Goal: Task Accomplishment & Management: Manage account settings

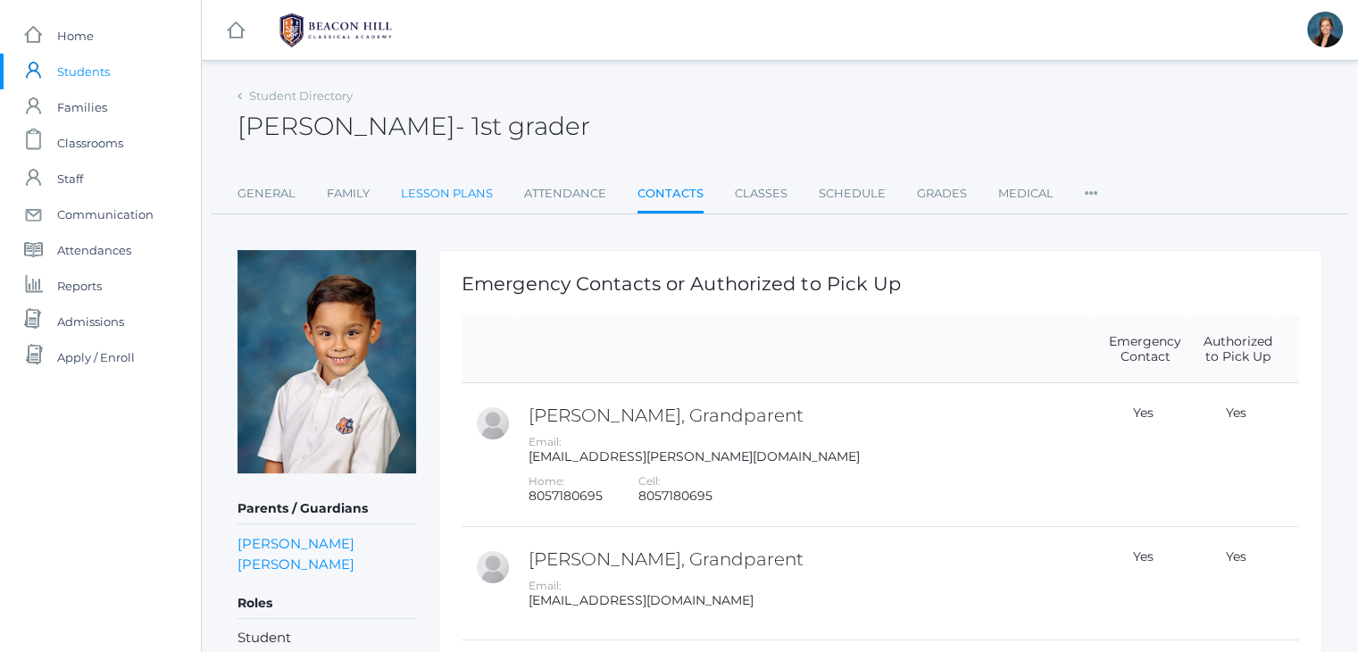
click at [464, 192] on link "Lesson Plans" at bounding box center [447, 194] width 92 height 36
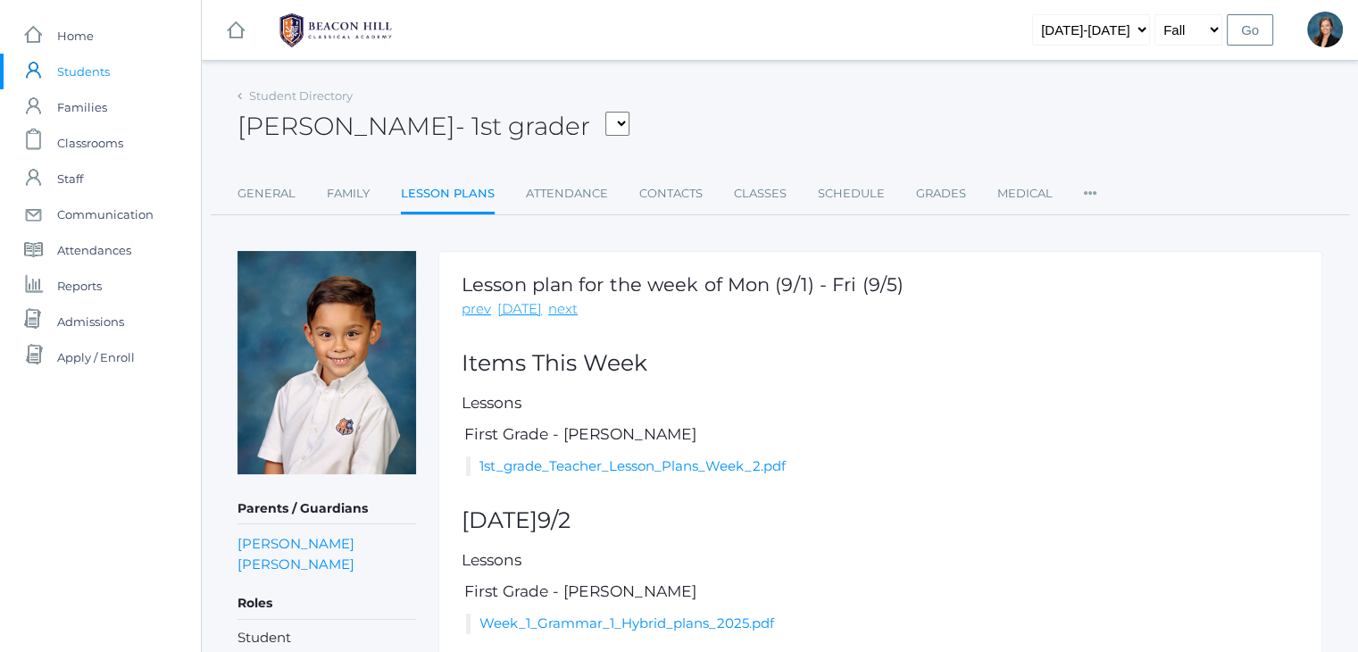
click at [82, 70] on span "Students" at bounding box center [83, 72] width 53 height 36
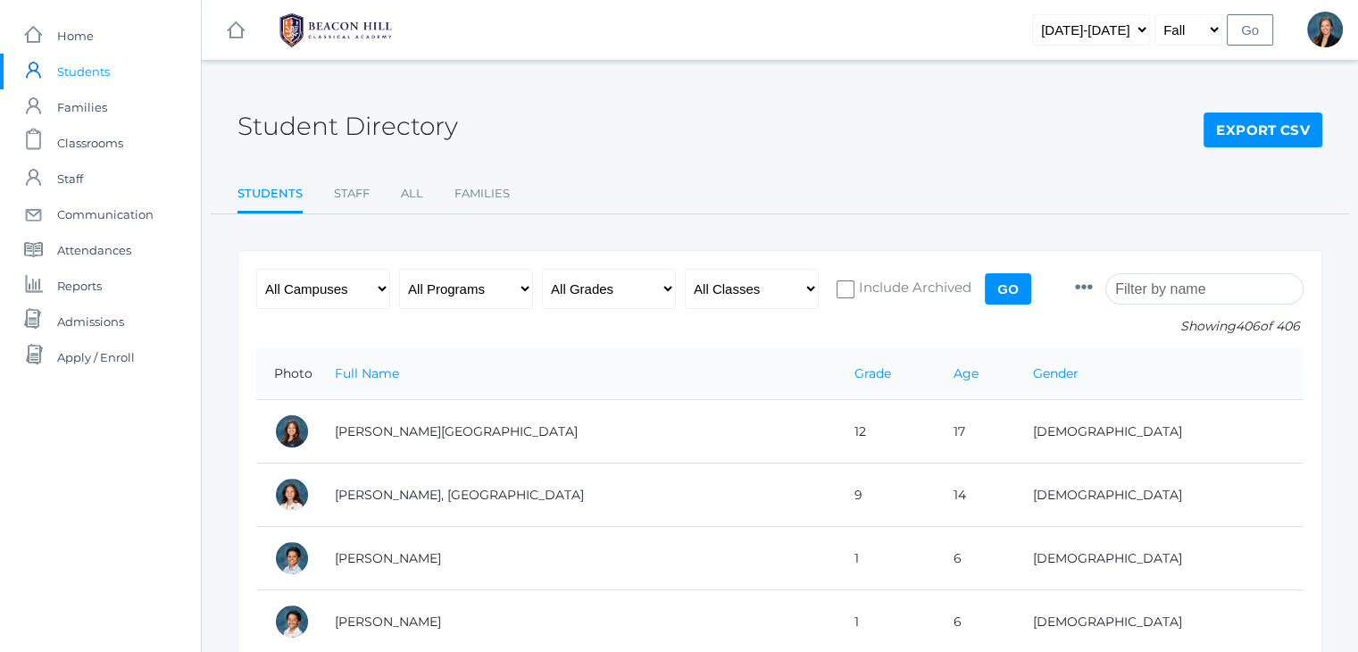
click at [1186, 283] on input "search" at bounding box center [1205, 288] width 198 height 31
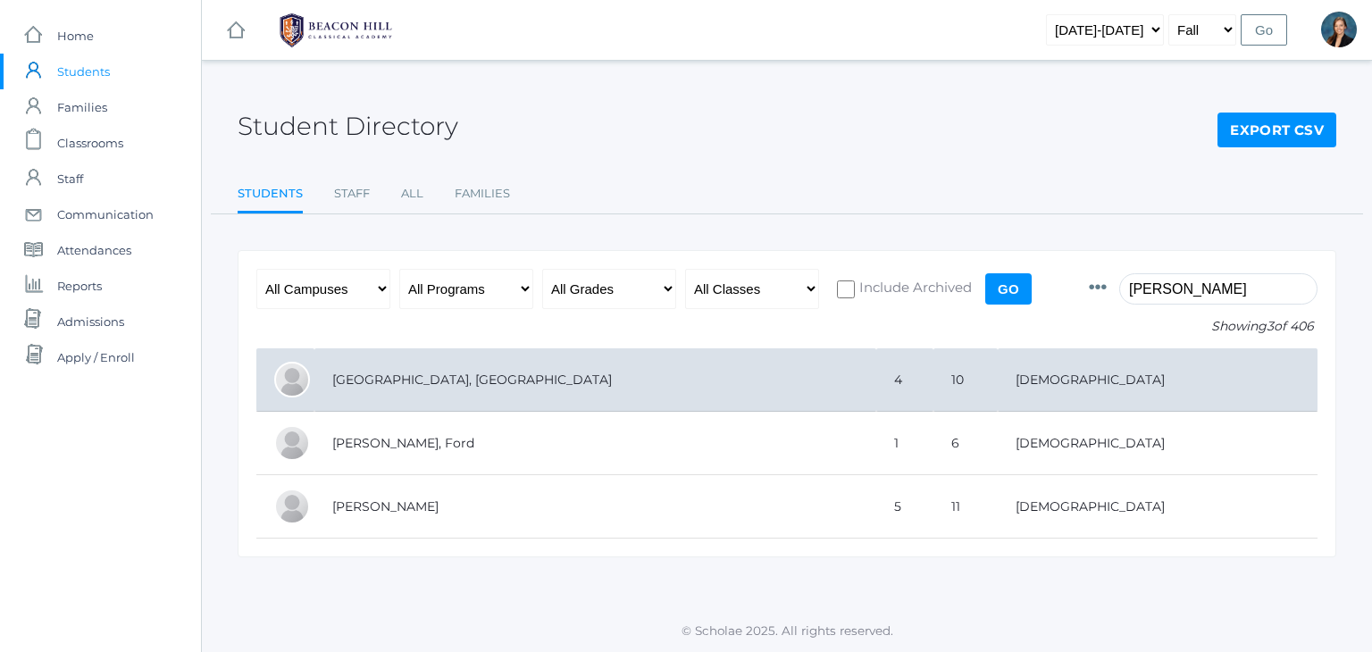
type input "ferris"
click at [548, 376] on td "Ferris, Easton" at bounding box center [595, 379] width 562 height 63
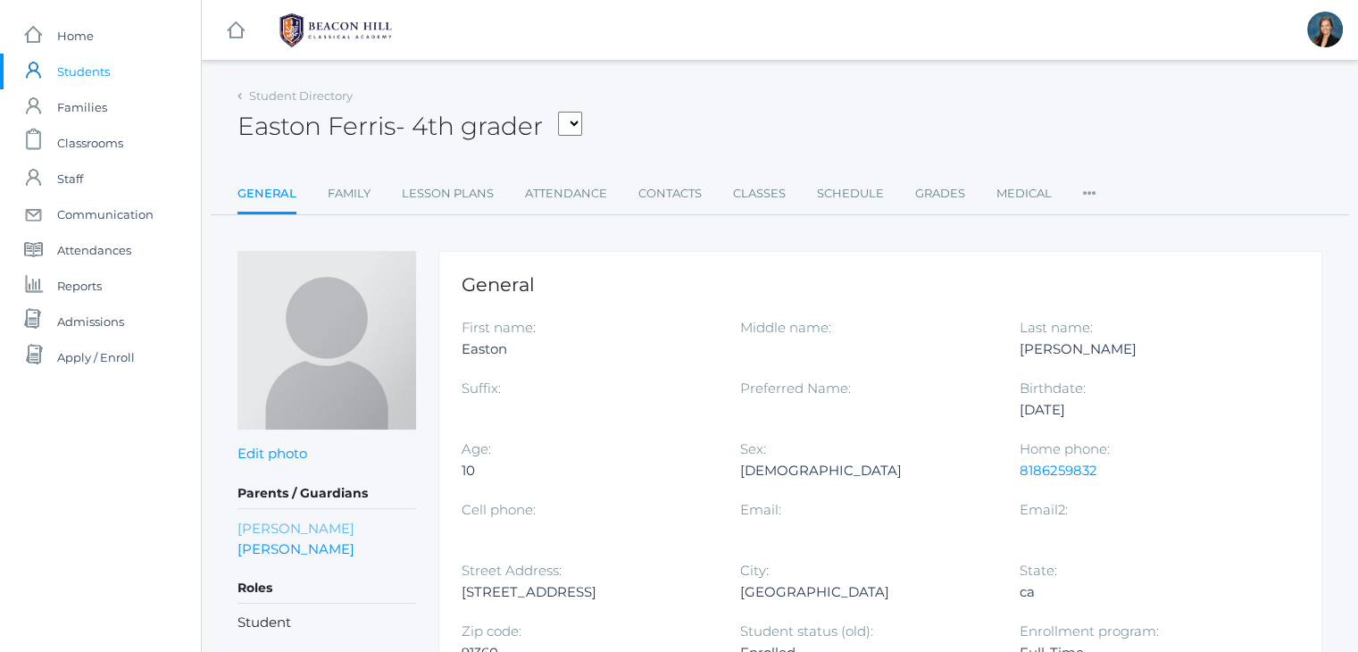
click at [288, 524] on link "Randi Ferris" at bounding box center [296, 528] width 117 height 21
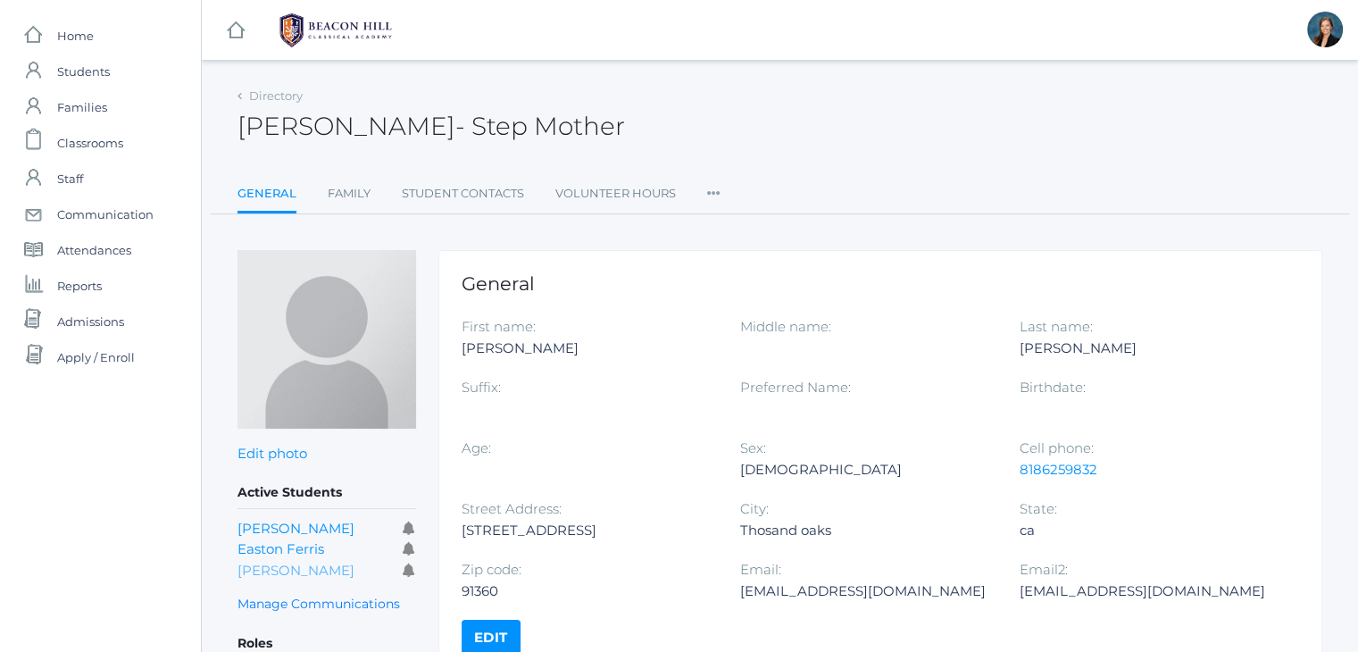
click at [297, 572] on link "Wyatt Ferris" at bounding box center [296, 570] width 117 height 17
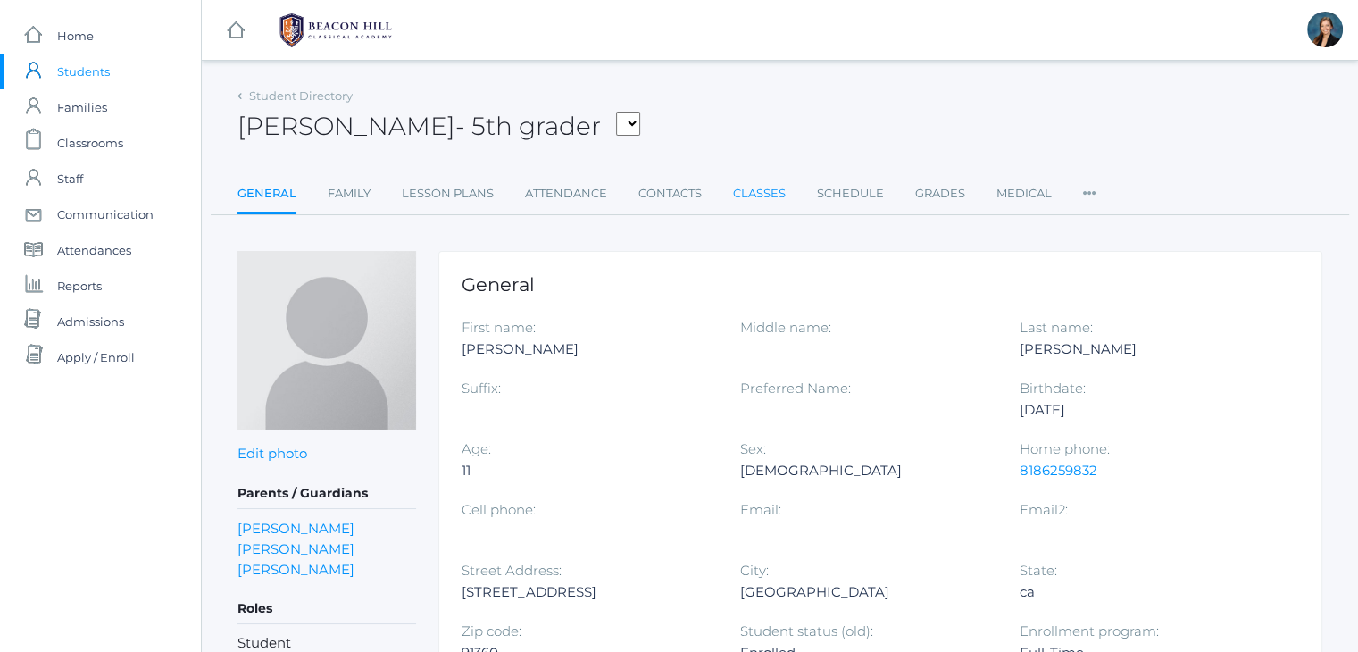
click at [761, 196] on link "Classes" at bounding box center [759, 194] width 53 height 36
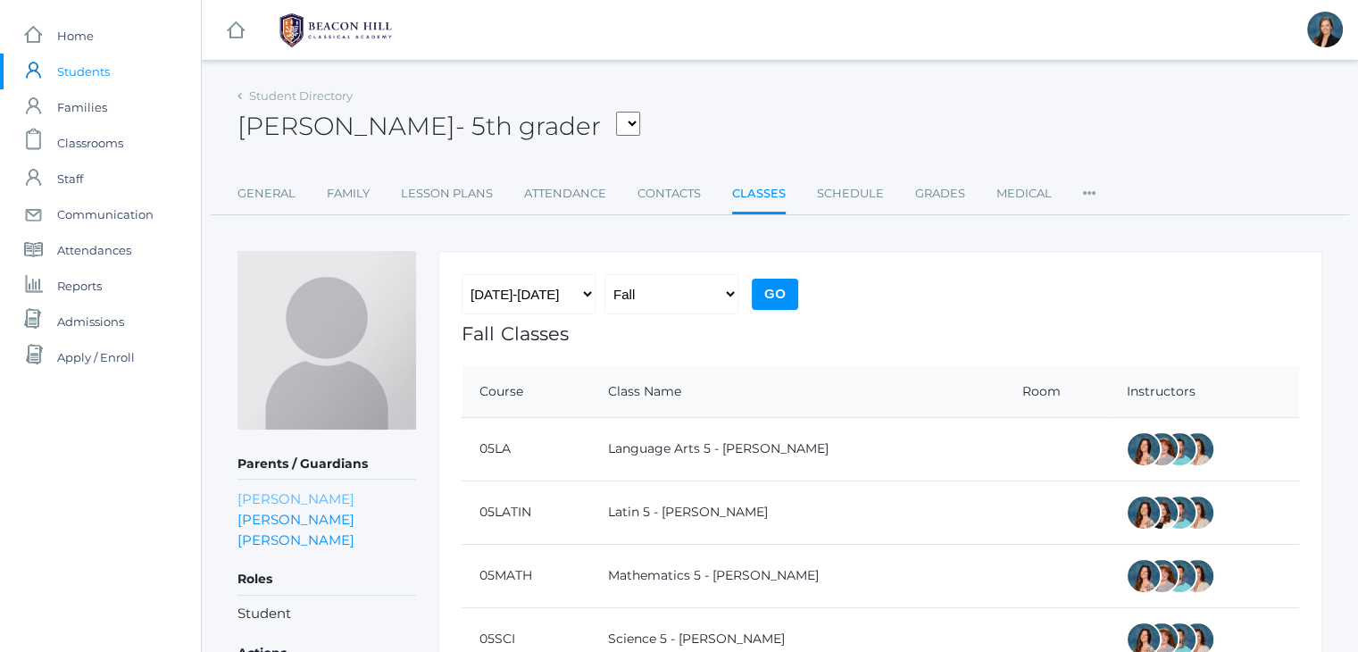
click at [271, 502] on link "Randi Ferris" at bounding box center [296, 499] width 117 height 21
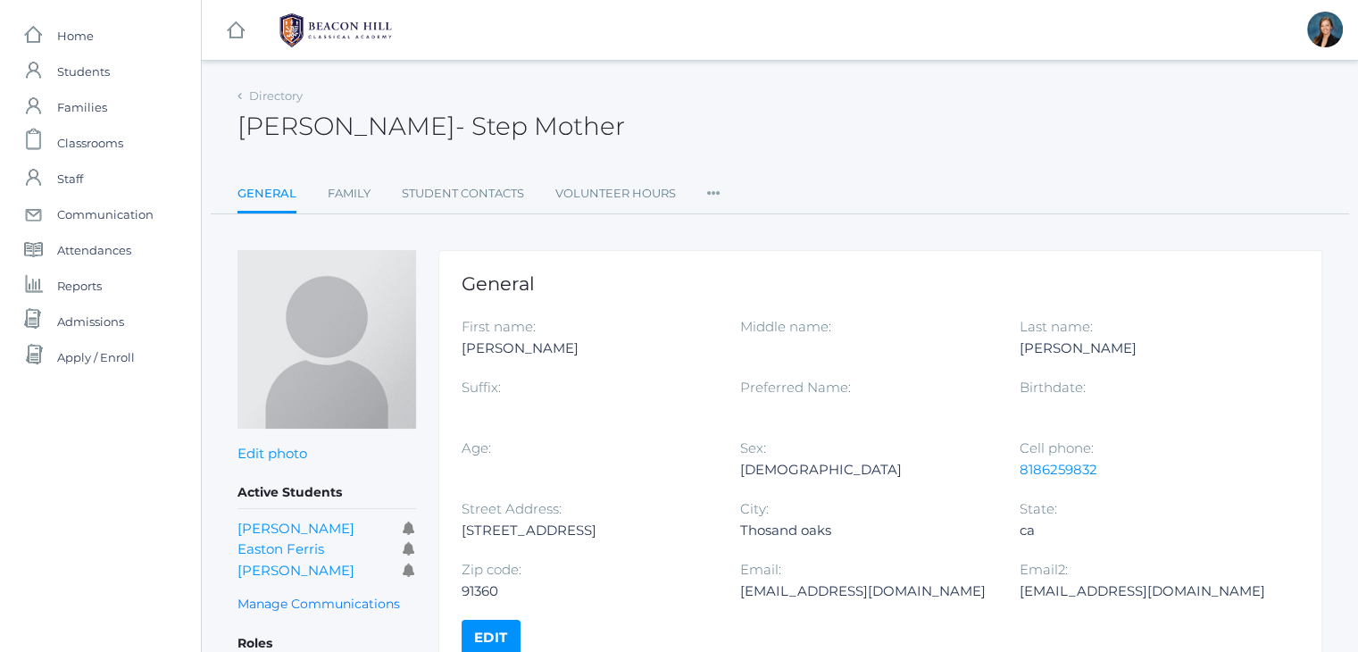
click at [712, 196] on icon at bounding box center [713, 188] width 13 height 24
click at [755, 300] on link "Permissions" at bounding box center [778, 301] width 107 height 36
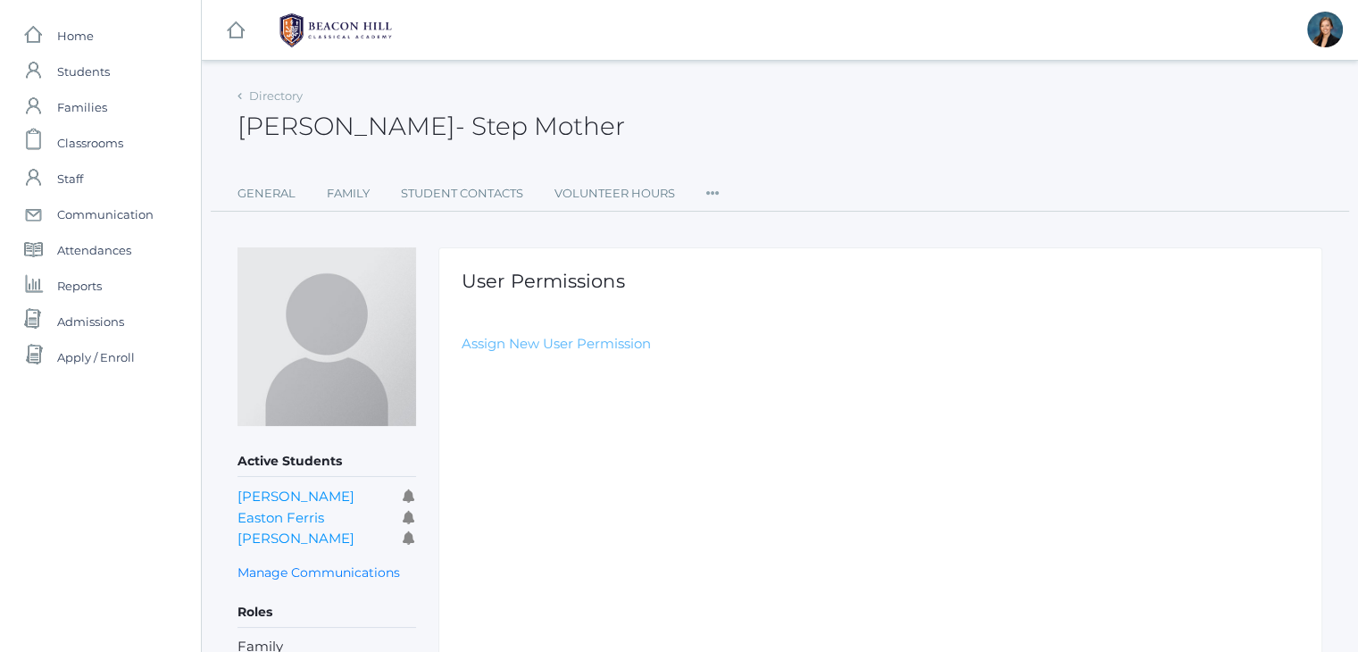
click at [601, 340] on link "Assign New User Permission" at bounding box center [556, 343] width 189 height 17
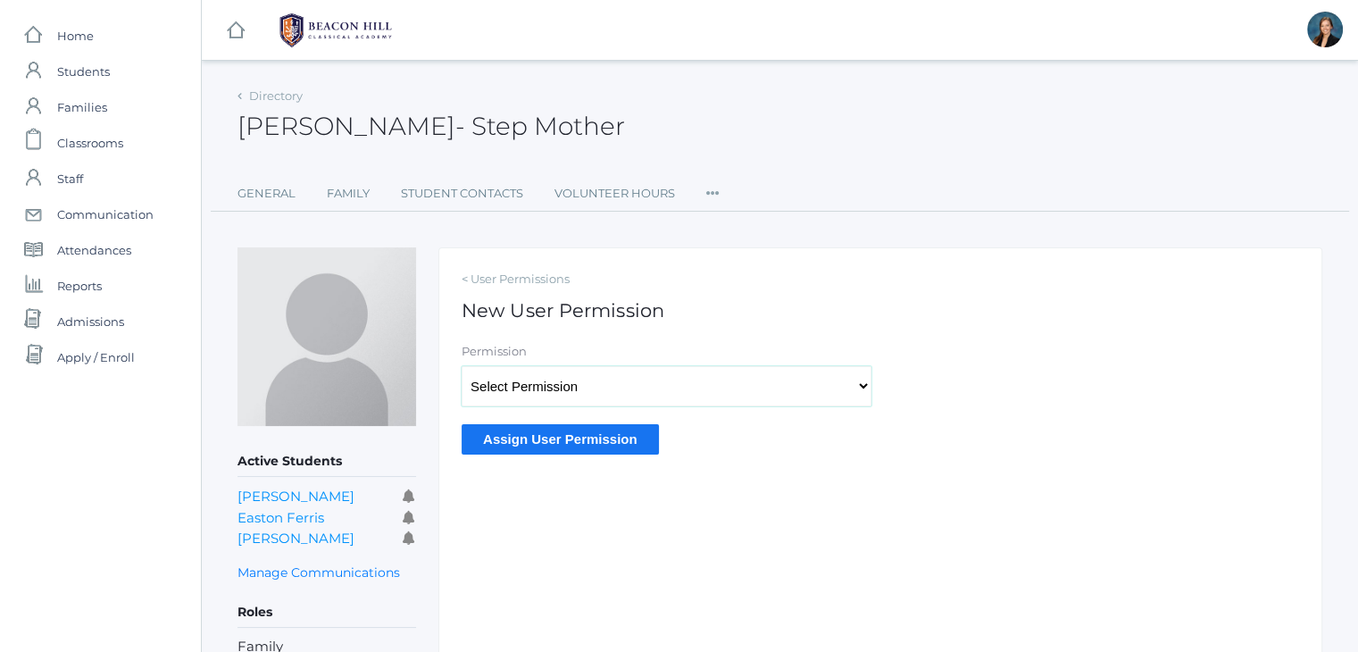
click at [491, 384] on select "Select Permission Accounting Admin Transcript Admin Admissions Admin Staff Admi…" at bounding box center [667, 386] width 410 height 40
select select "9"
click at [462, 366] on select "Select Permission Accounting Admin Transcript Admin Admissions Admin Staff Admi…" at bounding box center [667, 386] width 410 height 40
click at [521, 432] on input "Assign User Permission" at bounding box center [560, 438] width 197 height 29
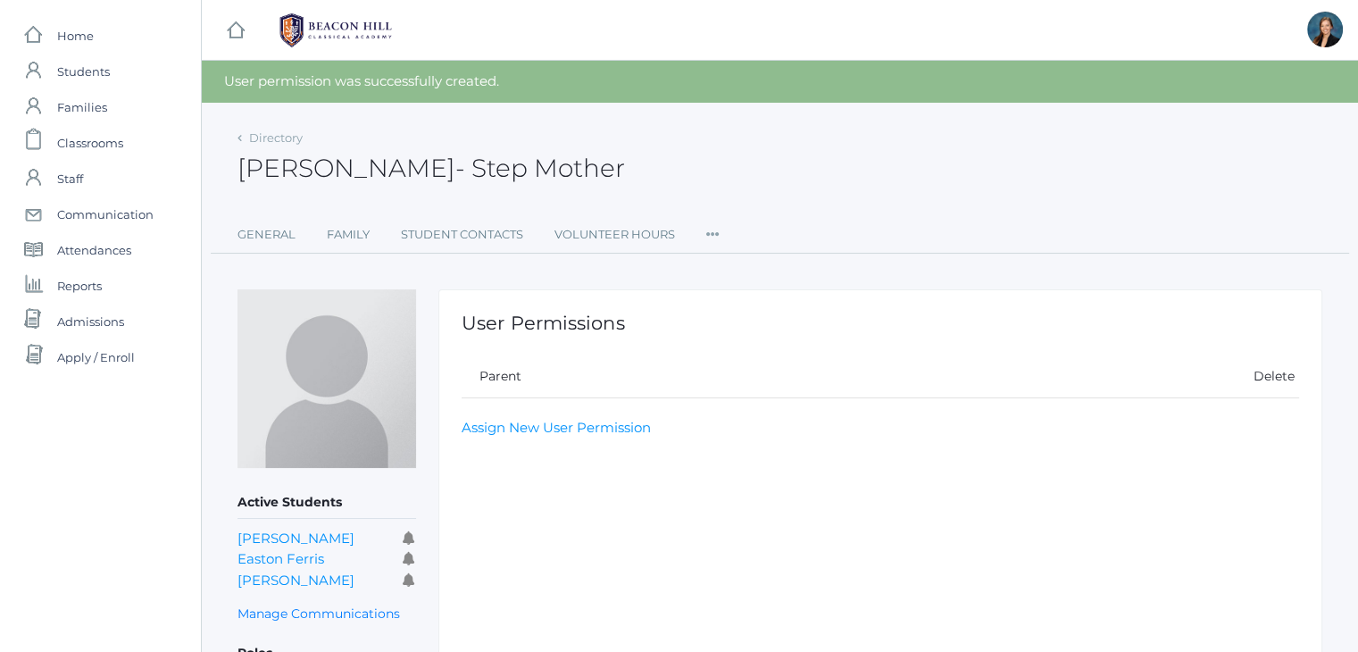
click at [748, 133] on div "[PERSON_NAME] - Step Mother [PERSON_NAME] Step Mother" at bounding box center [780, 158] width 1085 height 66
click at [748, 133] on div "Randi Ferris - Step Mother Randi Ferris Step Mother" at bounding box center [780, 158] width 1085 height 66
click at [763, 160] on div "Randi Ferris - Step Mother Randi Ferris Step Mother" at bounding box center [780, 158] width 1085 height 66
click at [271, 539] on link "Ford Ferris" at bounding box center [296, 538] width 117 height 17
click at [275, 558] on link "Easton Ferris" at bounding box center [281, 558] width 87 height 17
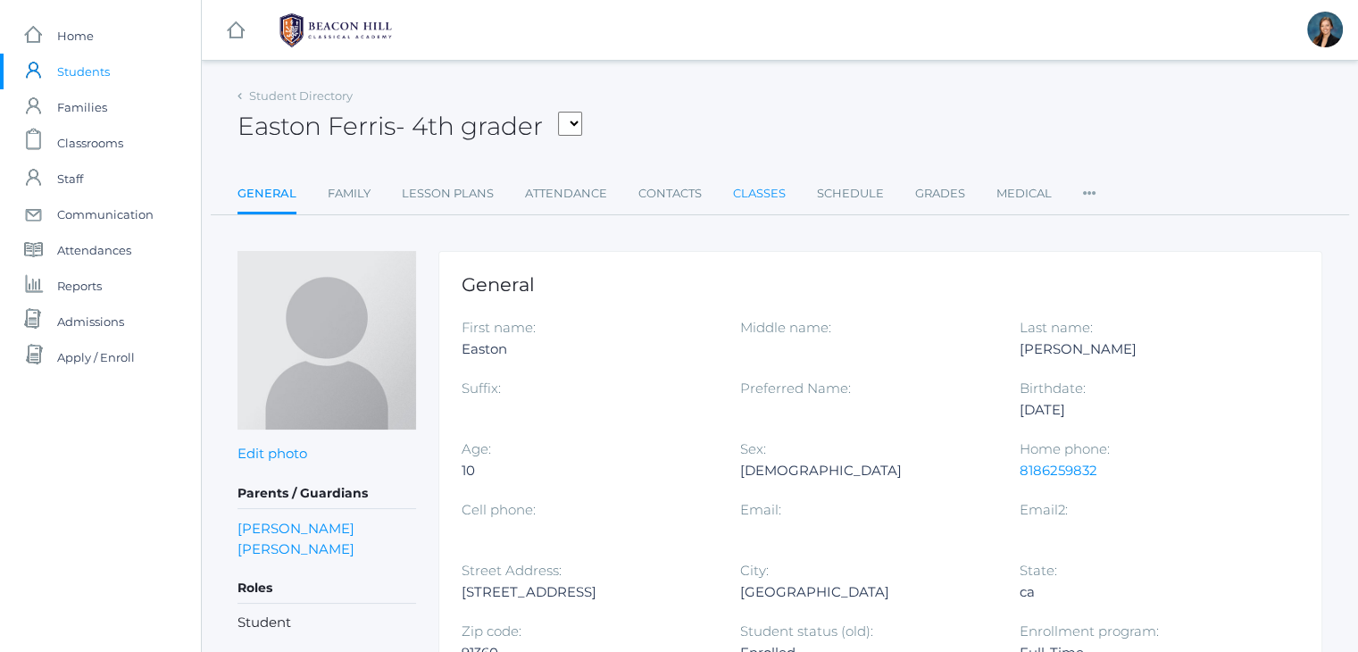
click at [749, 192] on link "Classes" at bounding box center [759, 194] width 53 height 36
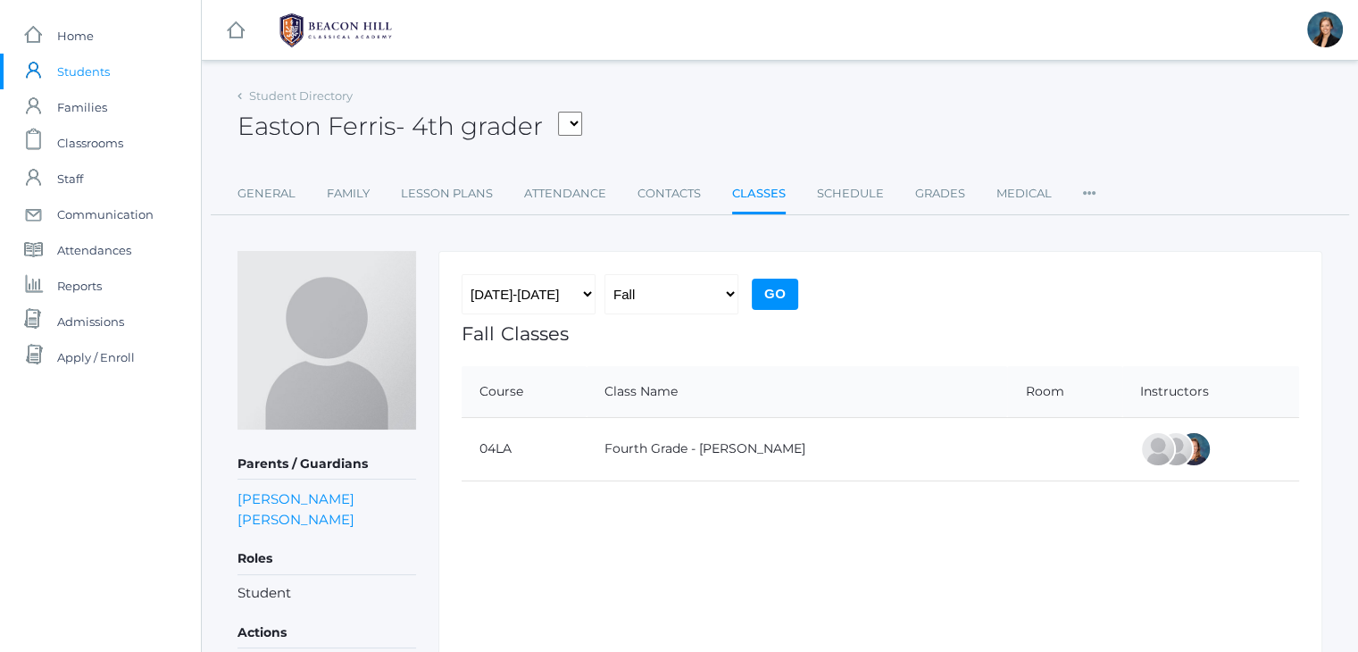
click at [88, 73] on span "Students" at bounding box center [83, 72] width 53 height 36
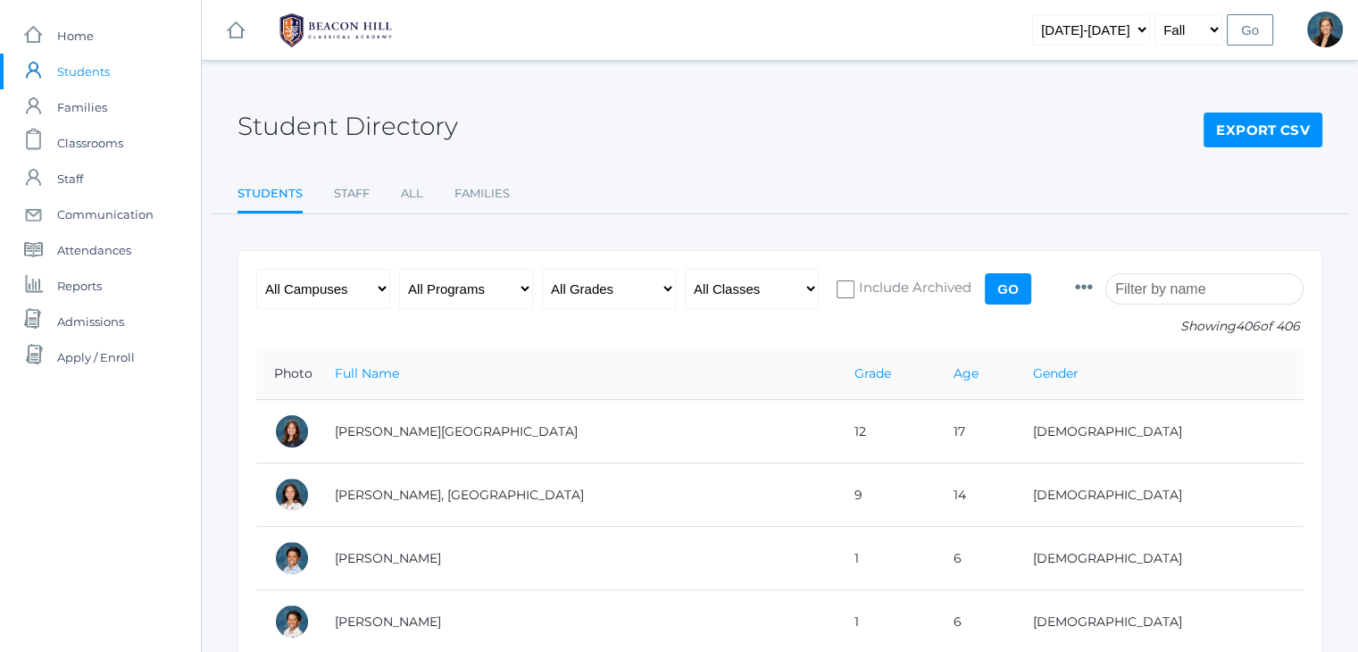
click at [1154, 287] on input "search" at bounding box center [1205, 288] width 198 height 31
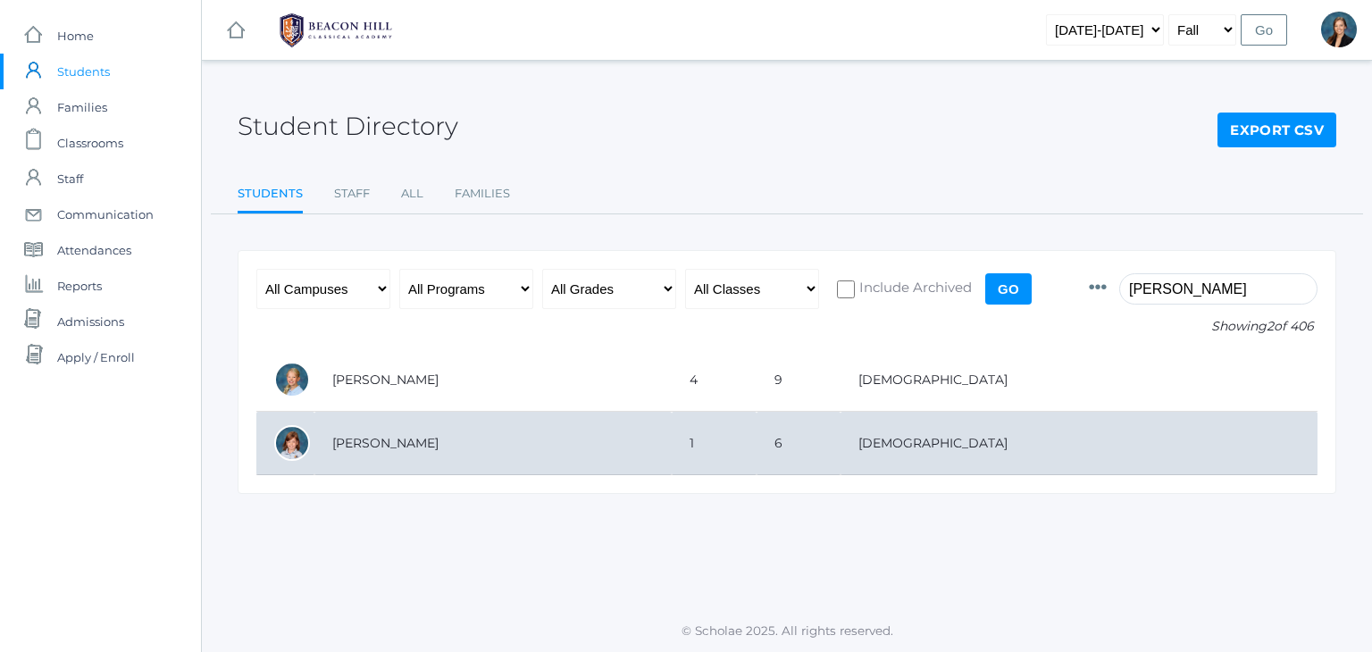
click at [451, 438] on td "Vick, Chloe" at bounding box center [492, 443] width 357 height 63
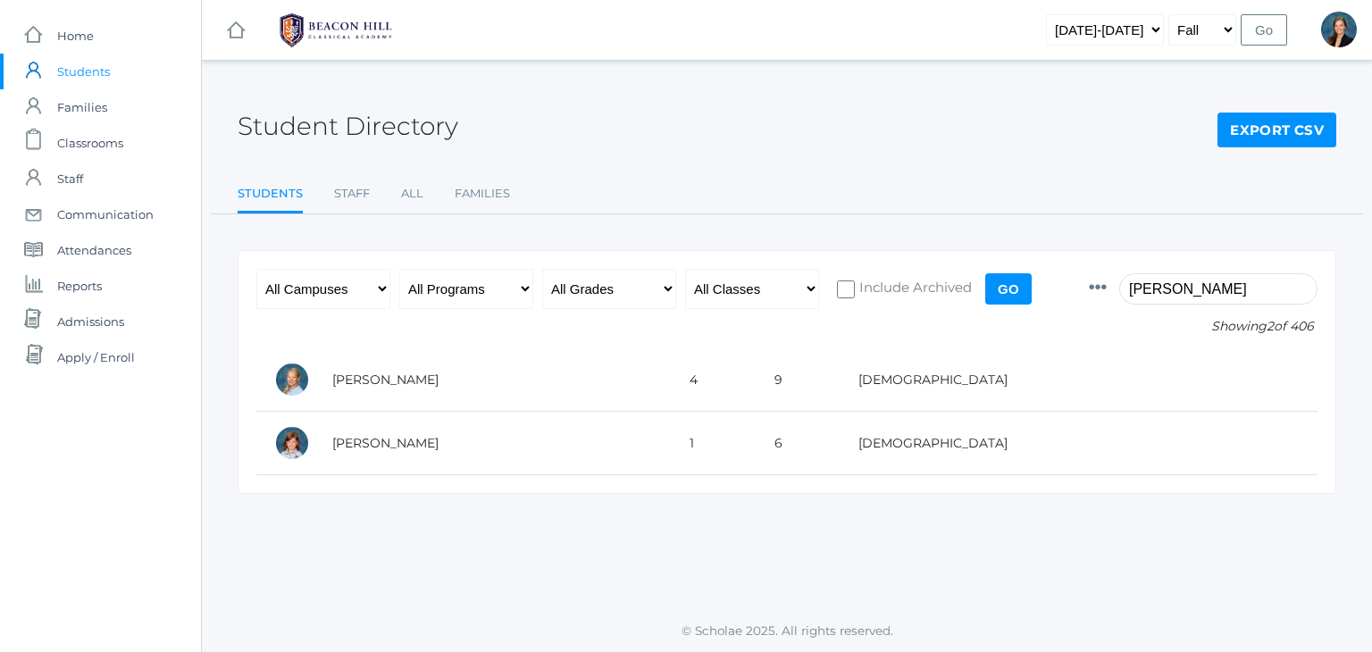
click at [1200, 290] on input "chloe" at bounding box center [1218, 288] width 198 height 31
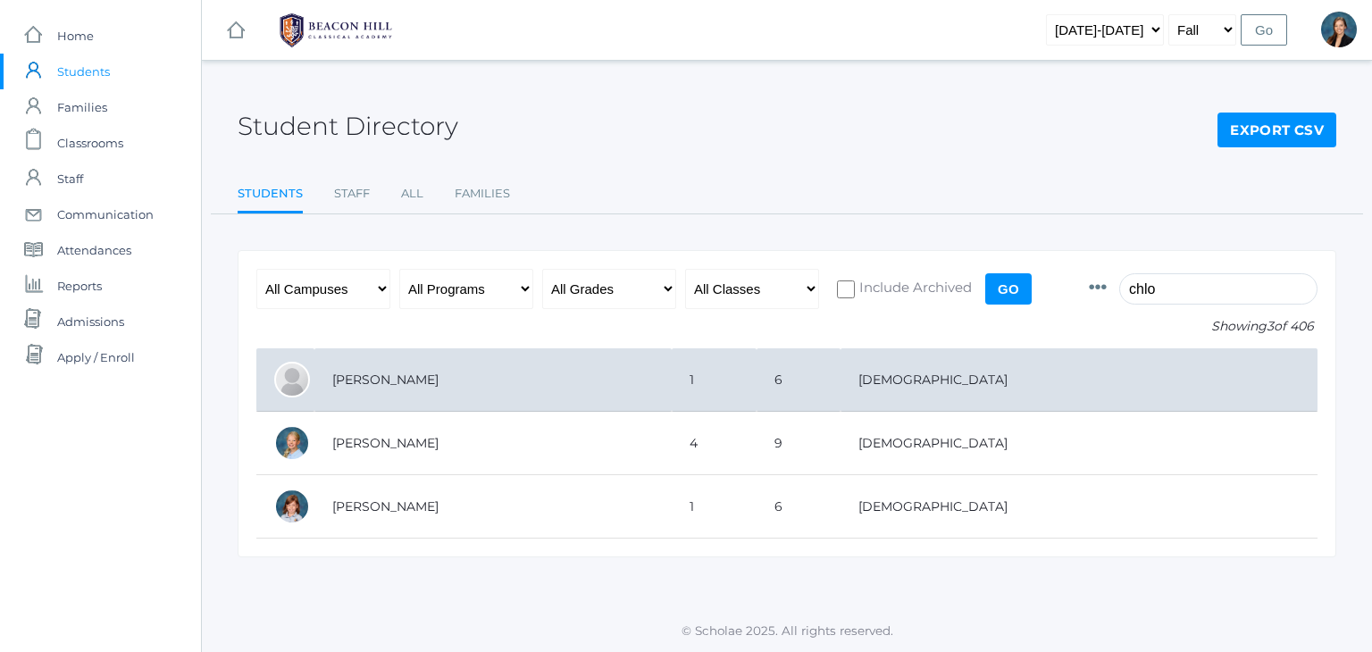
type input "chlo"
click at [405, 376] on td "Cope, Chloé Noëlle" at bounding box center [492, 379] width 357 height 63
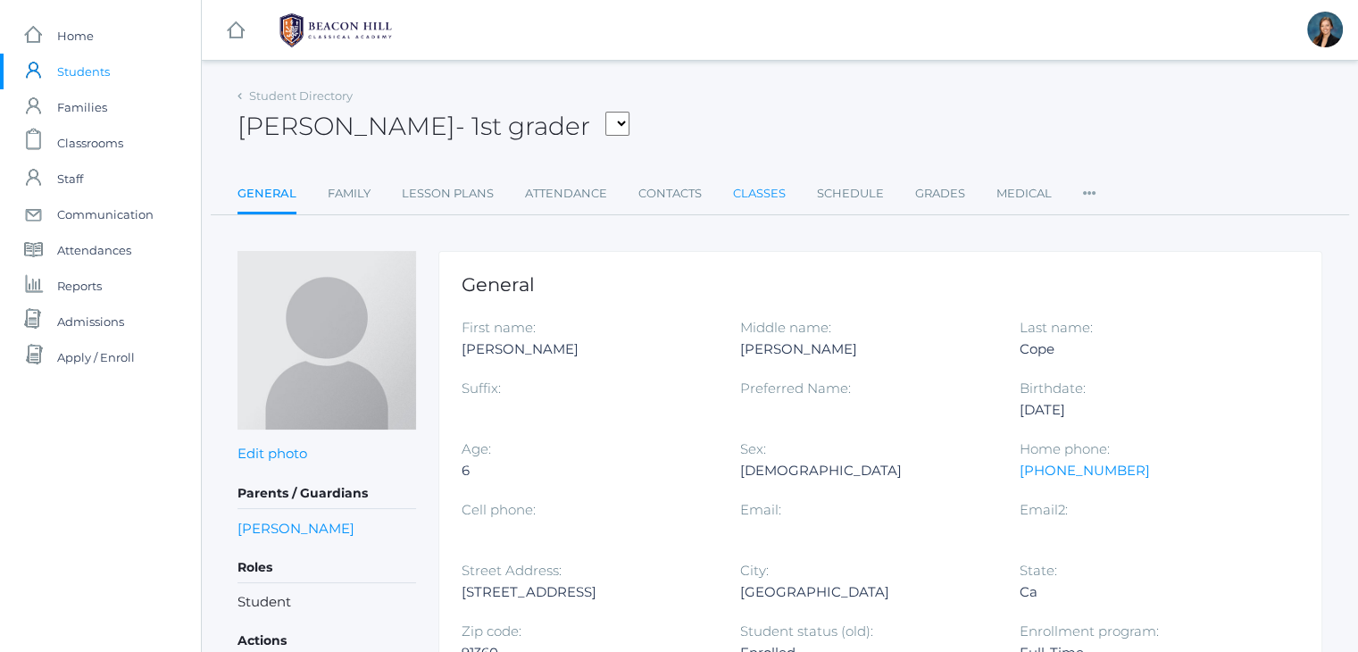
click at [747, 196] on link "Classes" at bounding box center [759, 194] width 53 height 36
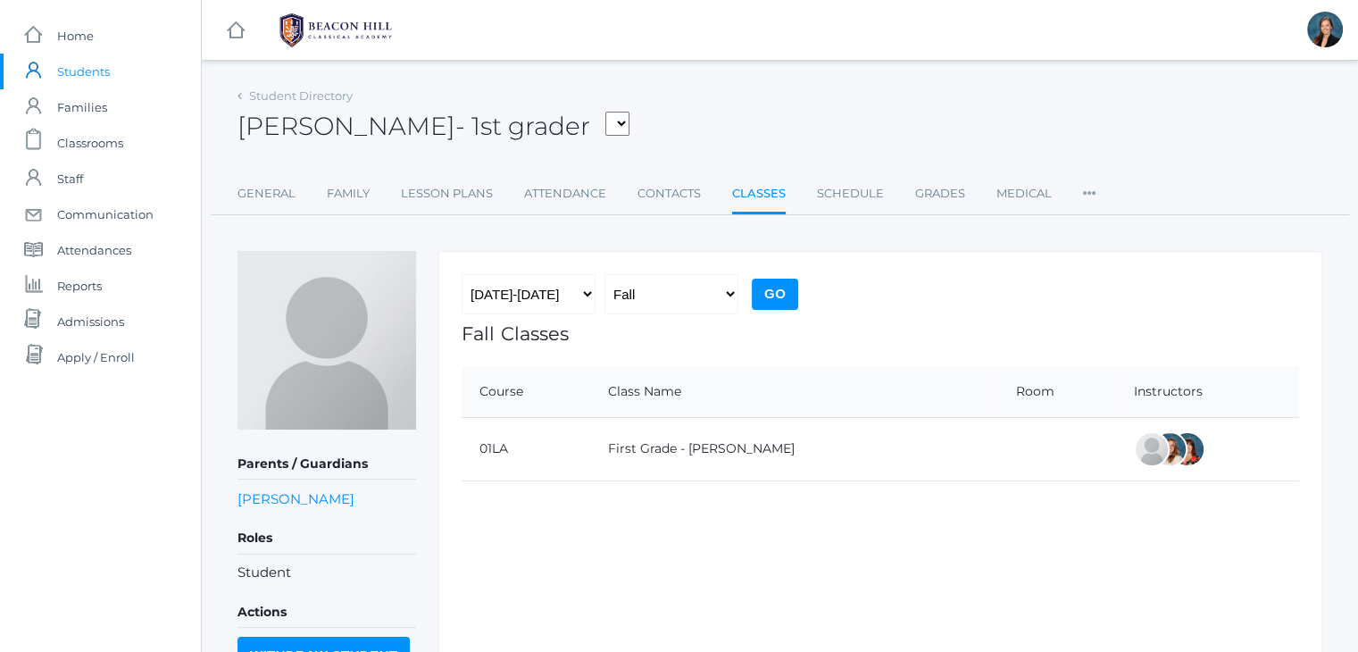
click at [752, 112] on div "[PERSON_NAME] - 1st grader [PERSON_NAME], [PERSON_NAME], [PERSON_NAME], [PERSON…" at bounding box center [780, 116] width 1085 height 66
click at [729, 446] on link "First Grade - Watson" at bounding box center [701, 448] width 187 height 16
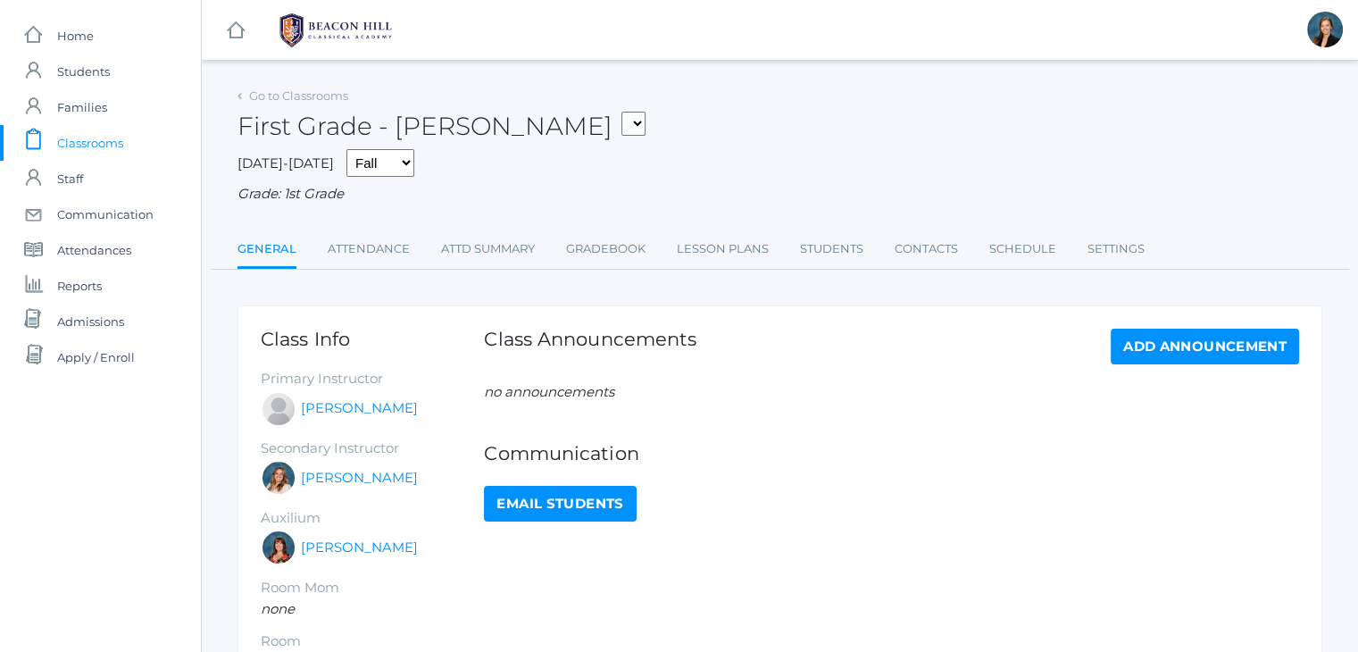
click at [419, 122] on h2 "First Grade - Watson 01LA - First Grade Barber 05LATIN - Latin 5 Salazar 05MATH…" at bounding box center [442, 127] width 408 height 28
click at [331, 480] on link "[PERSON_NAME]" at bounding box center [359, 478] width 117 height 21
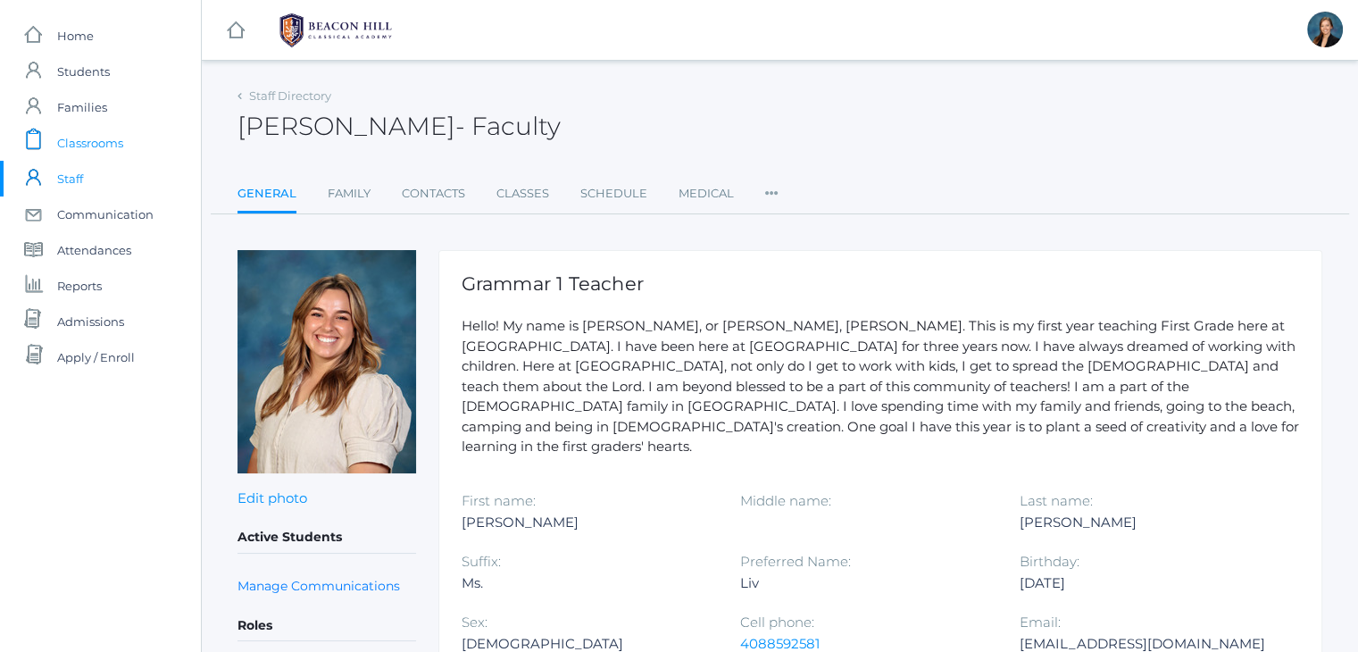
click at [78, 141] on span "Classrooms" at bounding box center [90, 143] width 66 height 36
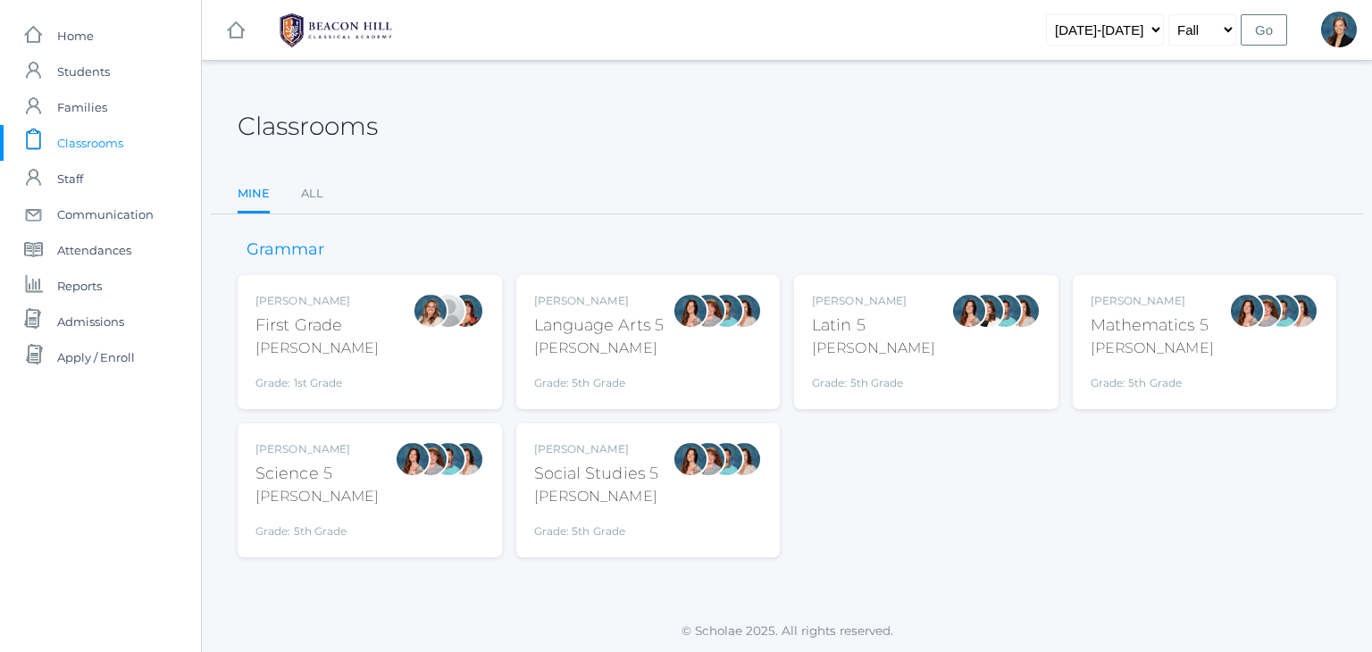
click at [393, 352] on div "Liv Barber First Grade Barber Grade: 1st Grade 01LA" at bounding box center [369, 342] width 229 height 98
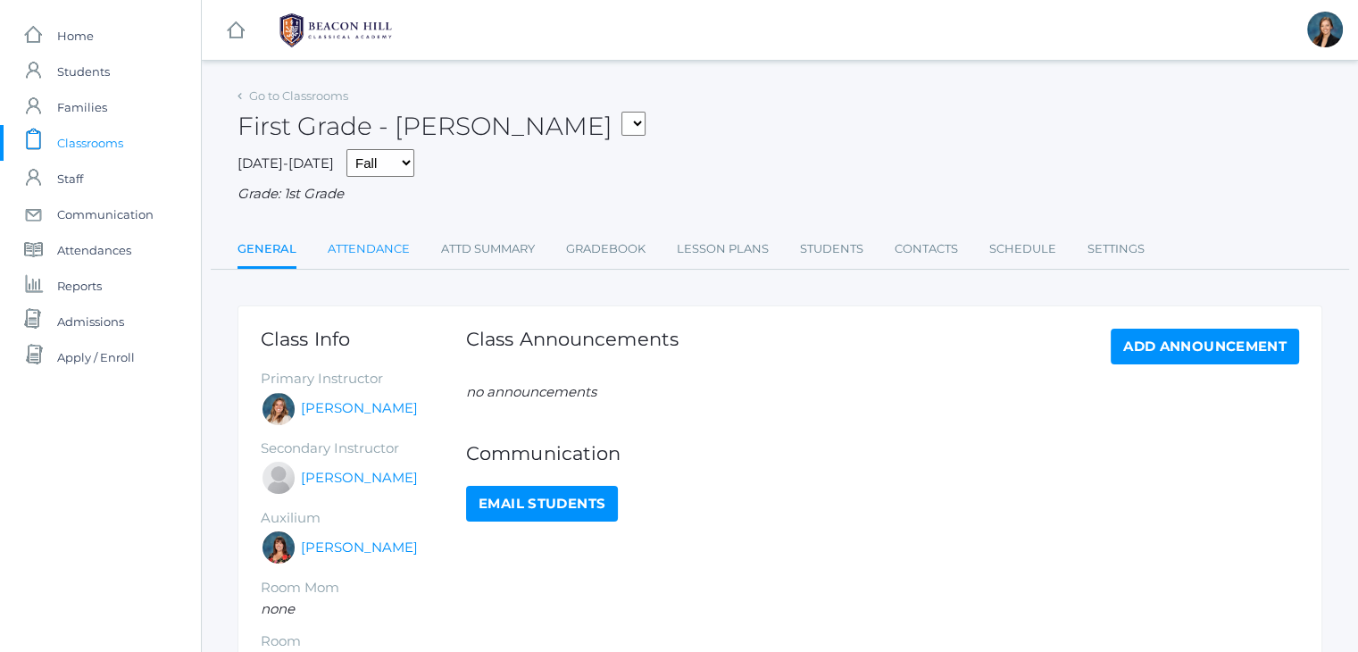
click at [371, 247] on link "Attendance" at bounding box center [369, 249] width 82 height 36
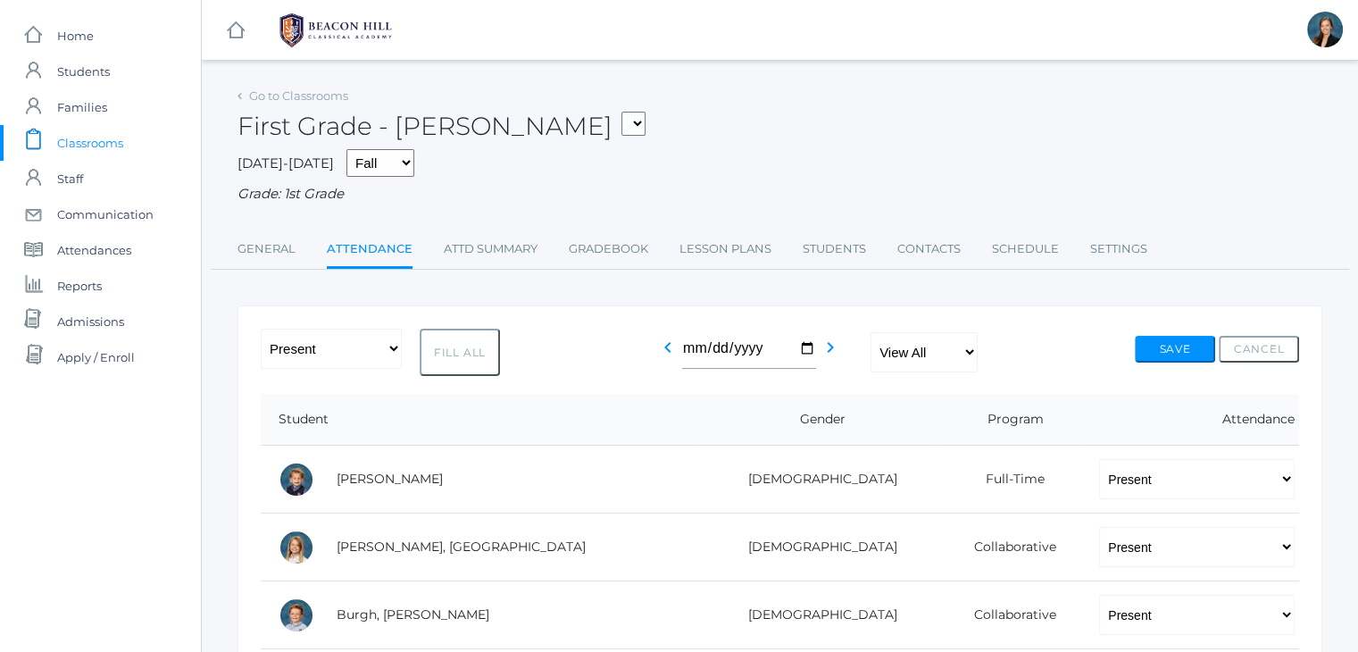
click at [71, 145] on span "Classrooms" at bounding box center [90, 143] width 66 height 36
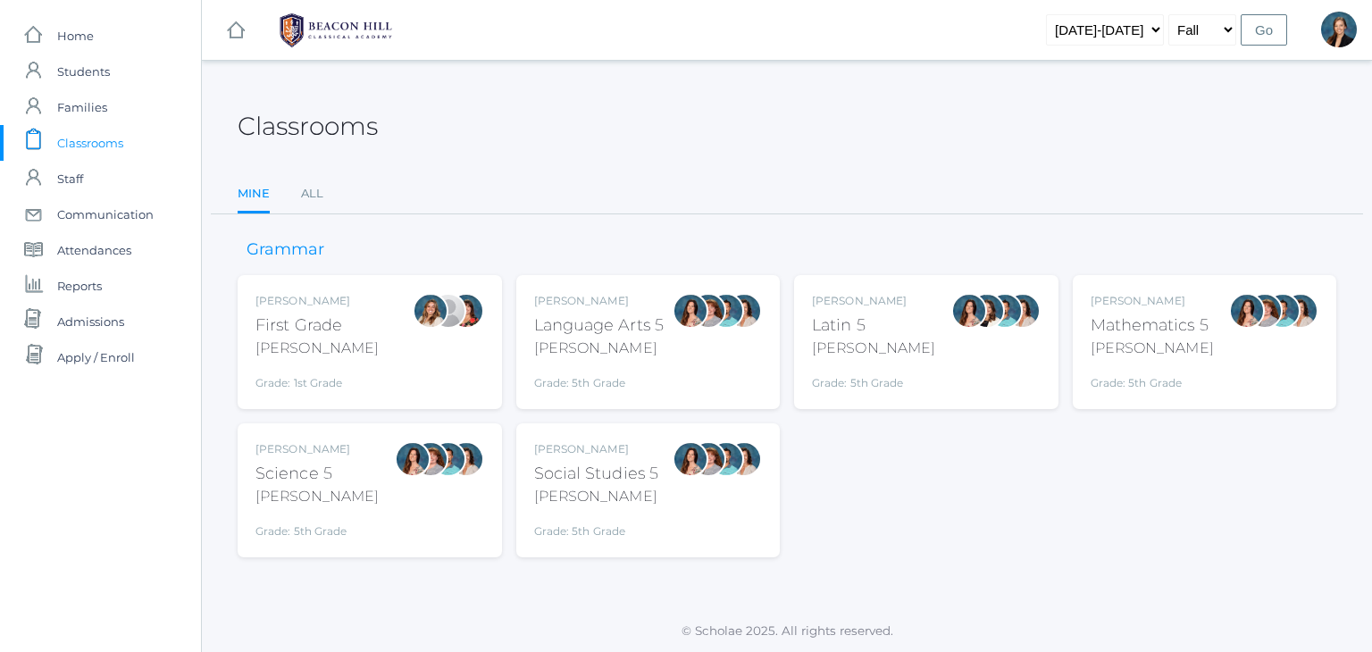
click at [576, 333] on div "Language Arts 5" at bounding box center [599, 325] width 130 height 24
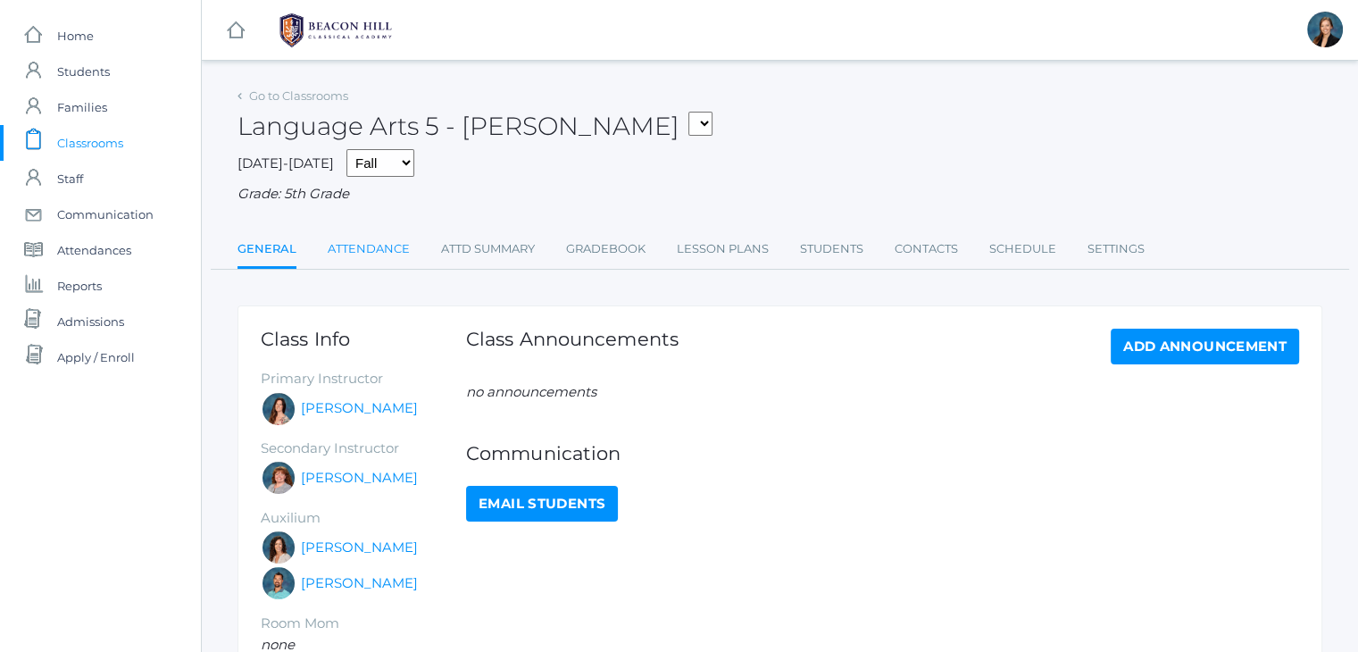
click at [352, 255] on link "Attendance" at bounding box center [369, 249] width 82 height 36
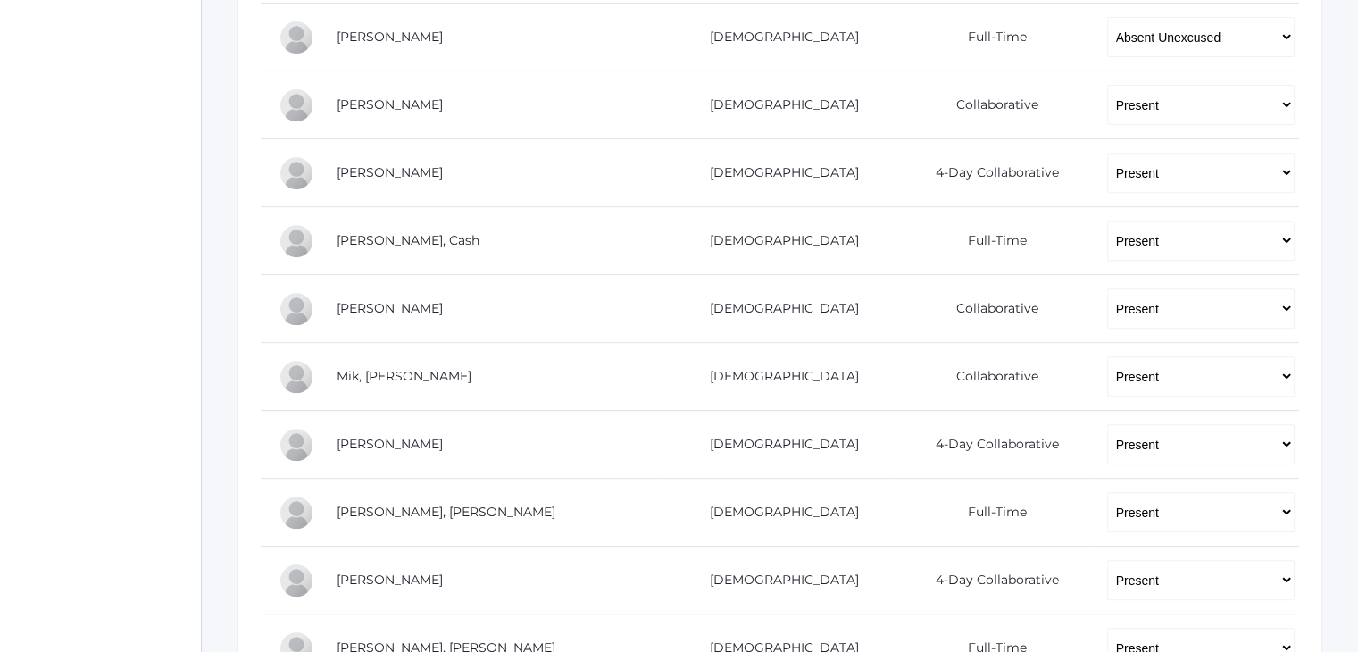
scroll to position [715, 0]
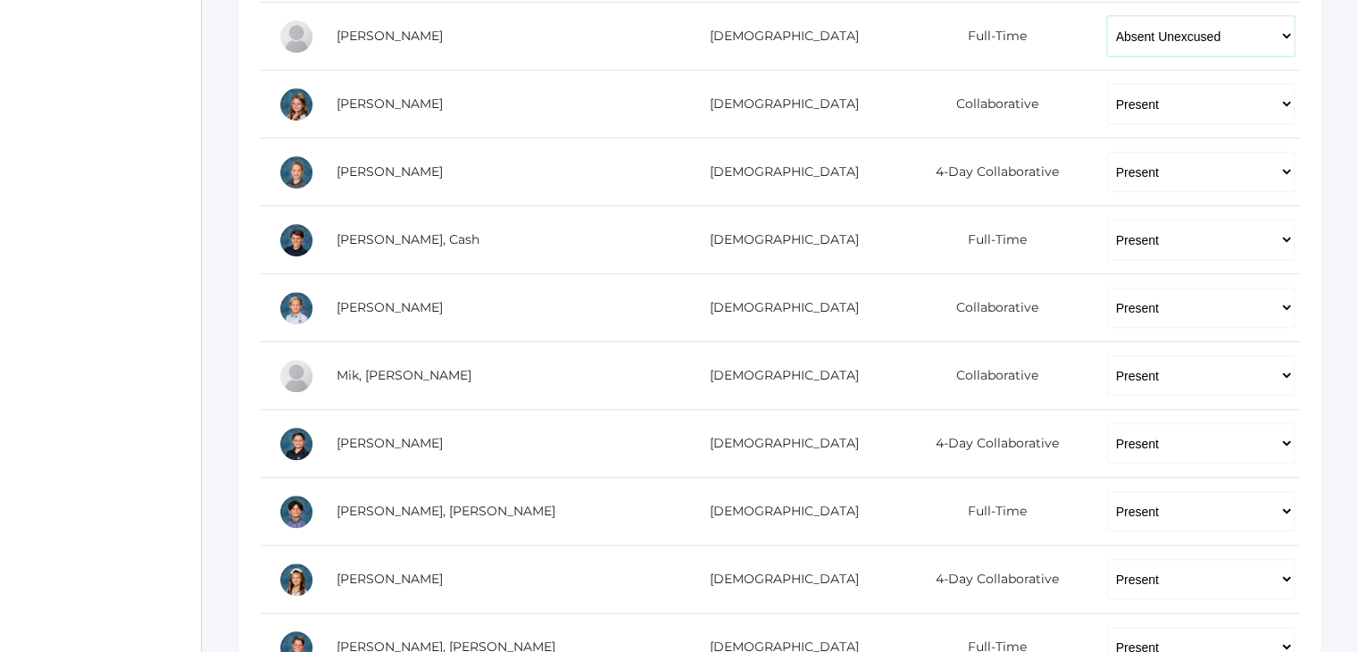
click at [1177, 31] on select "-- Present Present-At-Home Tardy Excused Tardy Unexcused Absent Excused Absent …" at bounding box center [1202, 36] width 188 height 40
select select "AE"
click at [1108, 16] on select "-- Present Present-At-Home Tardy Excused Tardy Unexcused Absent Excused Absent …" at bounding box center [1202, 36] width 188 height 40
click at [102, 155] on div "icons/ui/navigation/home Created with Sketch. Home icons/user/plain Created wit…" at bounding box center [100, 256] width 201 height 1943
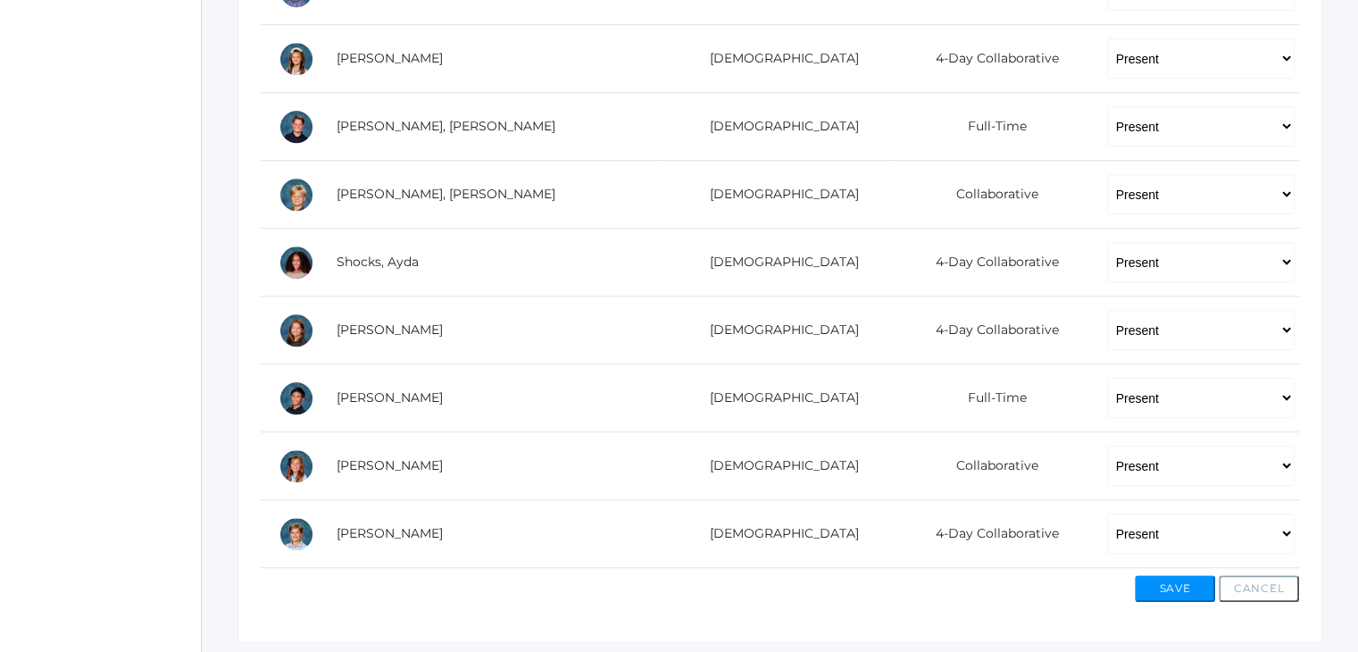
scroll to position [1287, 0]
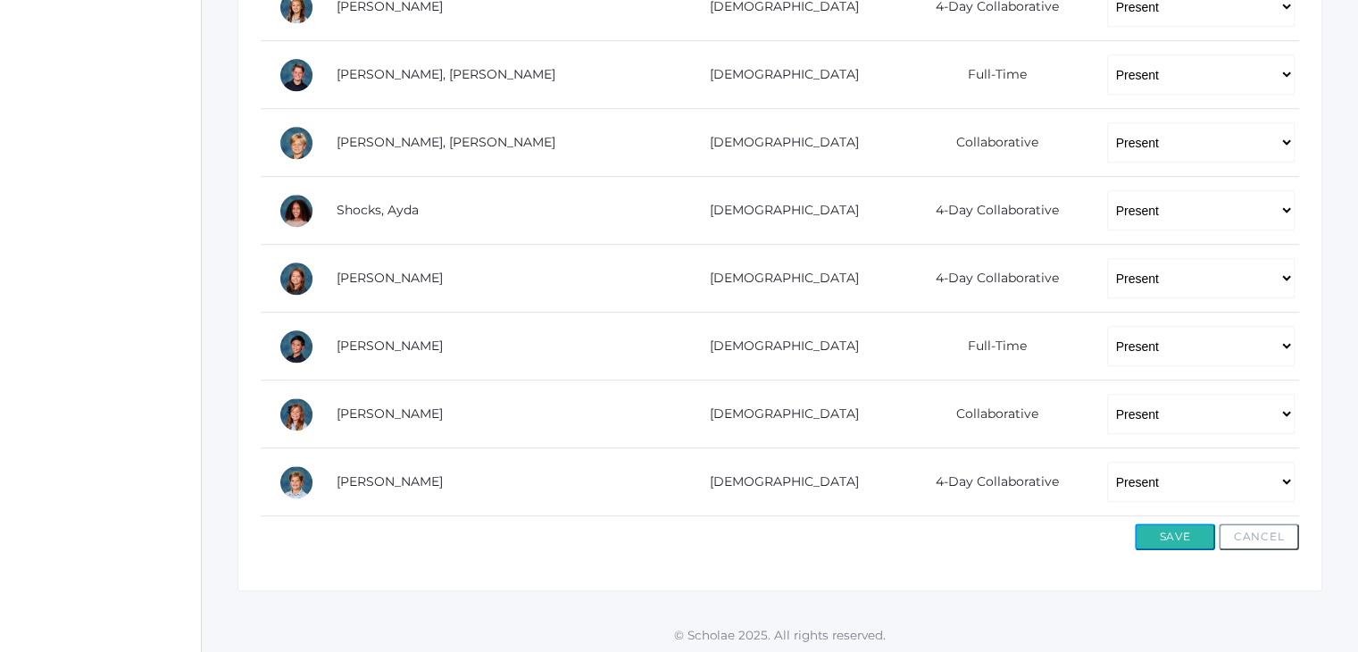
click at [1142, 540] on button "Save" at bounding box center [1175, 536] width 80 height 27
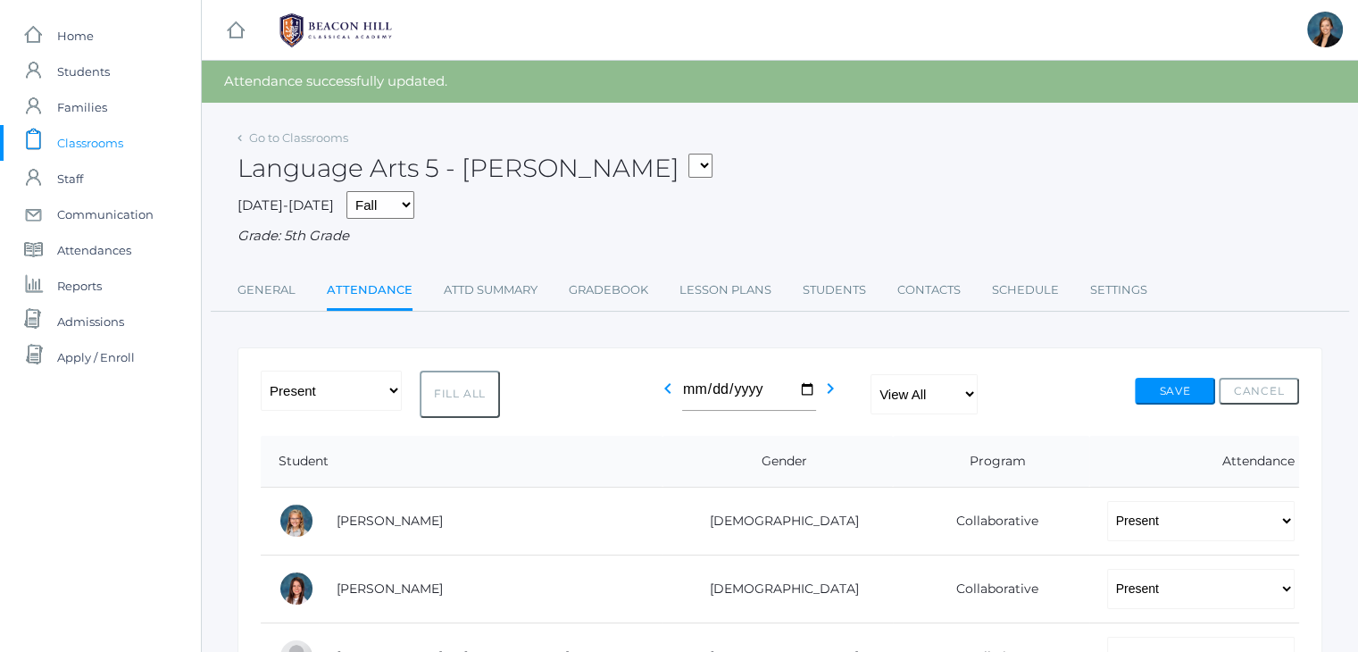
click at [61, 134] on span "Classrooms" at bounding box center [90, 143] width 66 height 36
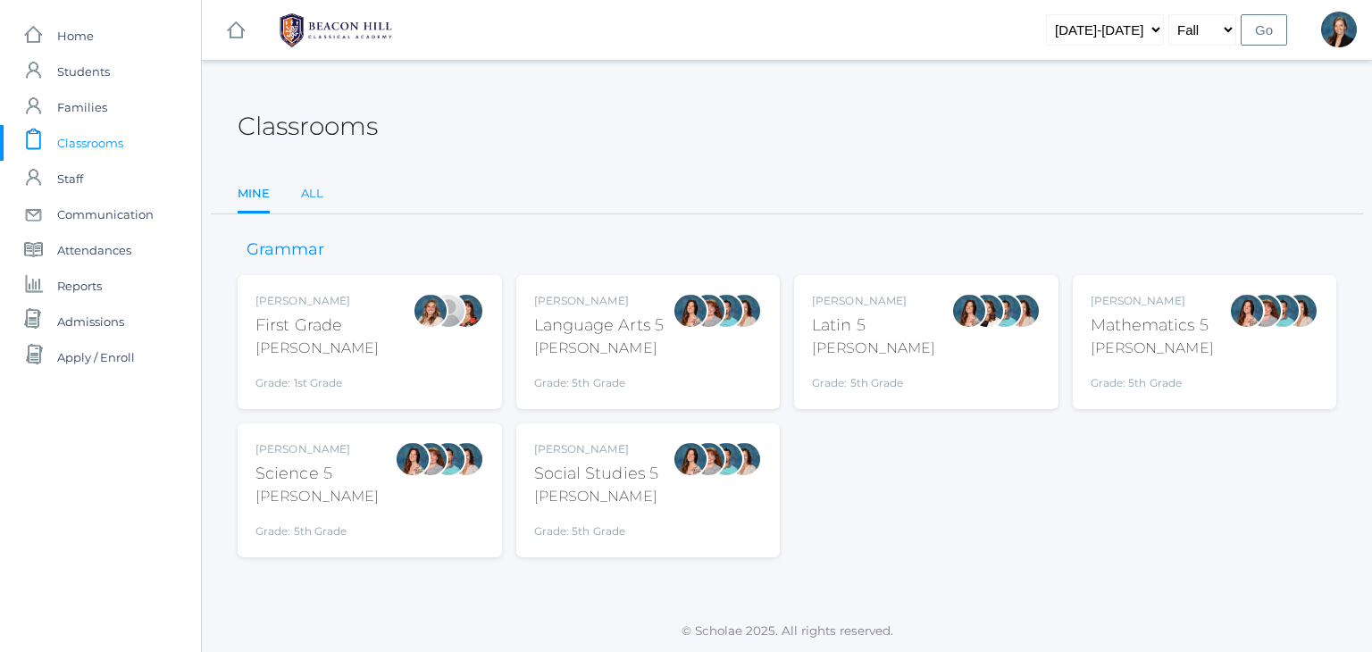
click at [316, 190] on link "All" at bounding box center [312, 194] width 22 height 36
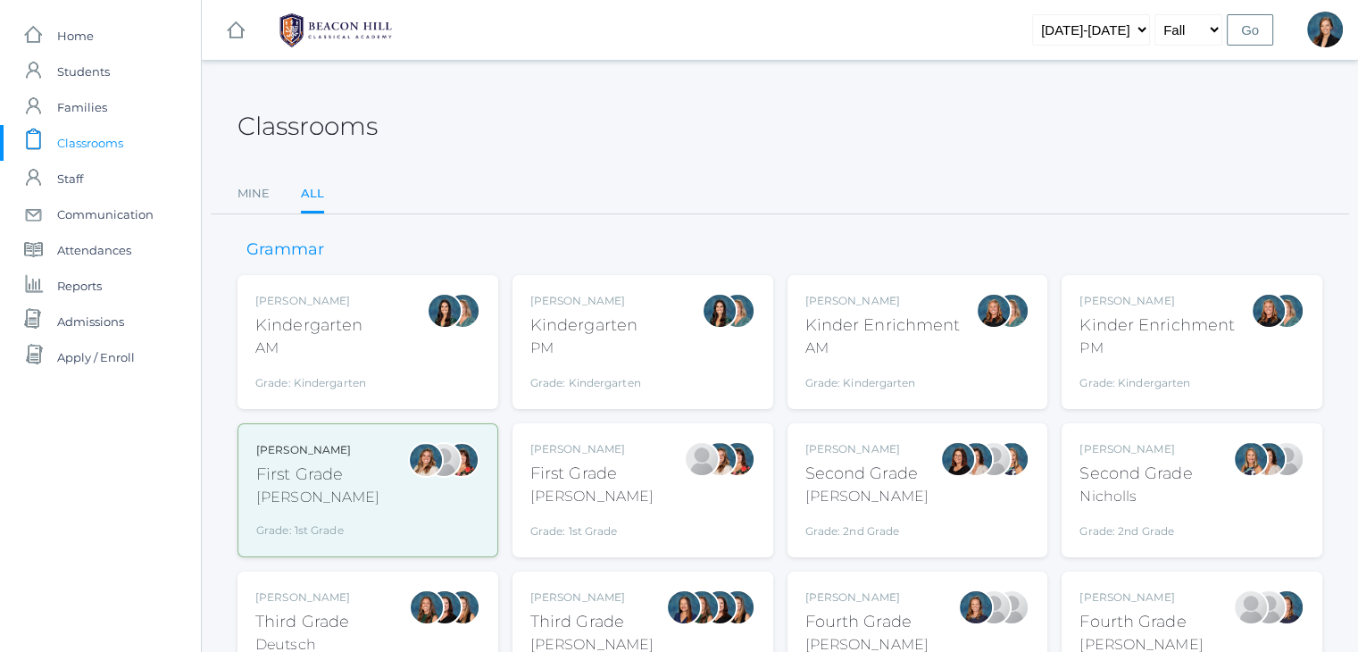
click at [339, 344] on div "AM" at bounding box center [310, 348] width 111 height 21
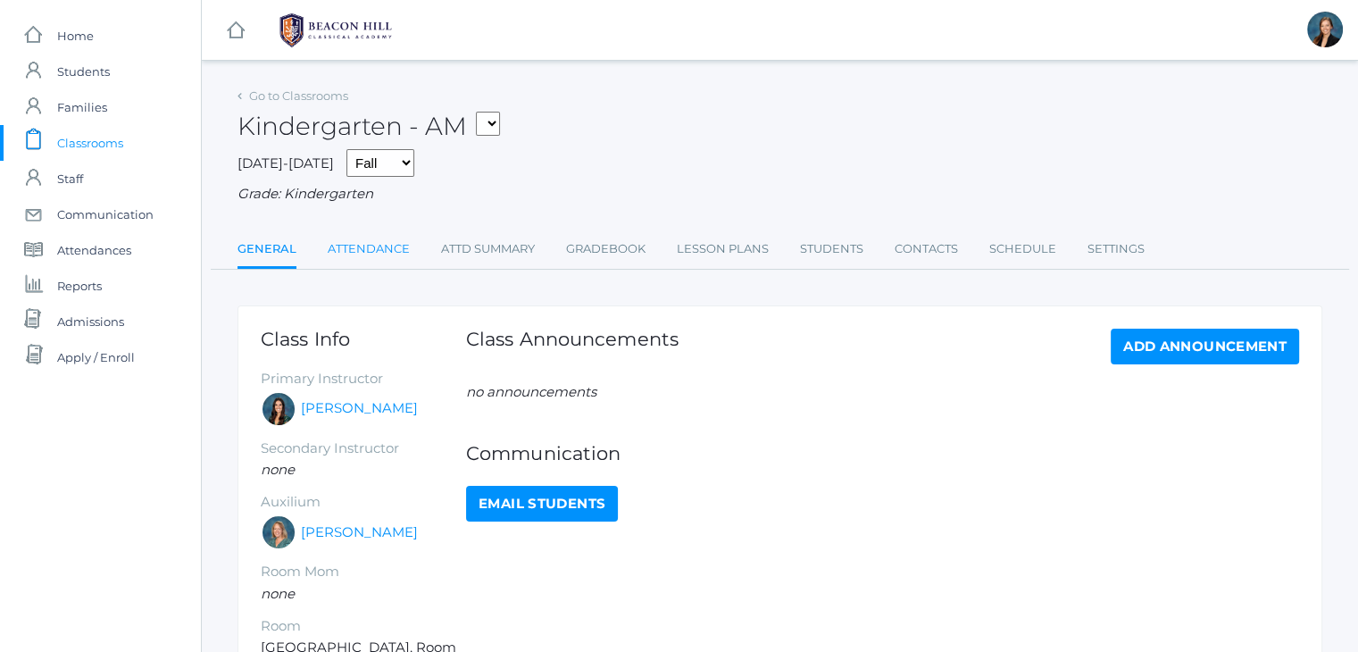
click at [372, 252] on link "Attendance" at bounding box center [369, 249] width 82 height 36
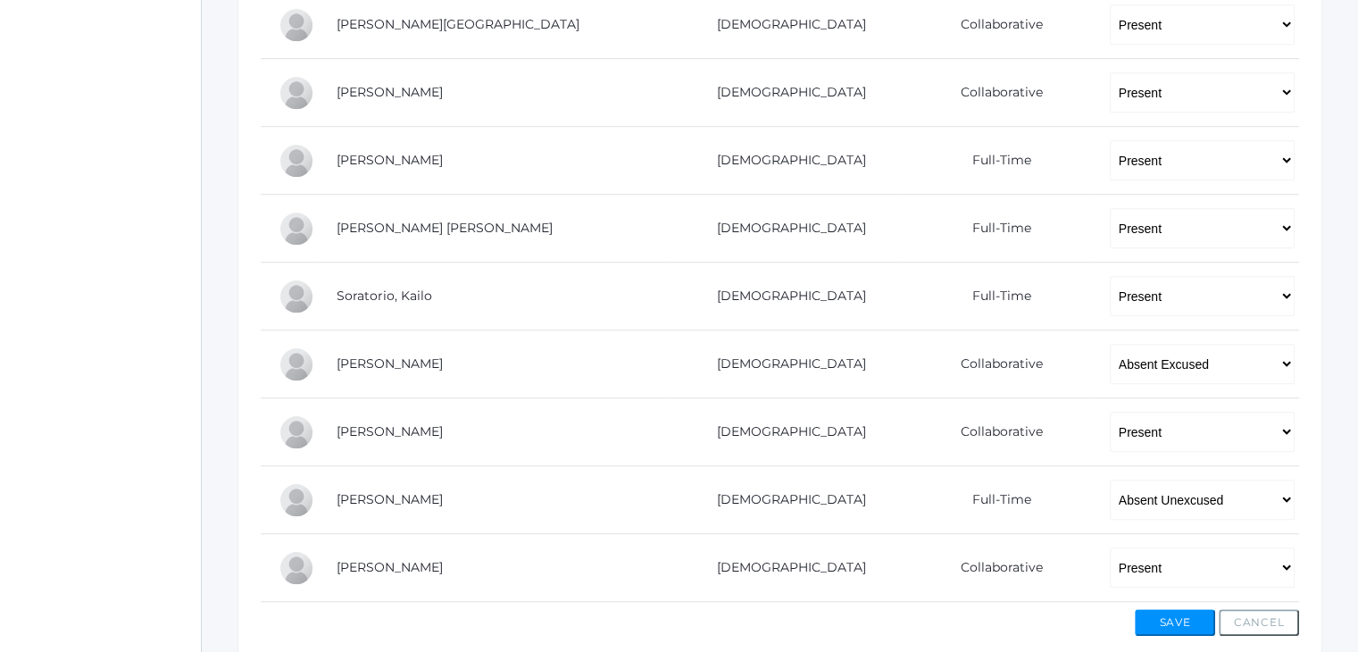
scroll to position [1355, 0]
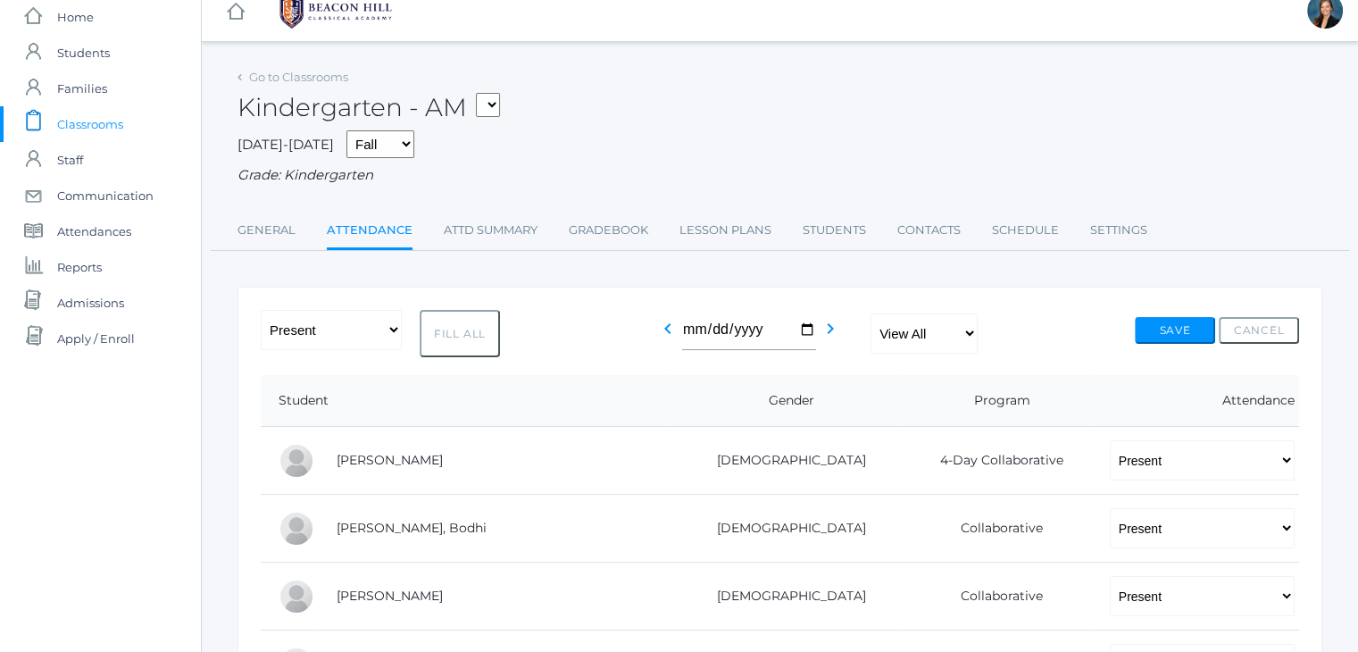
scroll to position [0, 0]
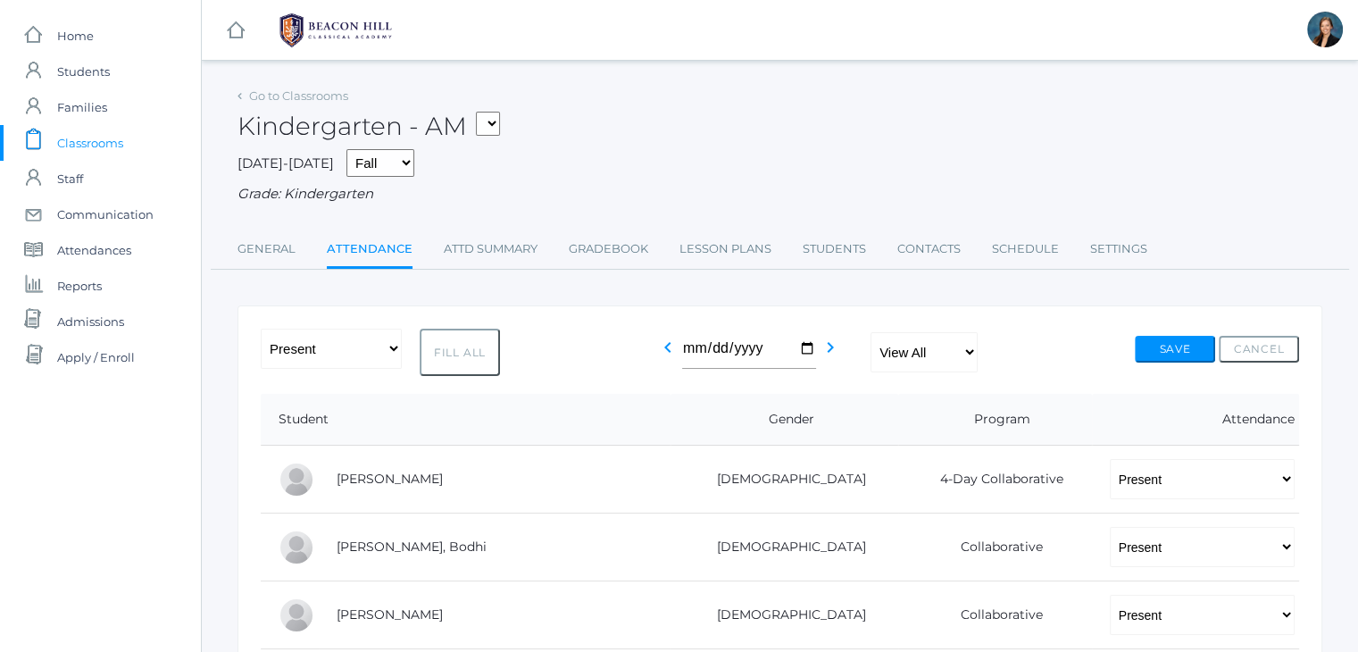
click at [69, 134] on span "Classrooms" at bounding box center [90, 143] width 66 height 36
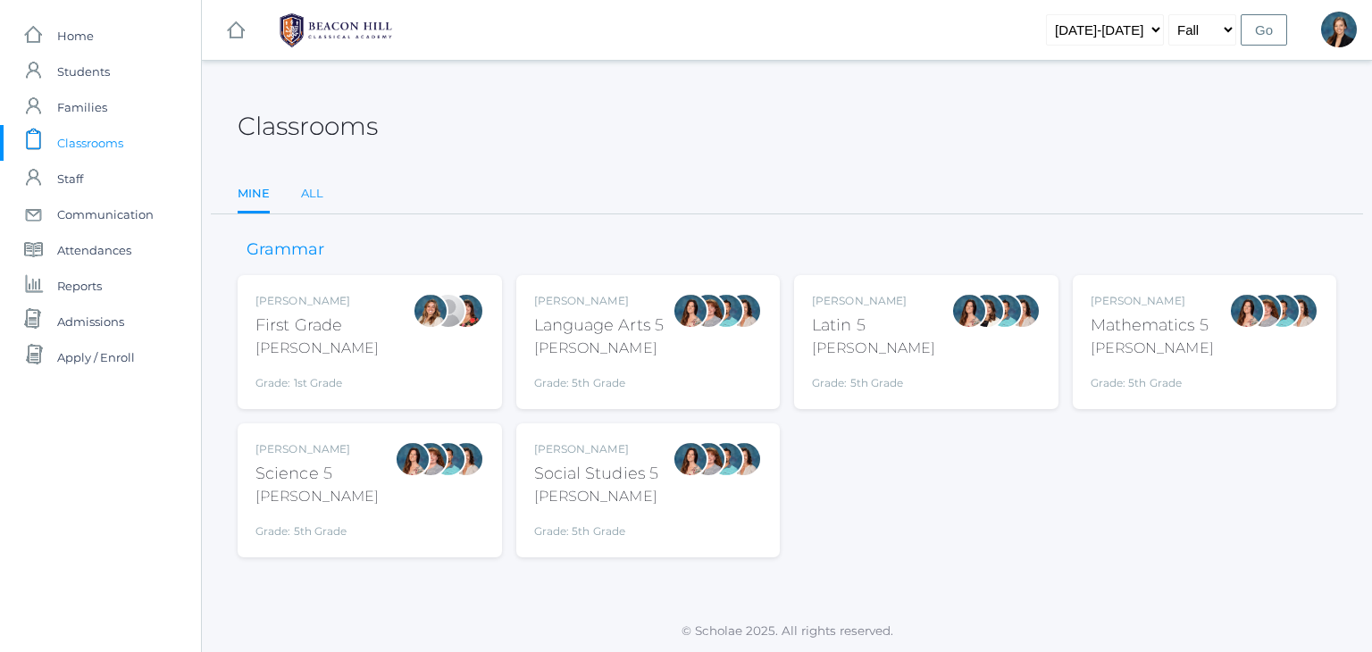
click at [313, 195] on link "All" at bounding box center [312, 194] width 22 height 36
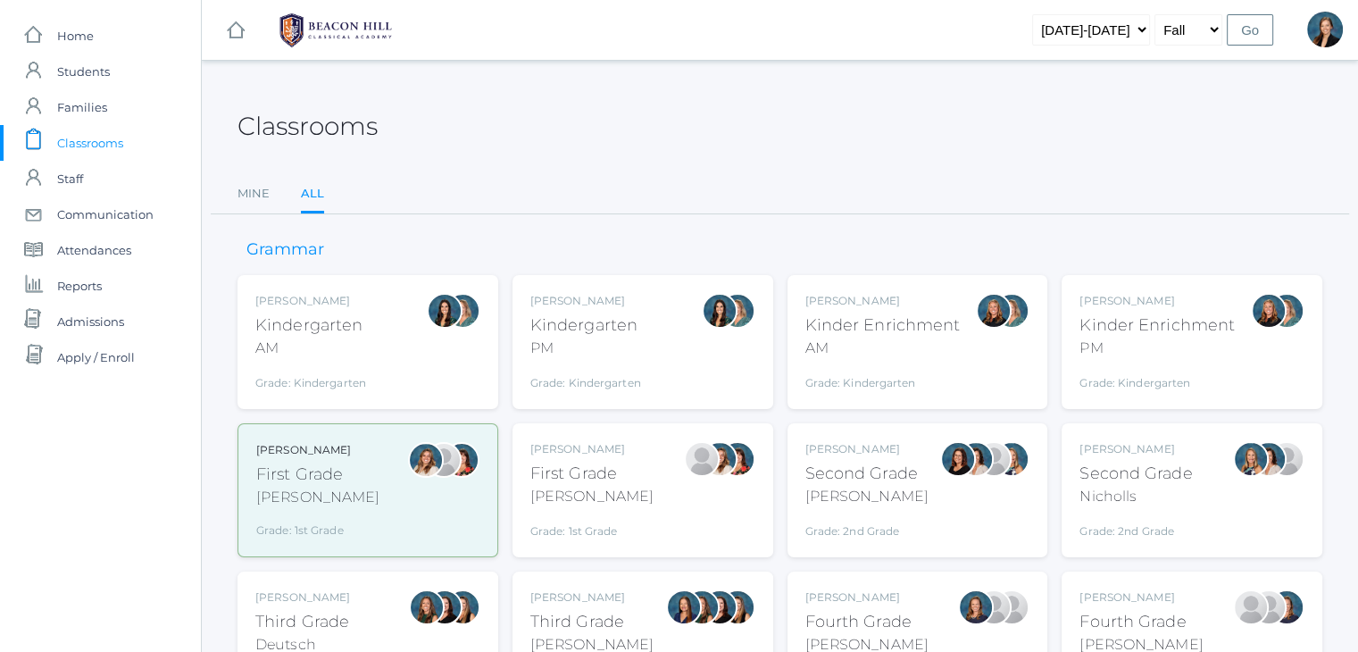
click at [928, 280] on div "Nicole Dean Kinder Enrichment AM Grade: Kindergarten *KNDC" at bounding box center [918, 342] width 261 height 134
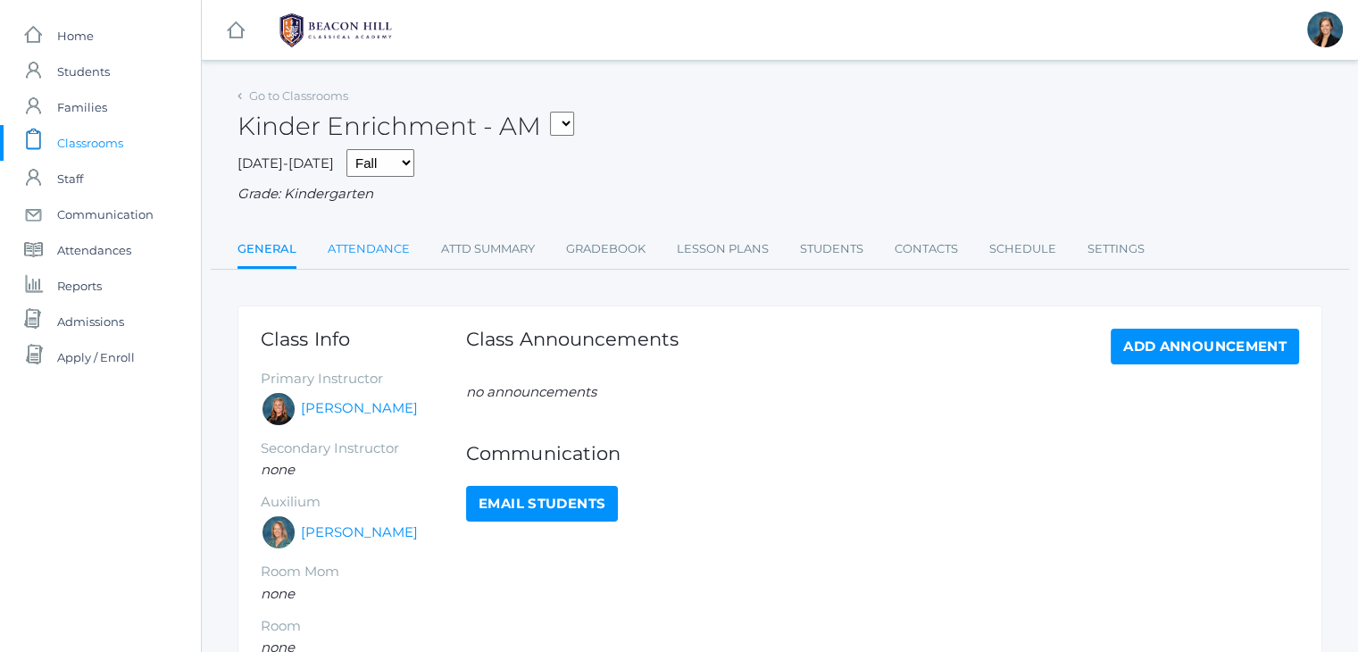
click at [359, 247] on link "Attendance" at bounding box center [369, 249] width 82 height 36
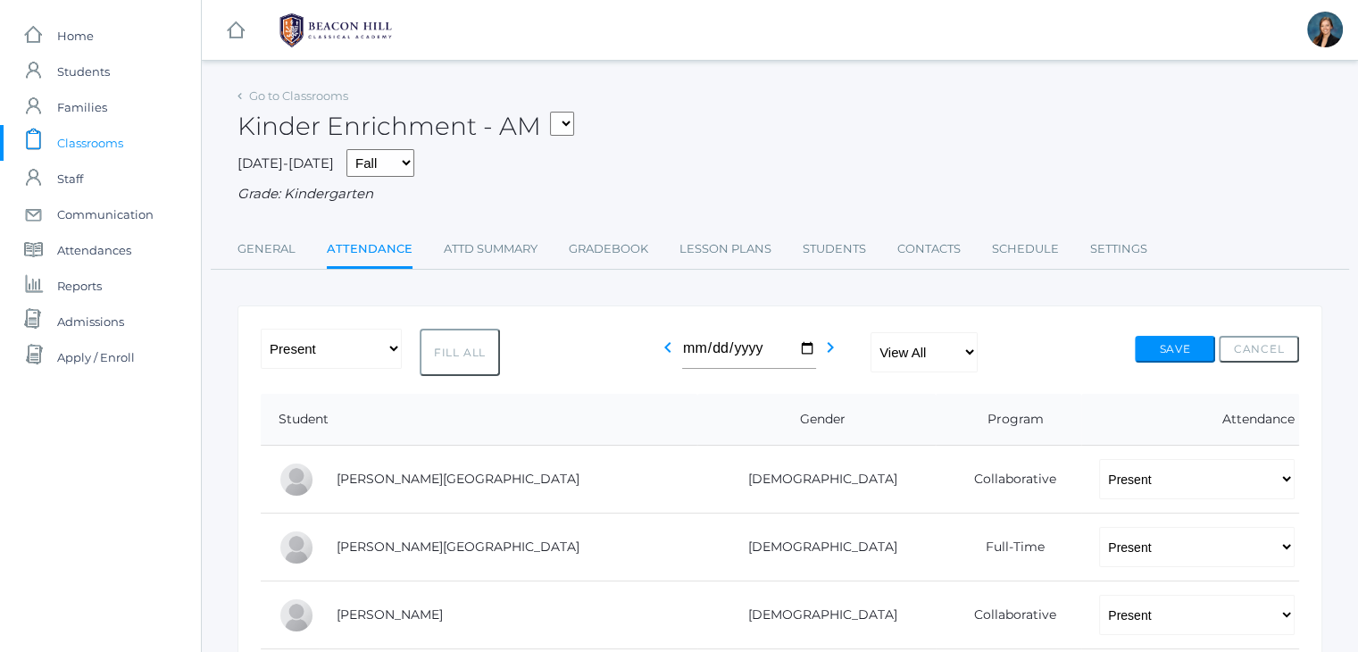
click at [93, 144] on span "Classrooms" at bounding box center [90, 143] width 66 height 36
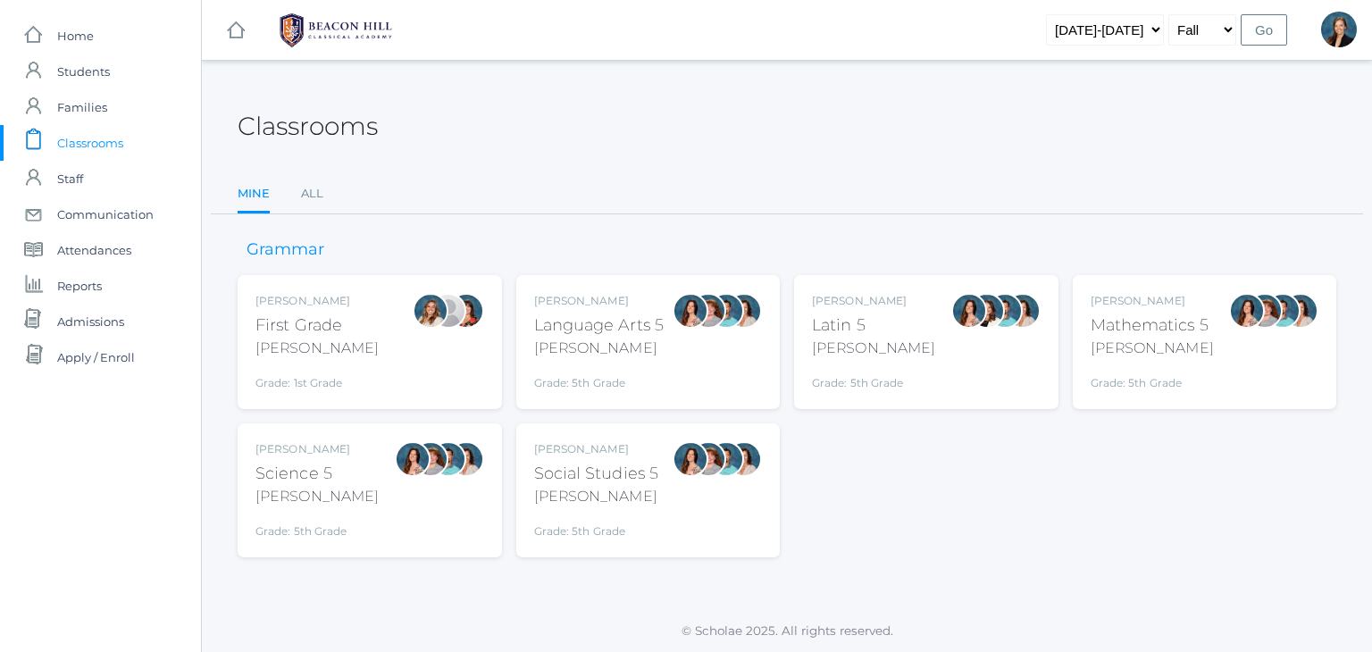
click at [93, 144] on span "Classrooms" at bounding box center [90, 143] width 66 height 36
click at [305, 194] on link "All" at bounding box center [312, 194] width 22 height 36
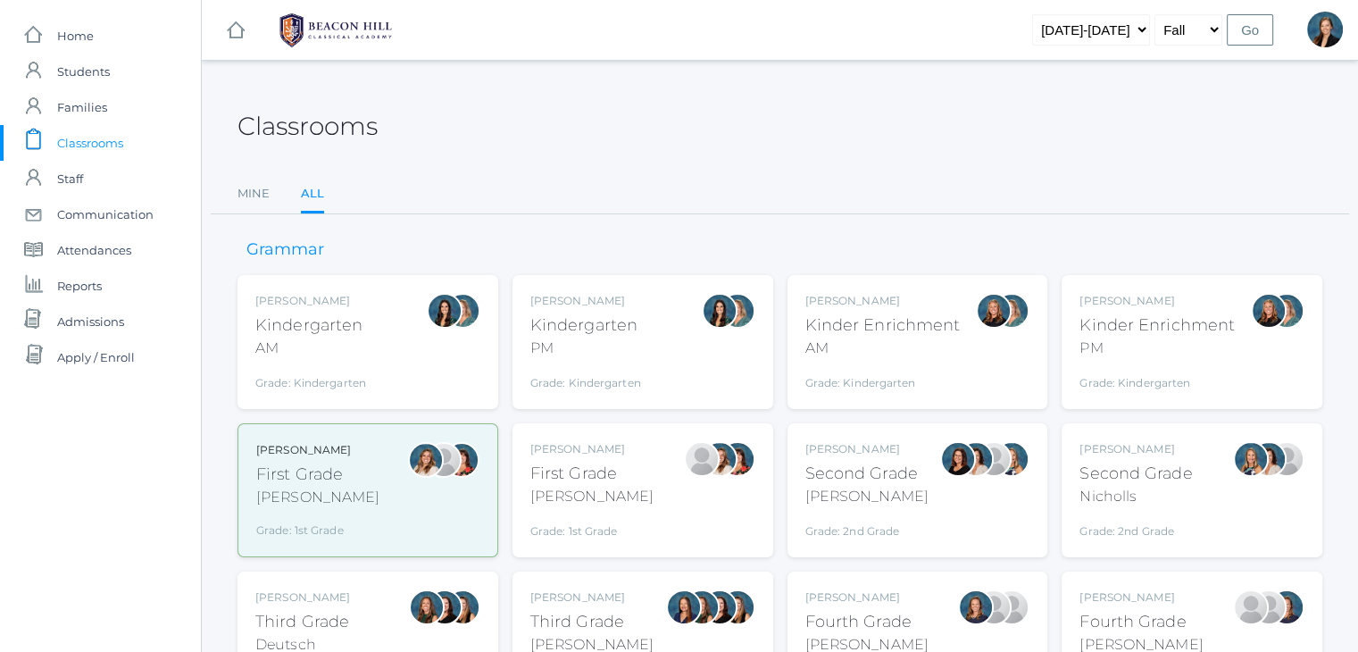
click at [596, 498] on div "[PERSON_NAME]" at bounding box center [592, 496] width 123 height 21
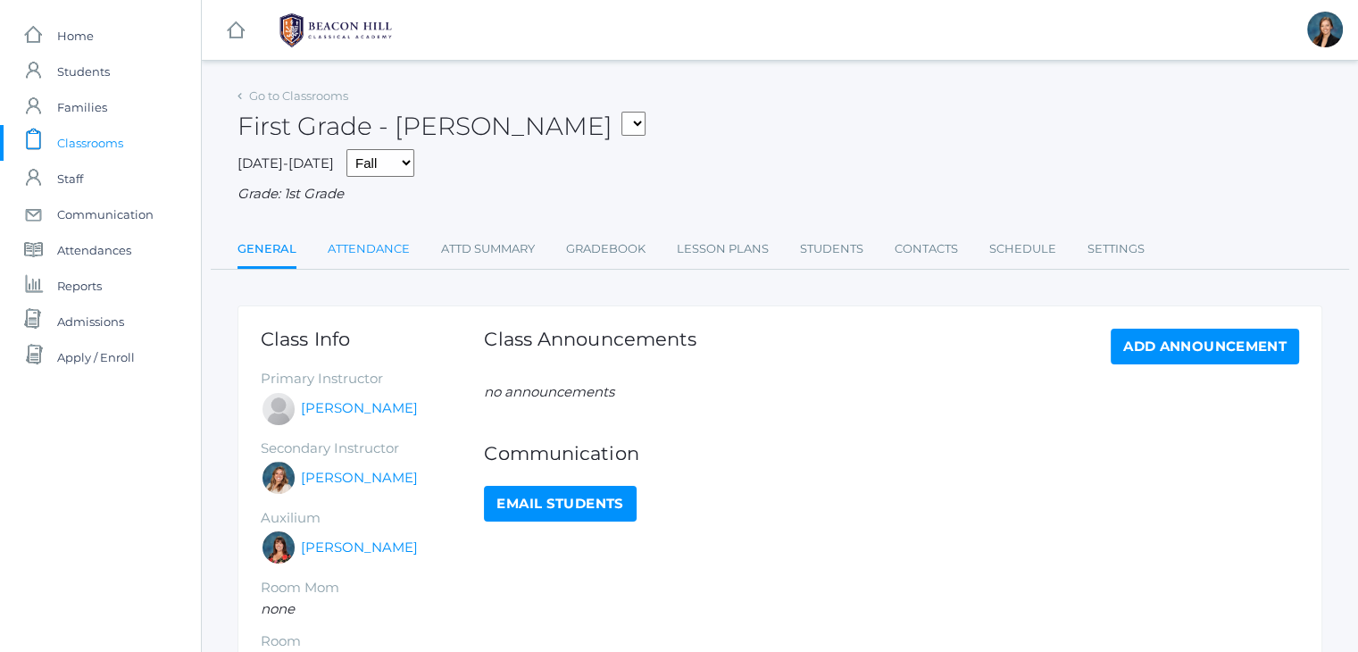
click at [358, 255] on link "Attendance" at bounding box center [369, 249] width 82 height 36
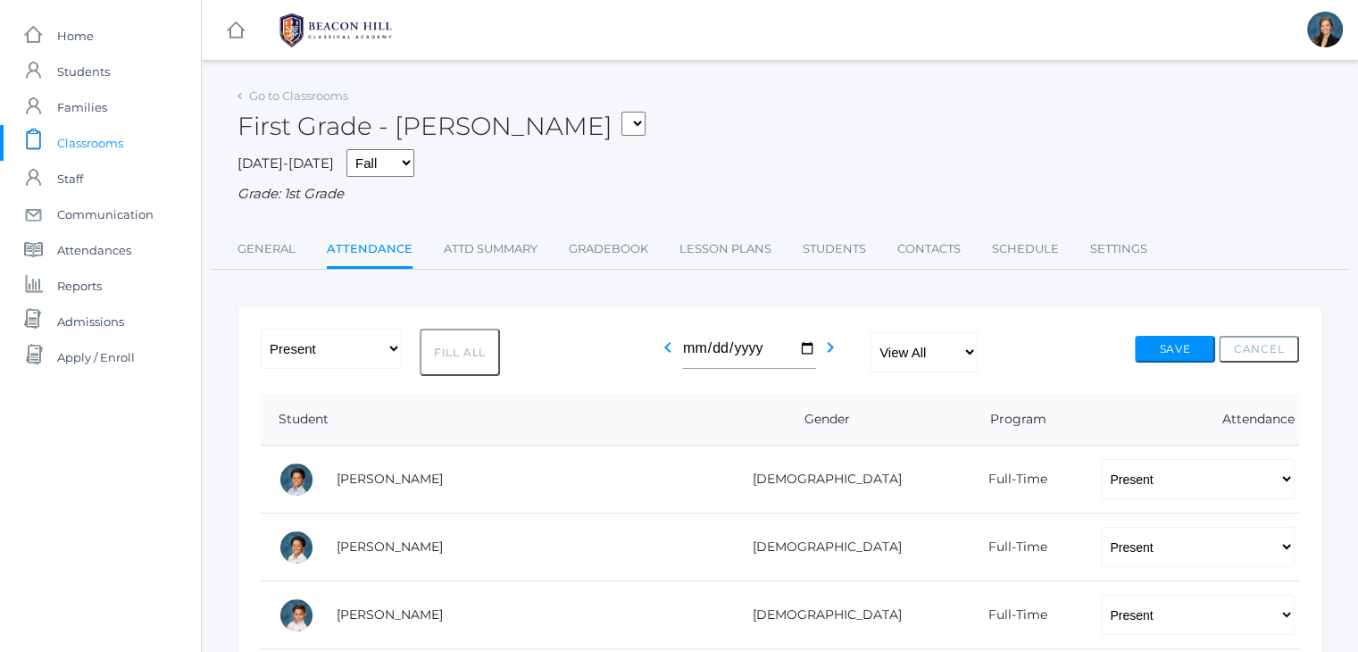
click at [693, 99] on div "First Grade - Watson 01LA - First Grade Barber 05LATIN - Latin 5 Salazar 05MATH…" at bounding box center [780, 116] width 1085 height 66
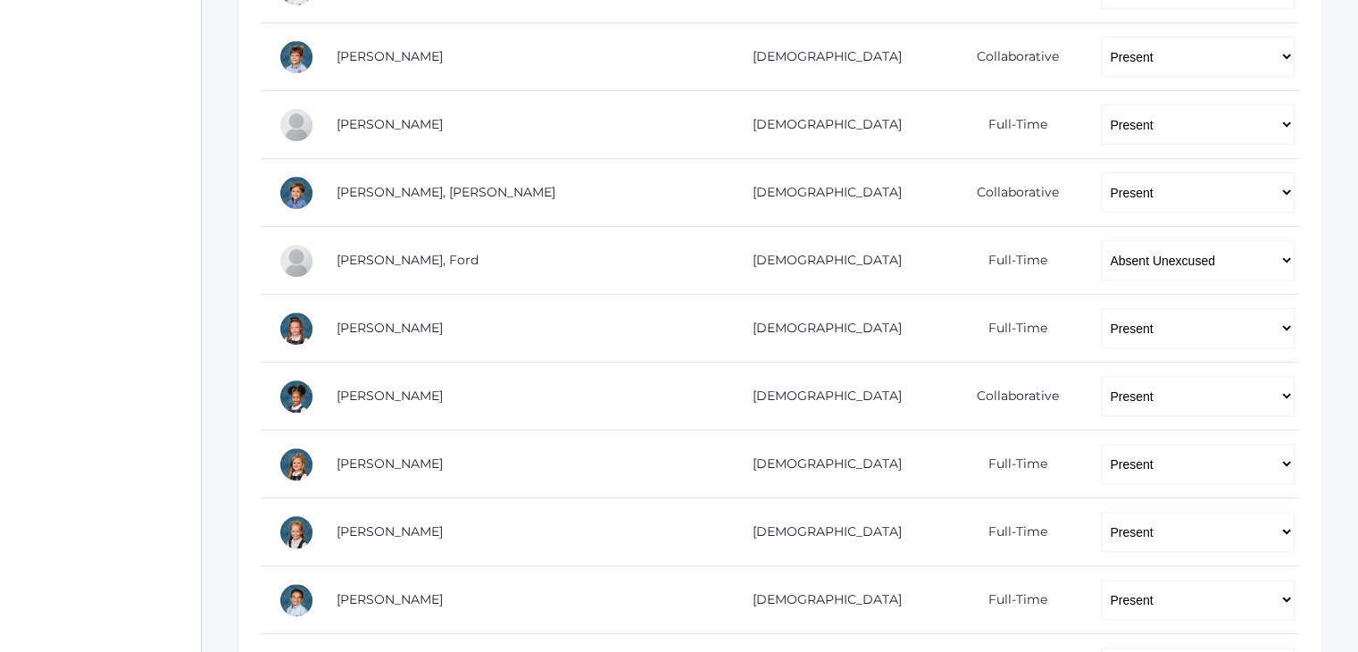
scroll to position [572, 0]
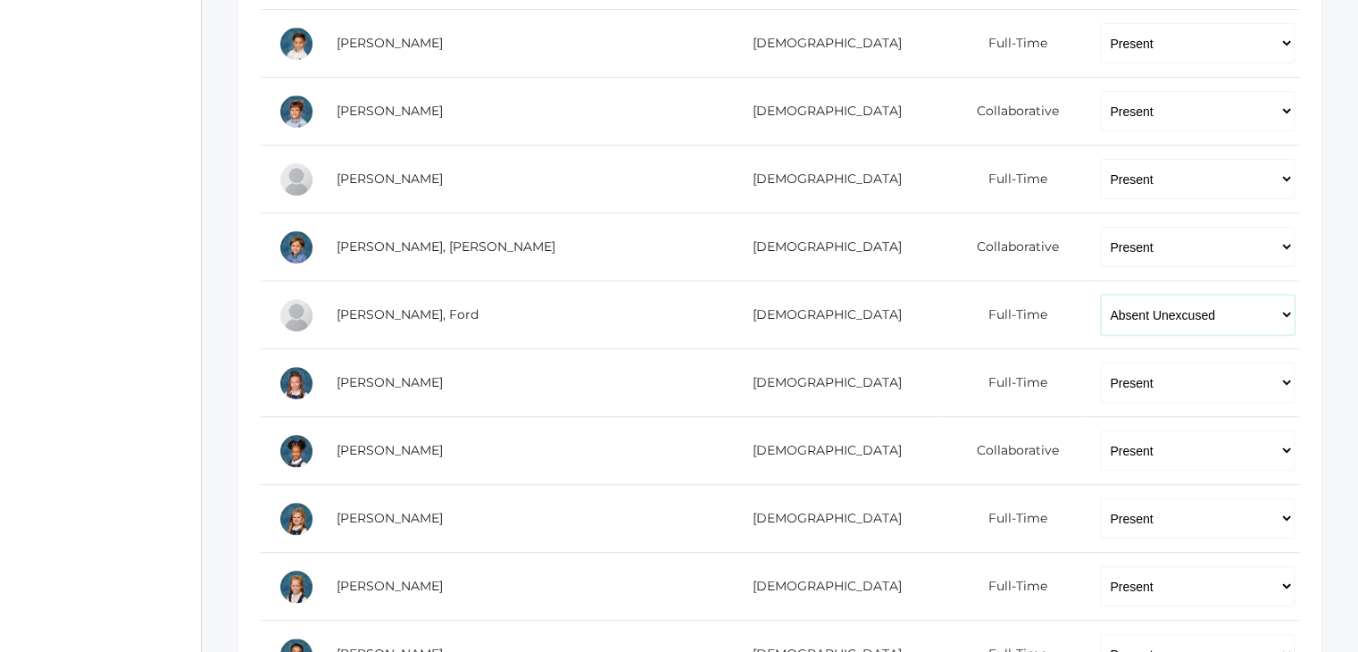
click at [1149, 324] on select "-- Present Present-At-Home Tardy Excused Tardy Unexcused Absent Excused Absent …" at bounding box center [1198, 315] width 194 height 40
select select "AE"
click at [1101, 295] on select "-- Present Present-At-Home Tardy Excused Tardy Unexcused Absent Excused Absent …" at bounding box center [1198, 315] width 194 height 40
click at [78, 366] on div "icons/ui/navigation/home Created with Sketch. Home icons/user/plain Created wit…" at bounding box center [100, 297] width 201 height 1739
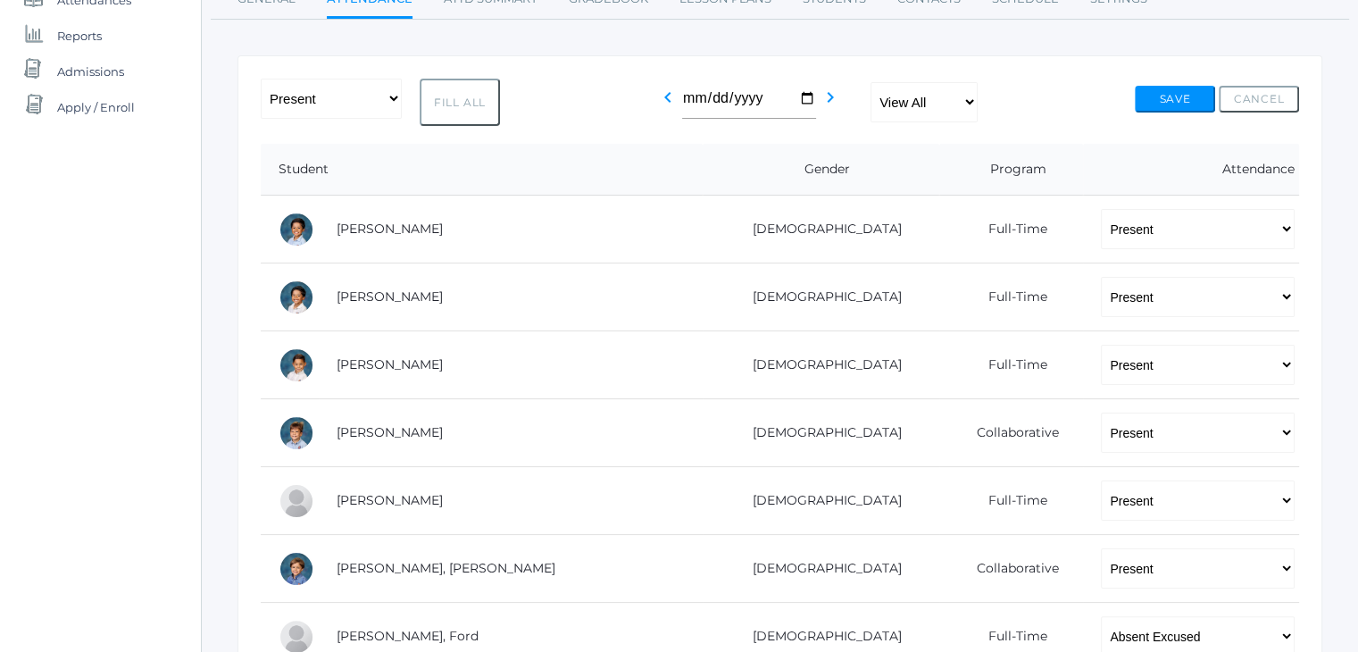
scroll to position [248, 0]
click at [1183, 96] on button "Save" at bounding box center [1175, 101] width 80 height 27
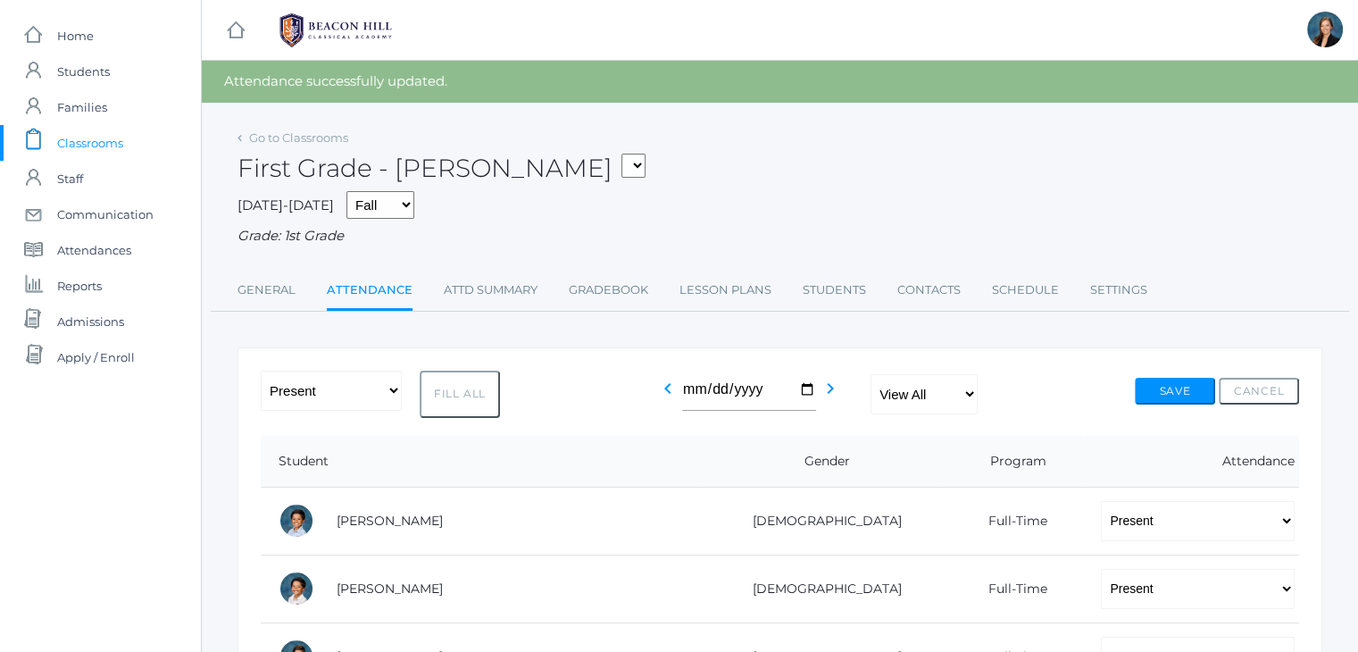
click at [1190, 133] on div "First Grade - Watson 01LA - First Grade Barber 05LATIN - Latin 5 Salazar 05MATH…" at bounding box center [780, 158] width 1085 height 66
click at [1044, 155] on div "First Grade - Watson 01LA - First Grade Barber 05LATIN - Latin 5 Salazar 05MATH…" at bounding box center [780, 158] width 1085 height 66
click at [82, 141] on span "Classrooms" at bounding box center [90, 143] width 66 height 36
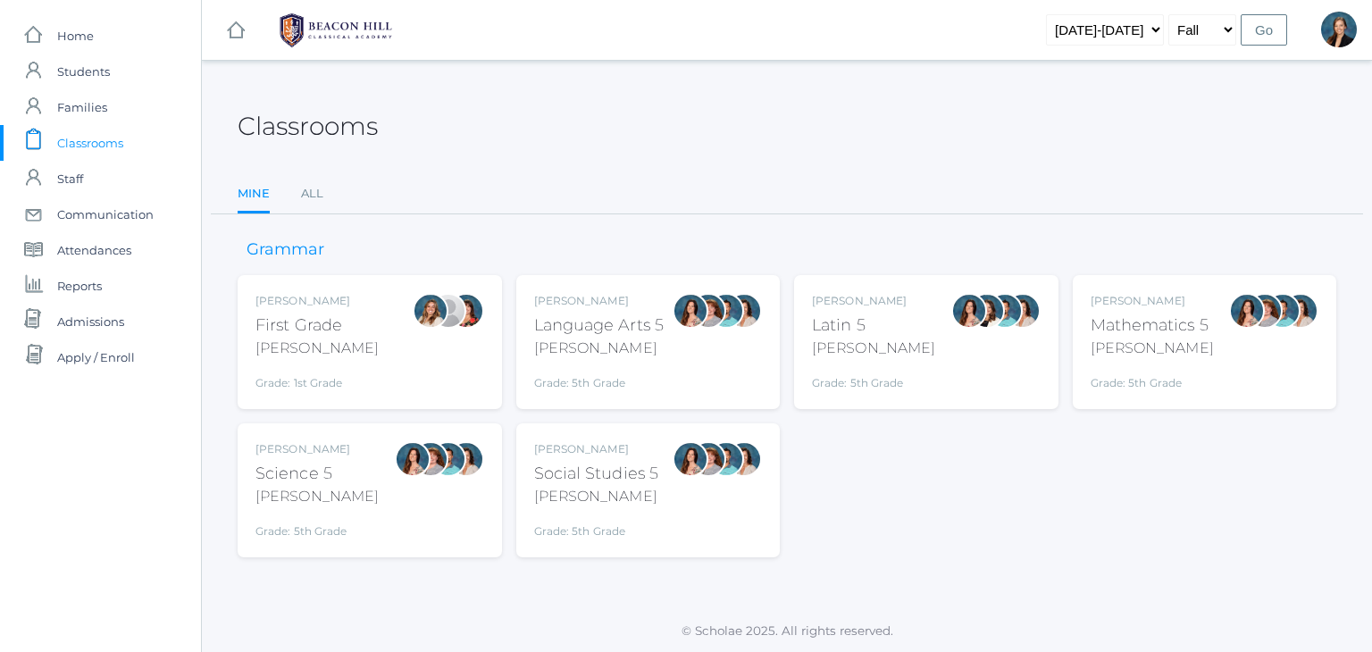
click at [604, 169] on div "Classrooms Mine All Mine All" at bounding box center [787, 148] width 1099 height 131
click at [309, 188] on link "All" at bounding box center [312, 194] width 22 height 36
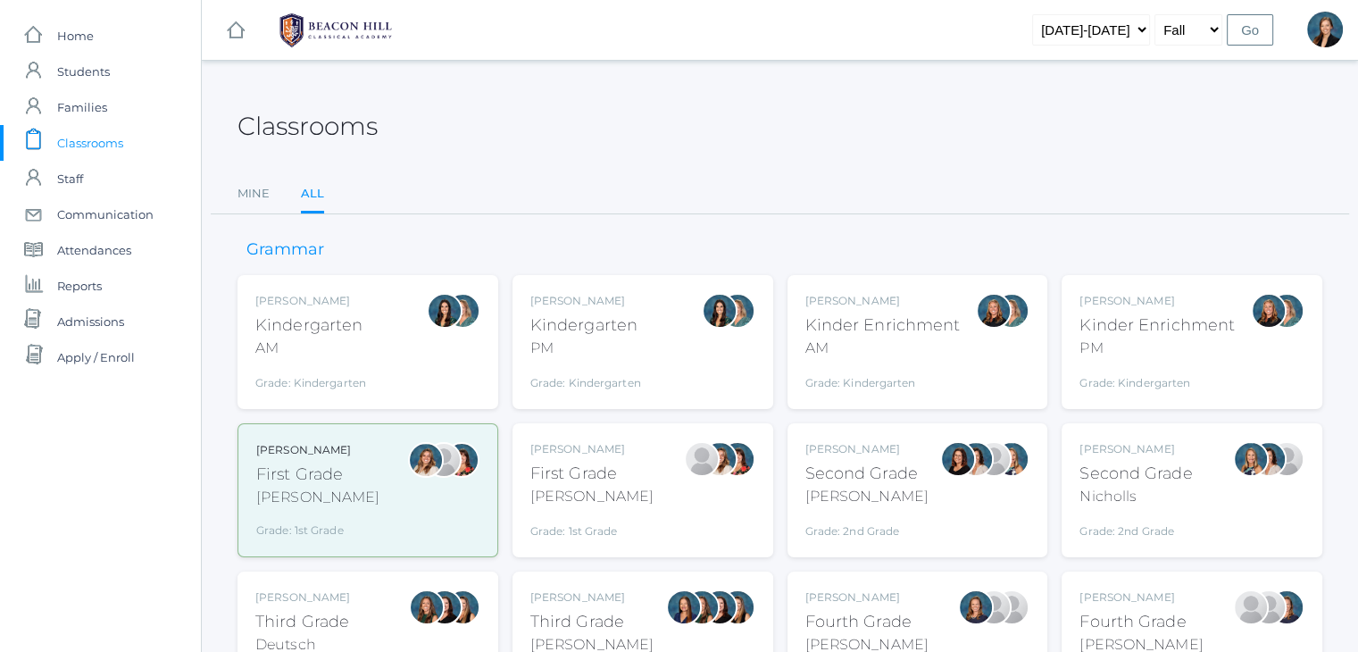
click at [309, 637] on div "Deutsch" at bounding box center [302, 644] width 95 height 21
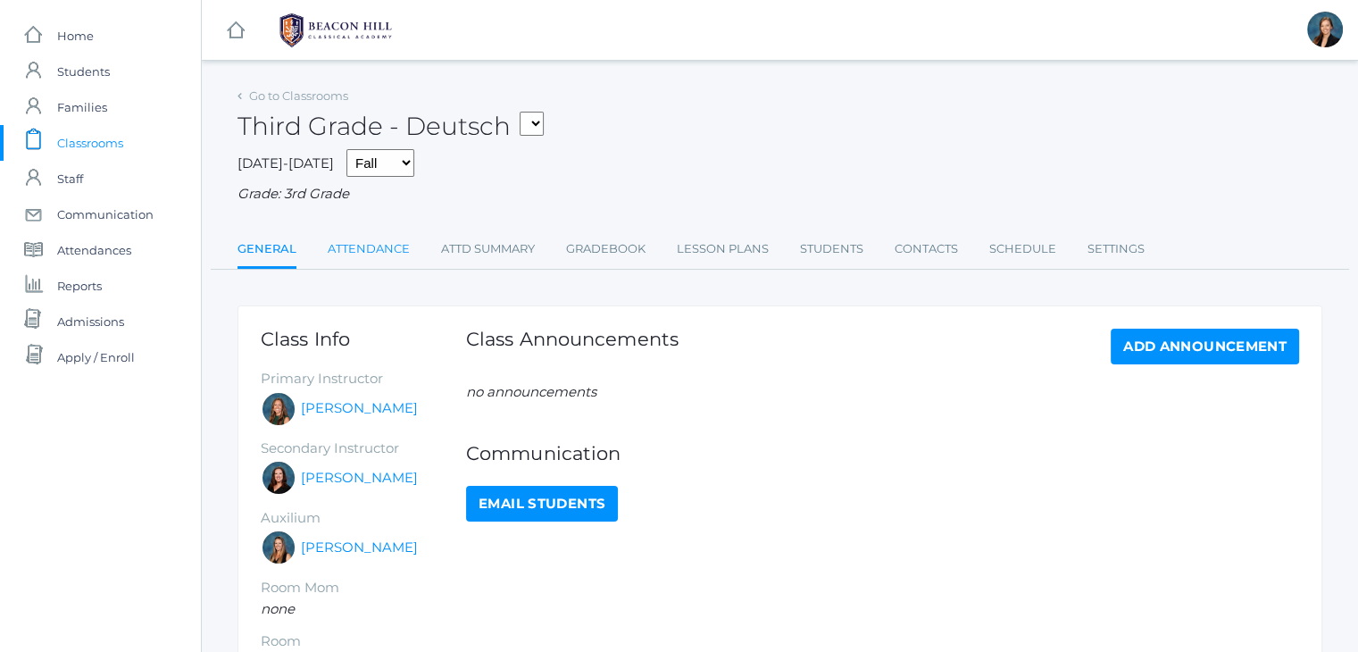
click at [360, 254] on link "Attendance" at bounding box center [369, 249] width 82 height 36
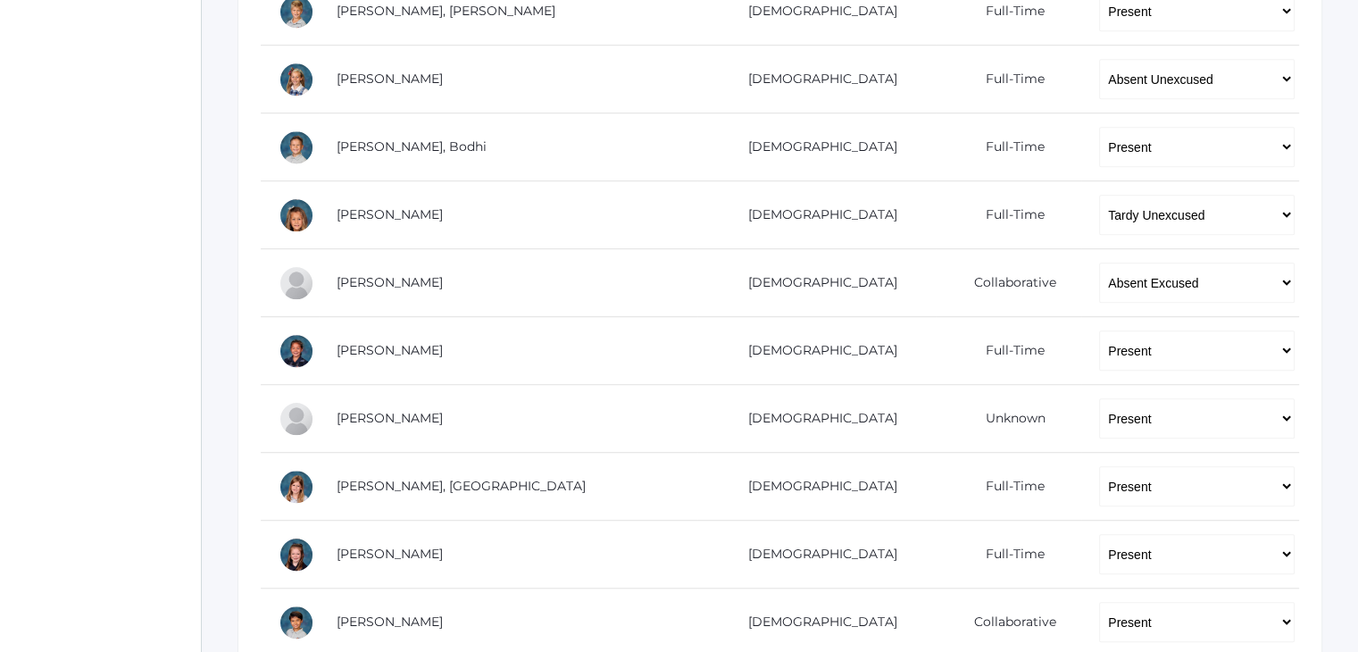
scroll to position [1250, 0]
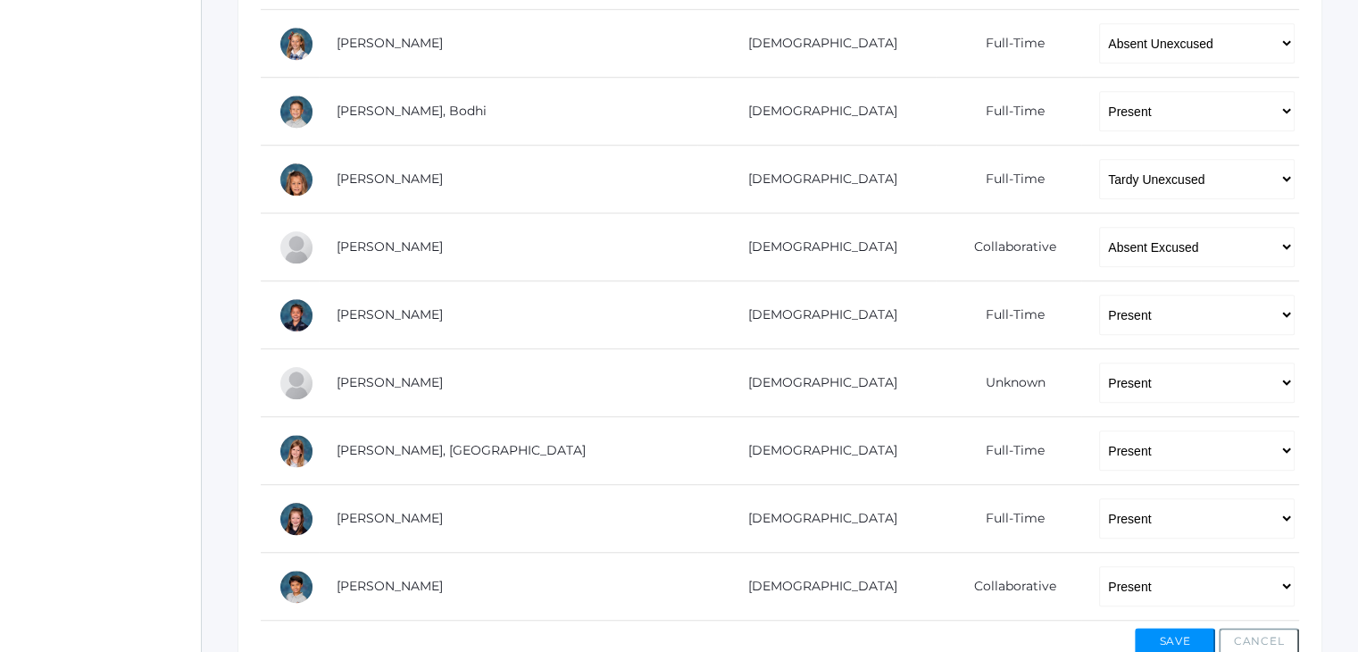
click at [1131, 47] on select "-- Present Present-At-Home Tardy Excused Tardy Unexcused Absent Excused Absent …" at bounding box center [1197, 43] width 196 height 40
select select "AE"
click at [1099, 23] on select "-- Present Present-At-Home Tardy Excused Tardy Unexcused Absent Excused Absent …" at bounding box center [1197, 43] width 196 height 40
click at [1186, 633] on button "Save" at bounding box center [1175, 641] width 80 height 27
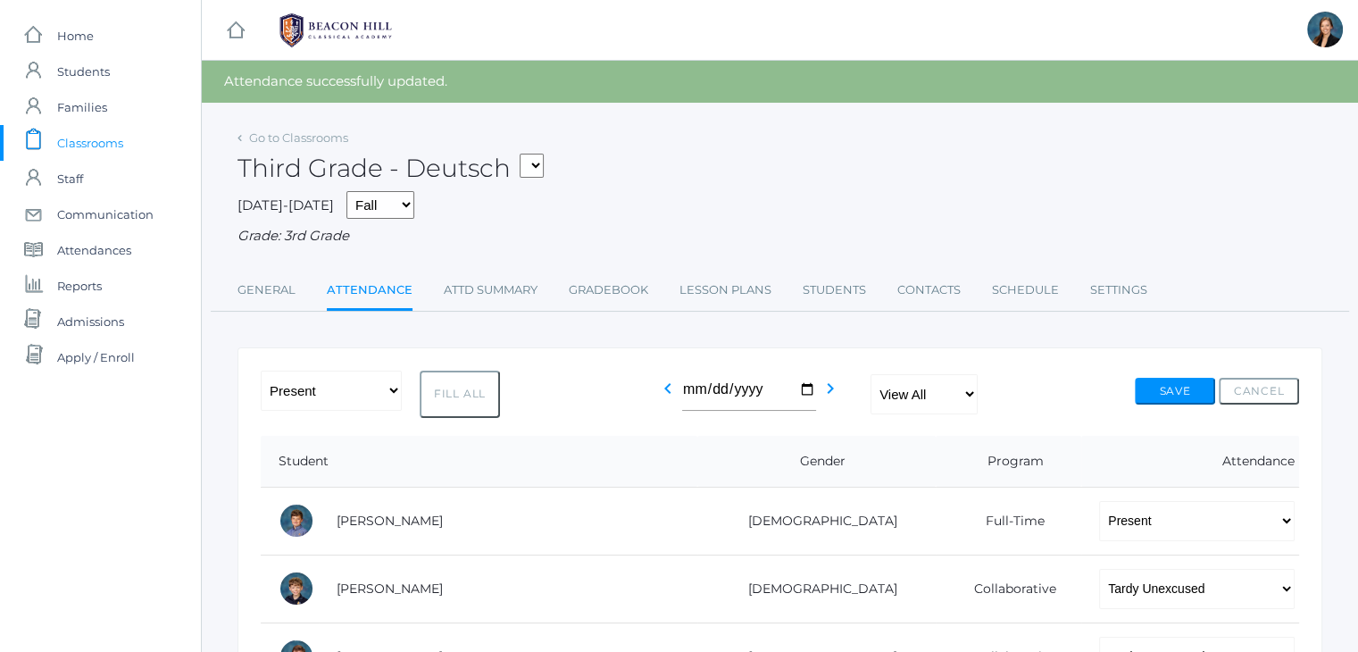
click at [95, 140] on span "Classrooms" at bounding box center [90, 143] width 66 height 36
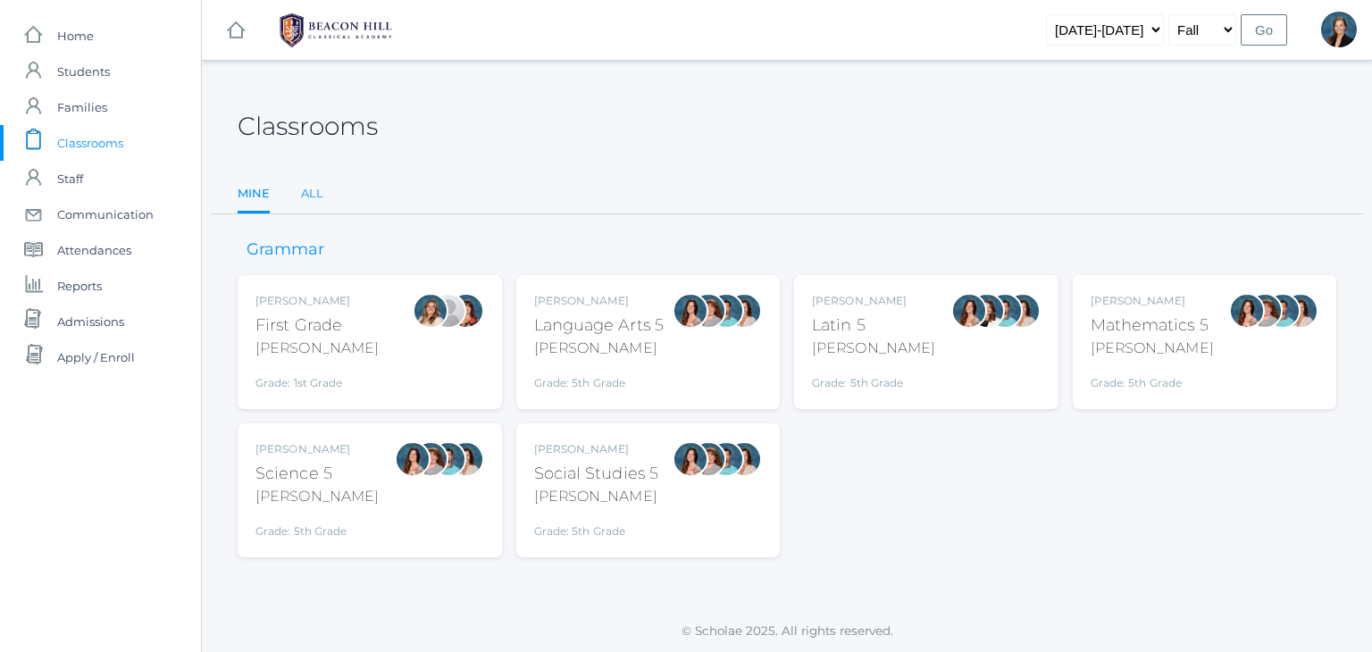
click at [315, 190] on link "All" at bounding box center [312, 194] width 22 height 36
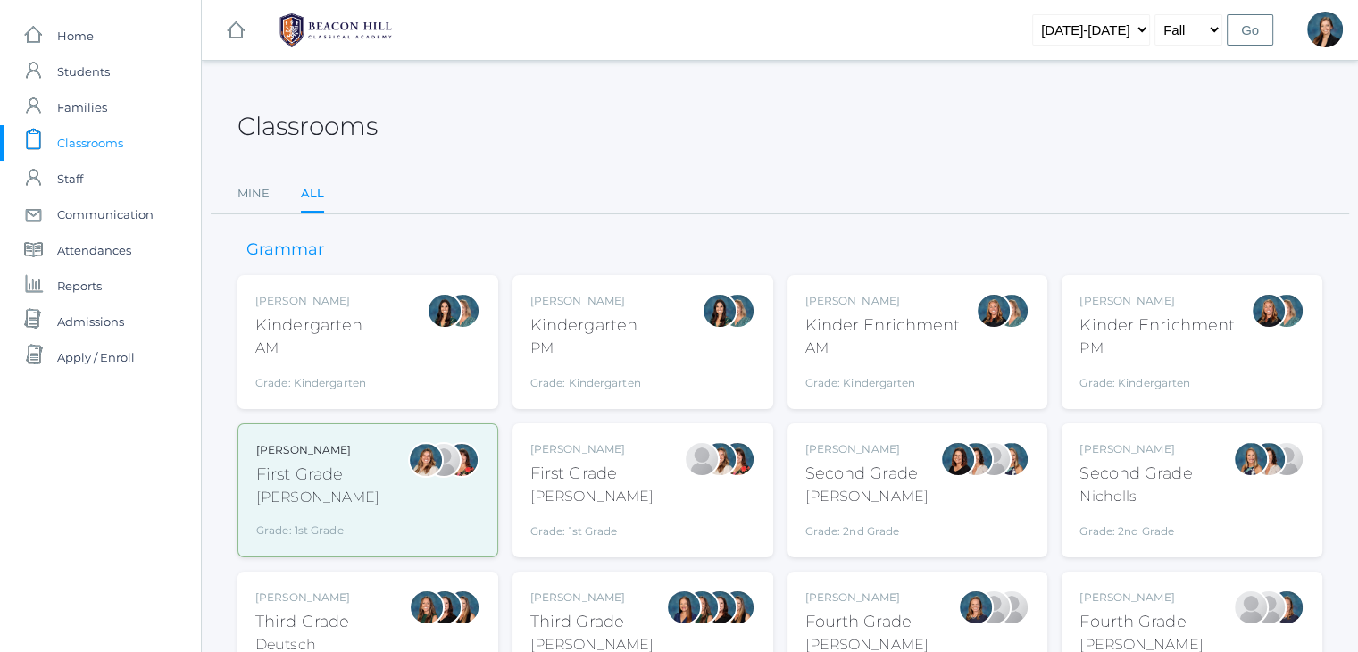
click at [618, 614] on div "Third Grade" at bounding box center [592, 622] width 123 height 24
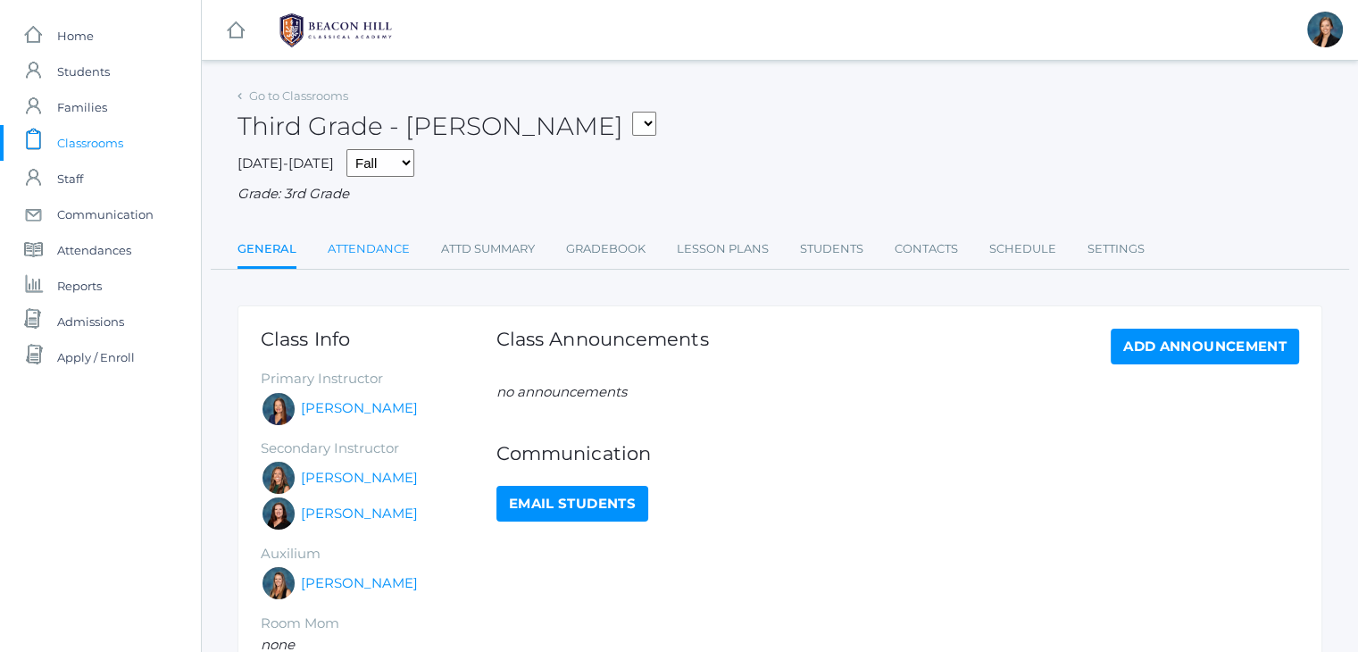
click at [389, 247] on link "Attendance" at bounding box center [369, 249] width 82 height 36
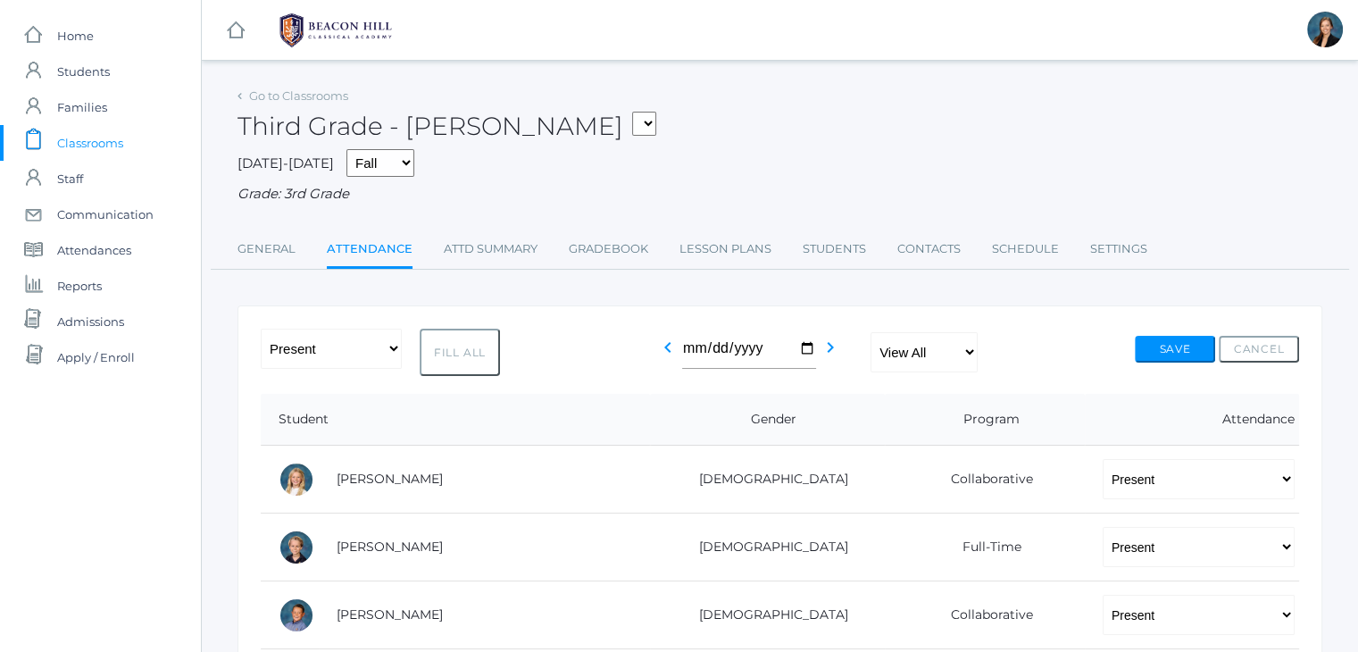
click at [815, 150] on div "[DATE]-[DATE] Fall Spring Grade: 3rd Grade" at bounding box center [780, 176] width 1085 height 55
click at [111, 143] on span "Classrooms" at bounding box center [90, 143] width 66 height 36
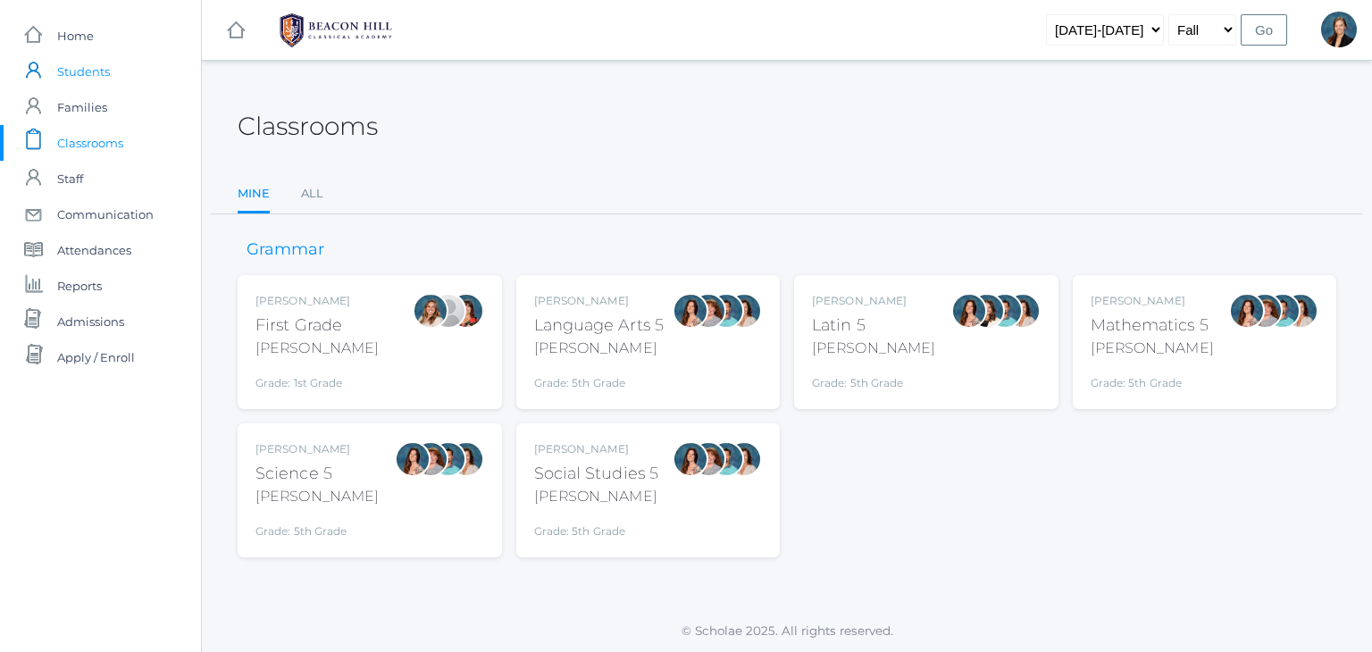
click at [79, 71] on span "Students" at bounding box center [83, 72] width 53 height 36
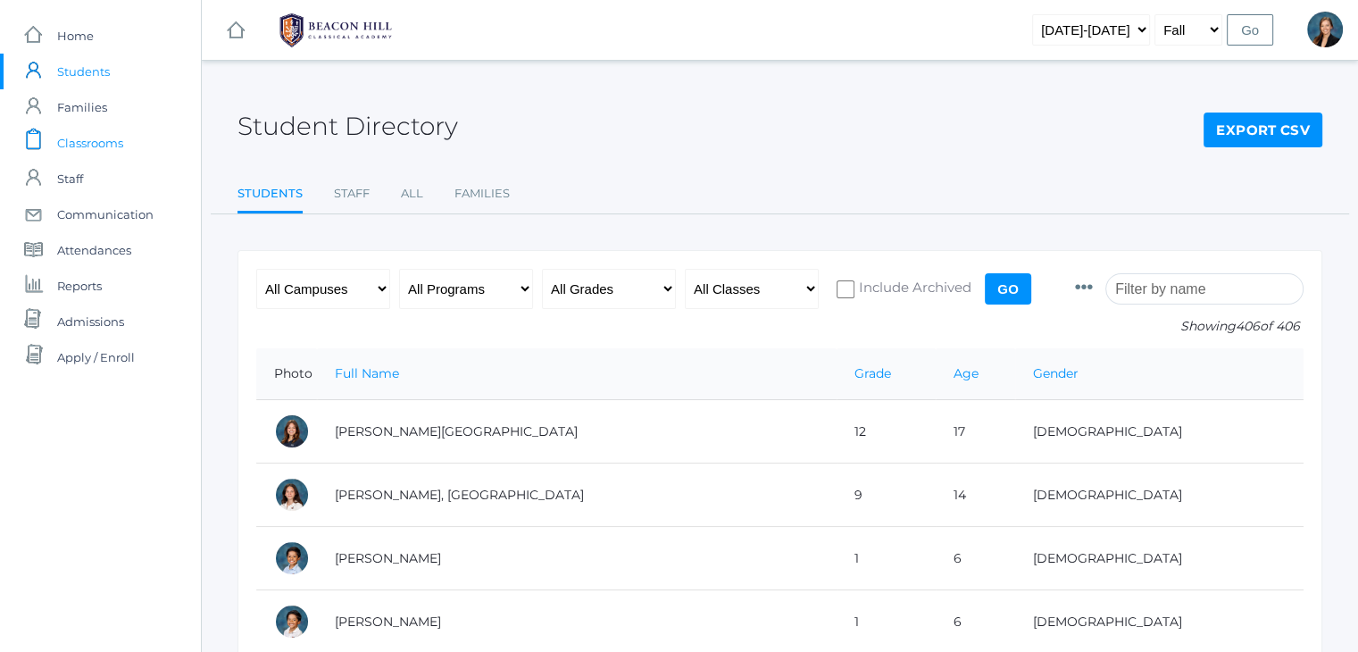
click at [92, 140] on span "Classrooms" at bounding box center [90, 143] width 66 height 36
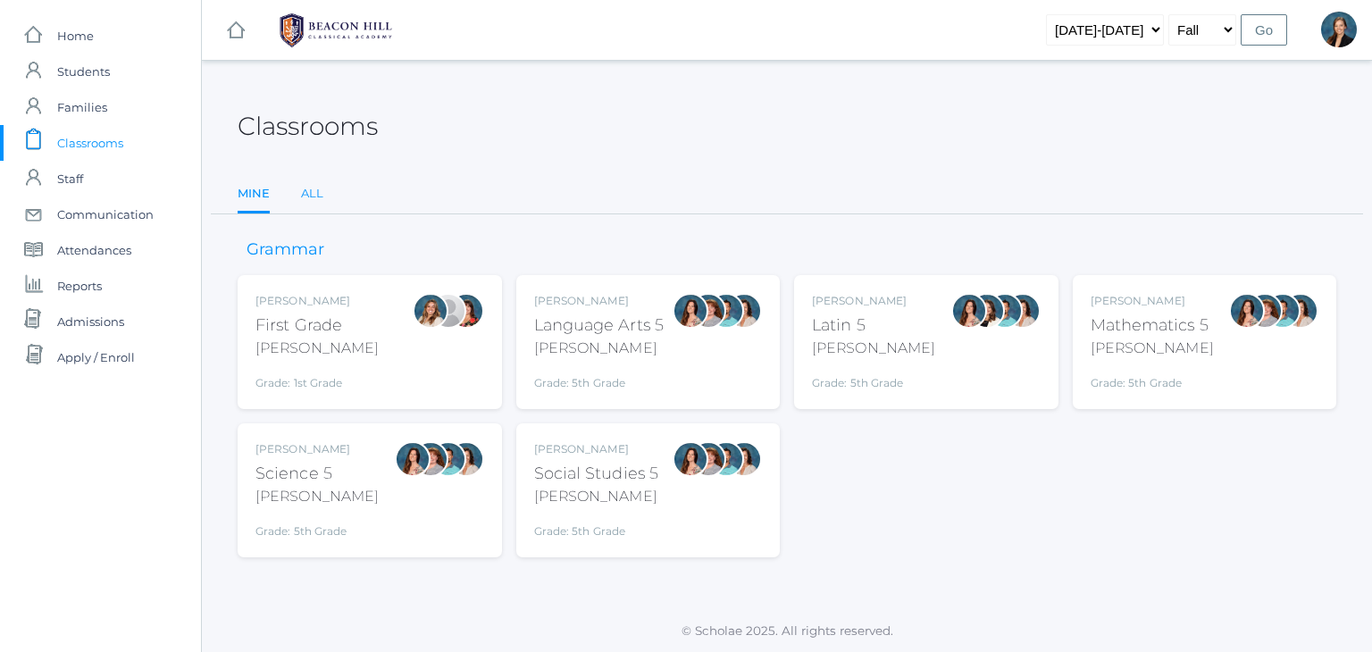
click at [310, 188] on link "All" at bounding box center [312, 194] width 22 height 36
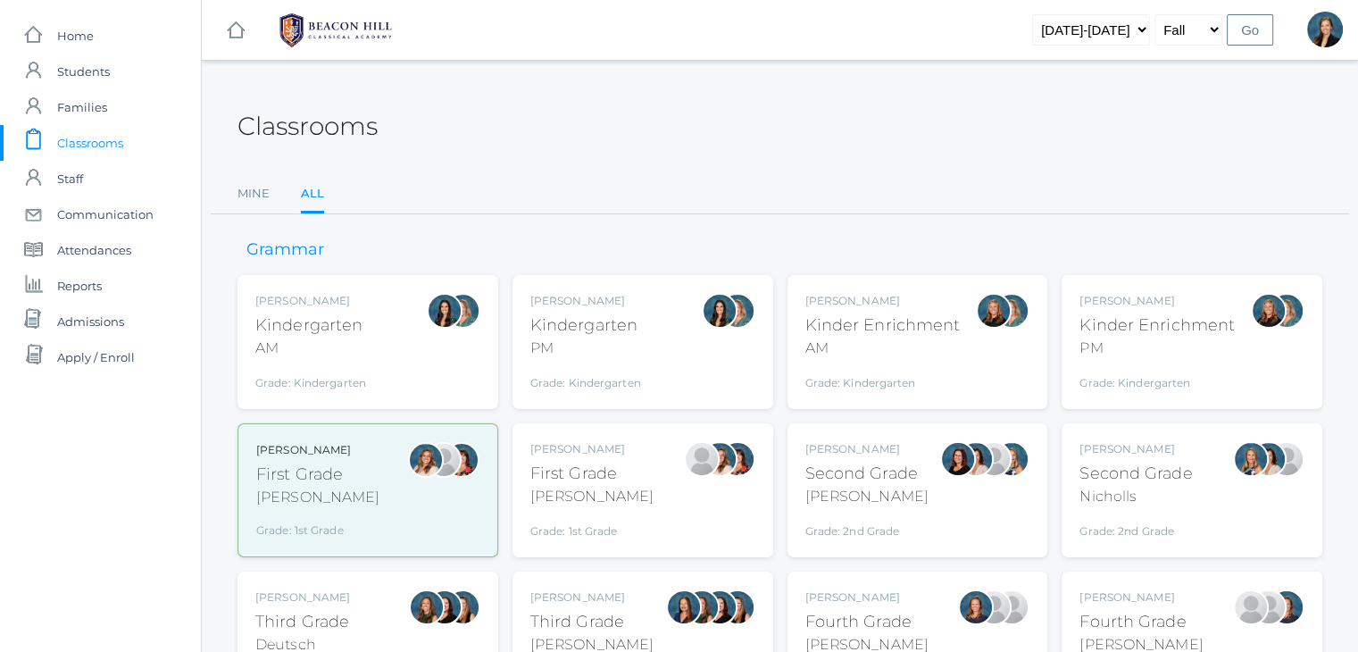
click at [344, 324] on div "Kindergarten" at bounding box center [310, 325] width 111 height 24
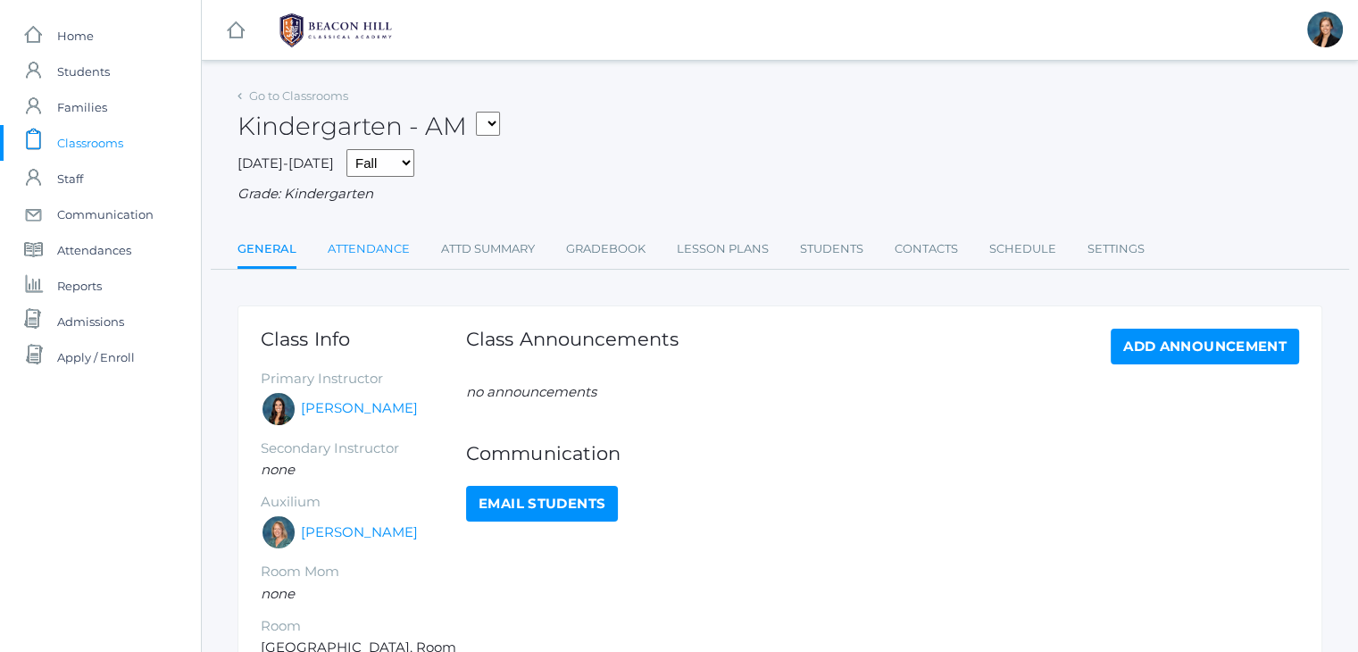
click at [389, 255] on link "Attendance" at bounding box center [369, 249] width 82 height 36
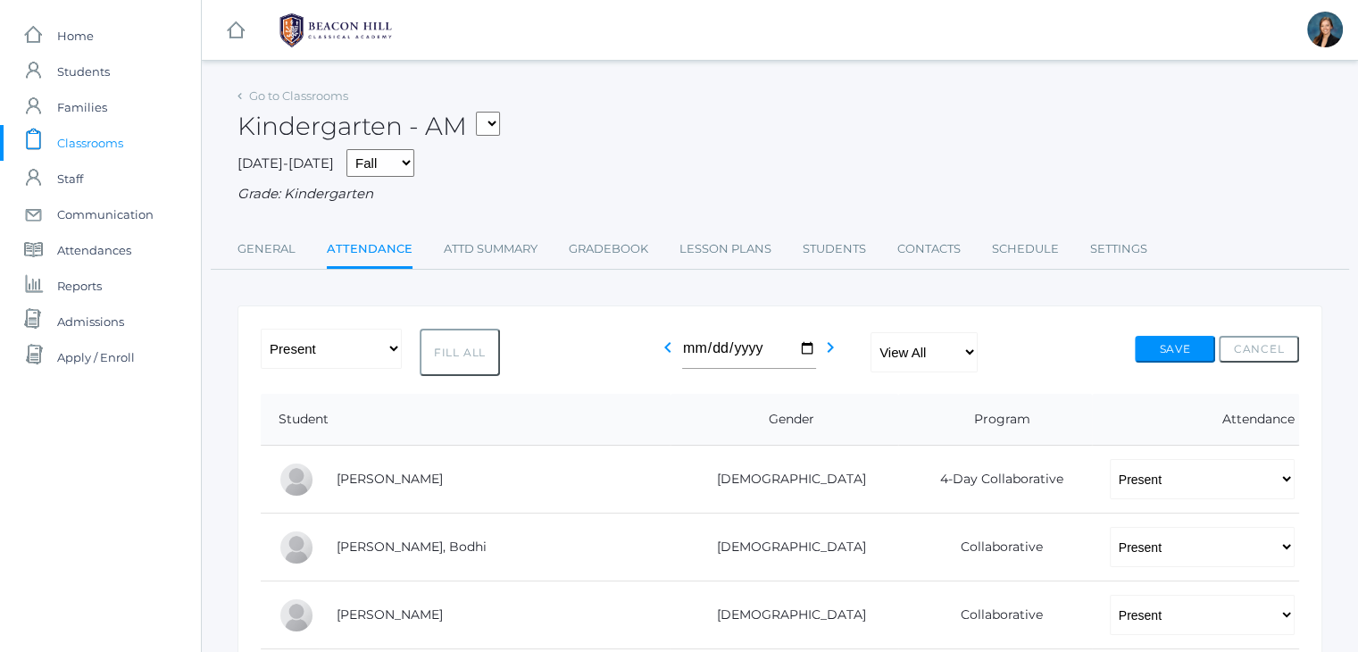
click at [701, 117] on div "Kindergarten - AM 01LA - First Grade [PERSON_NAME] 05LATIN - Latin 5 [PERSON_NA…" at bounding box center [780, 116] width 1085 height 66
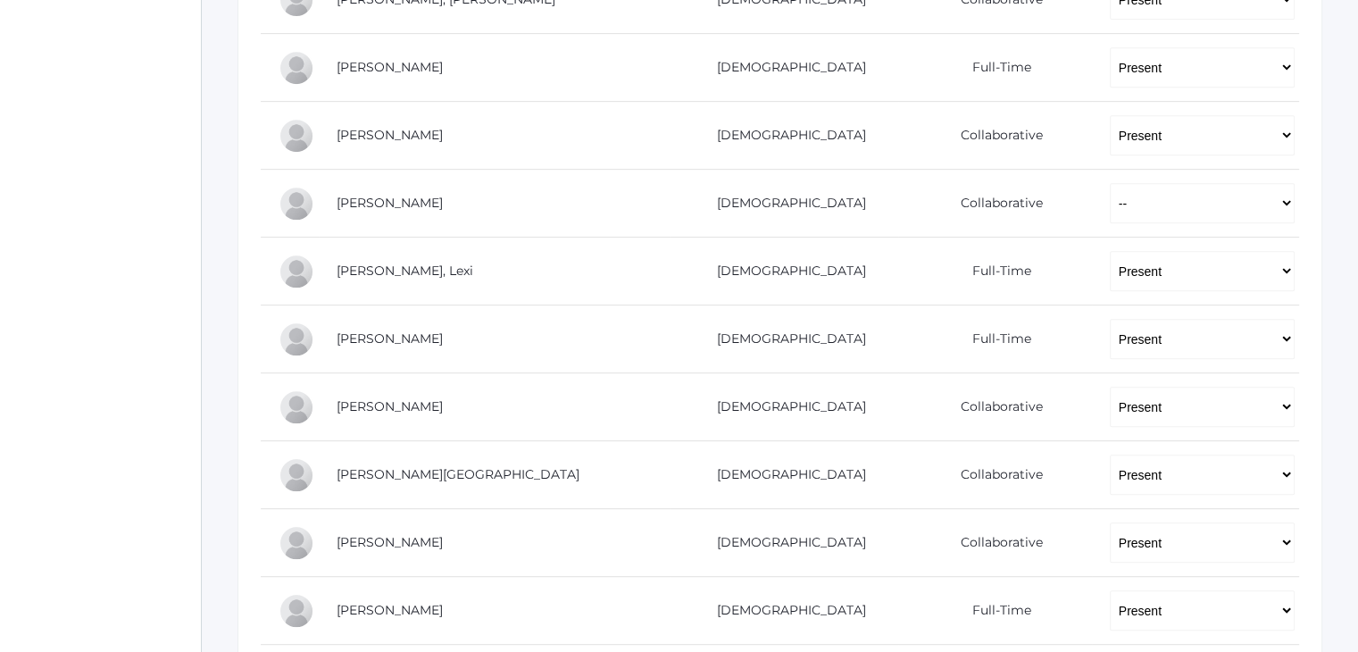
scroll to position [822, 0]
click at [75, 194] on div "icons/ui/navigation/home Created with Sketch. Home icons/user/plain Created wit…" at bounding box center [100, 183] width 201 height 2011
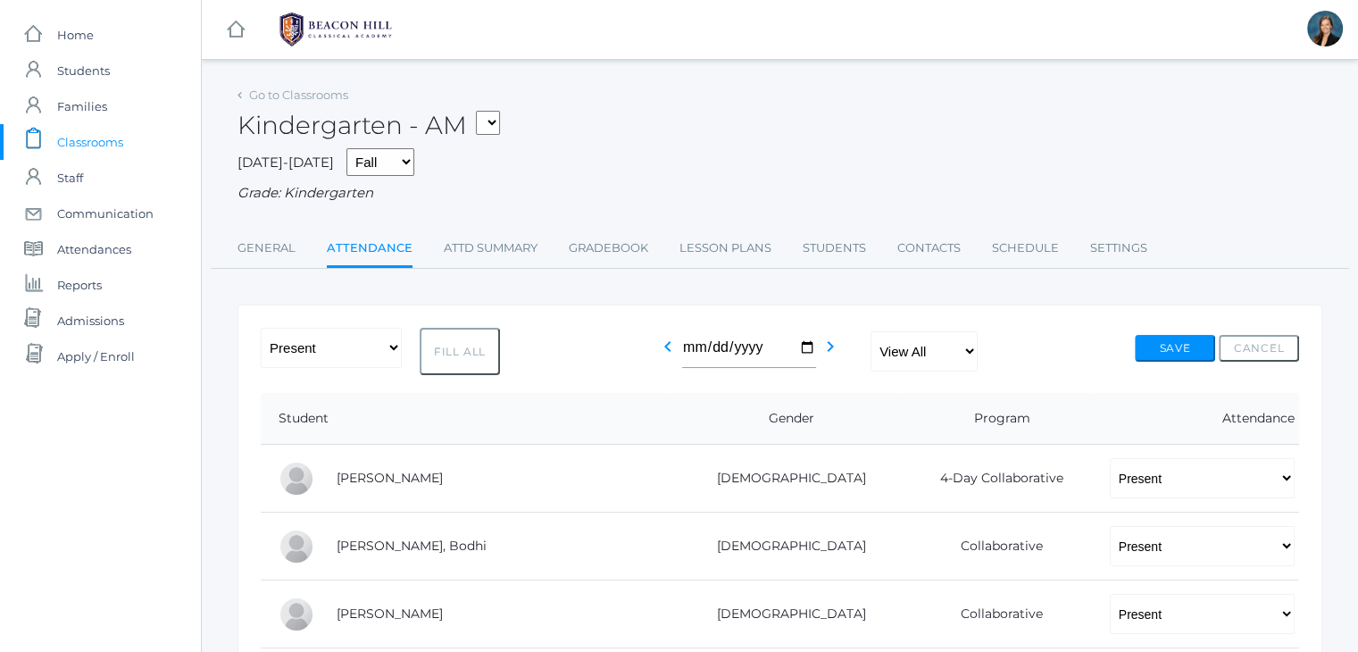
scroll to position [0, 0]
click at [101, 140] on span "Classrooms" at bounding box center [90, 143] width 66 height 36
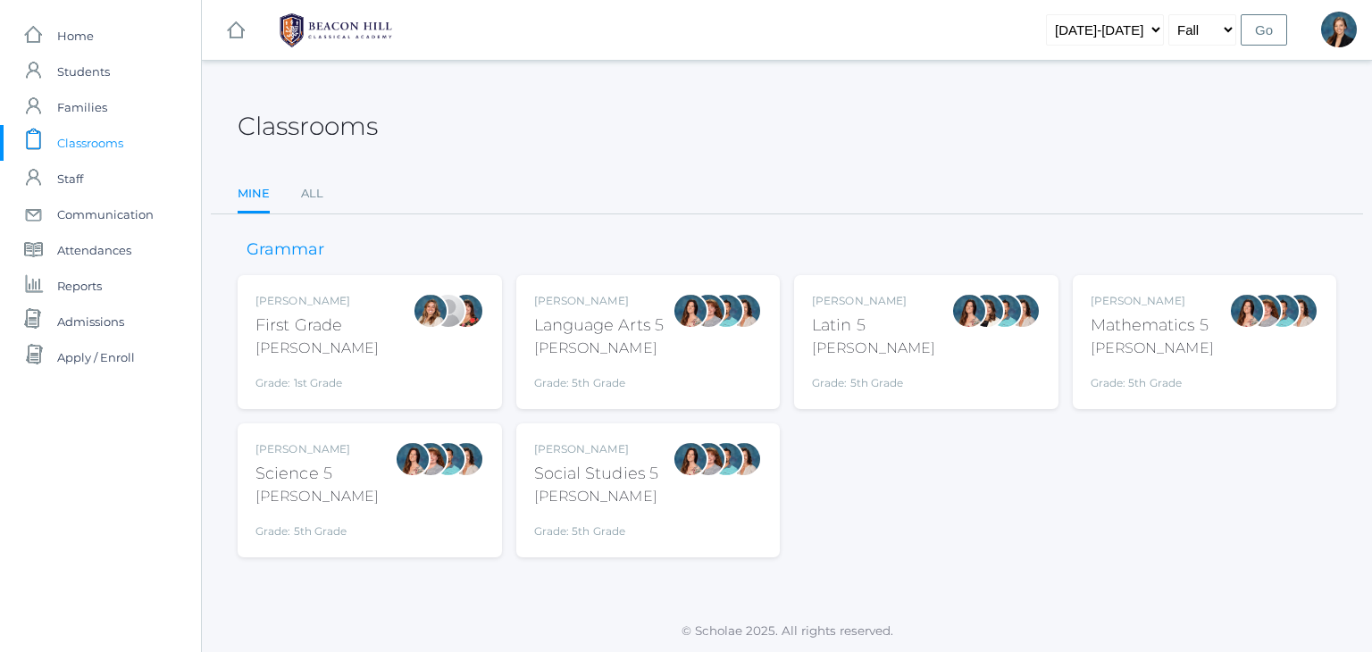
click at [93, 137] on span "Classrooms" at bounding box center [90, 143] width 66 height 36
click at [88, 139] on span "Classrooms" at bounding box center [90, 143] width 66 height 36
click at [674, 144] on div "Classrooms" at bounding box center [787, 116] width 1099 height 66
click at [313, 192] on link "All" at bounding box center [312, 194] width 22 height 36
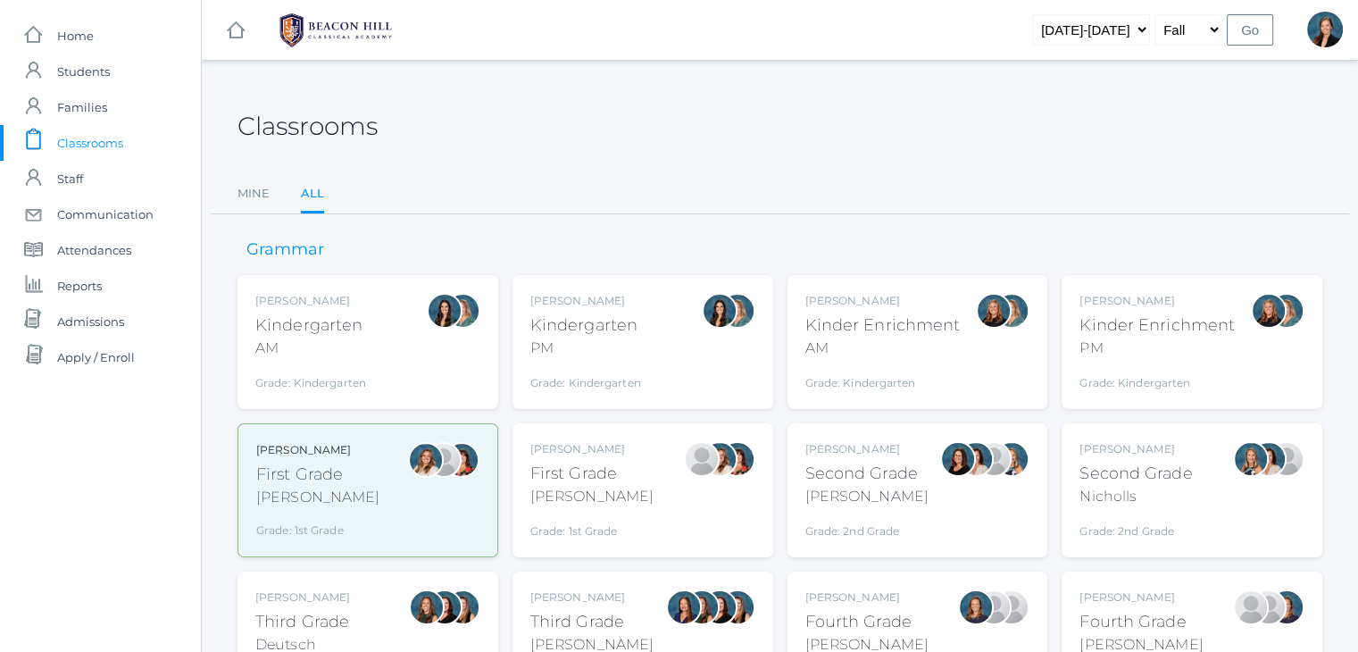
click at [861, 601] on div "[PERSON_NAME]" at bounding box center [867, 597] width 123 height 16
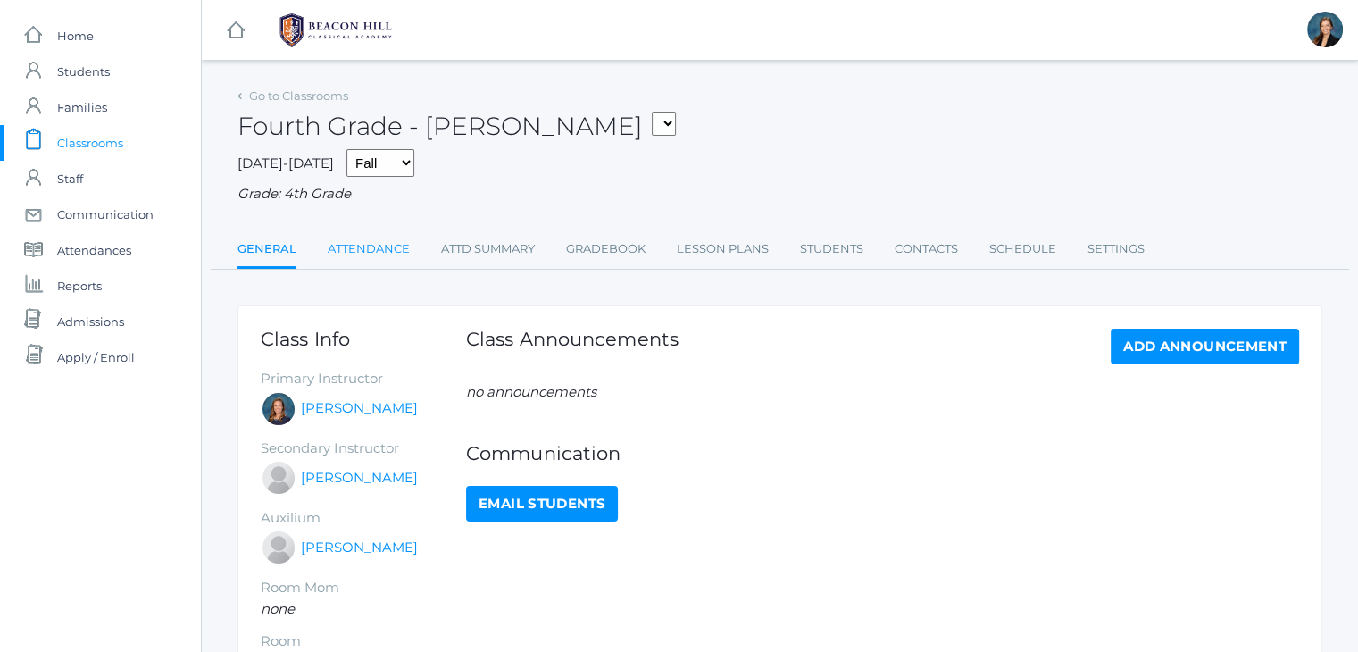
click at [372, 249] on link "Attendance" at bounding box center [369, 249] width 82 height 36
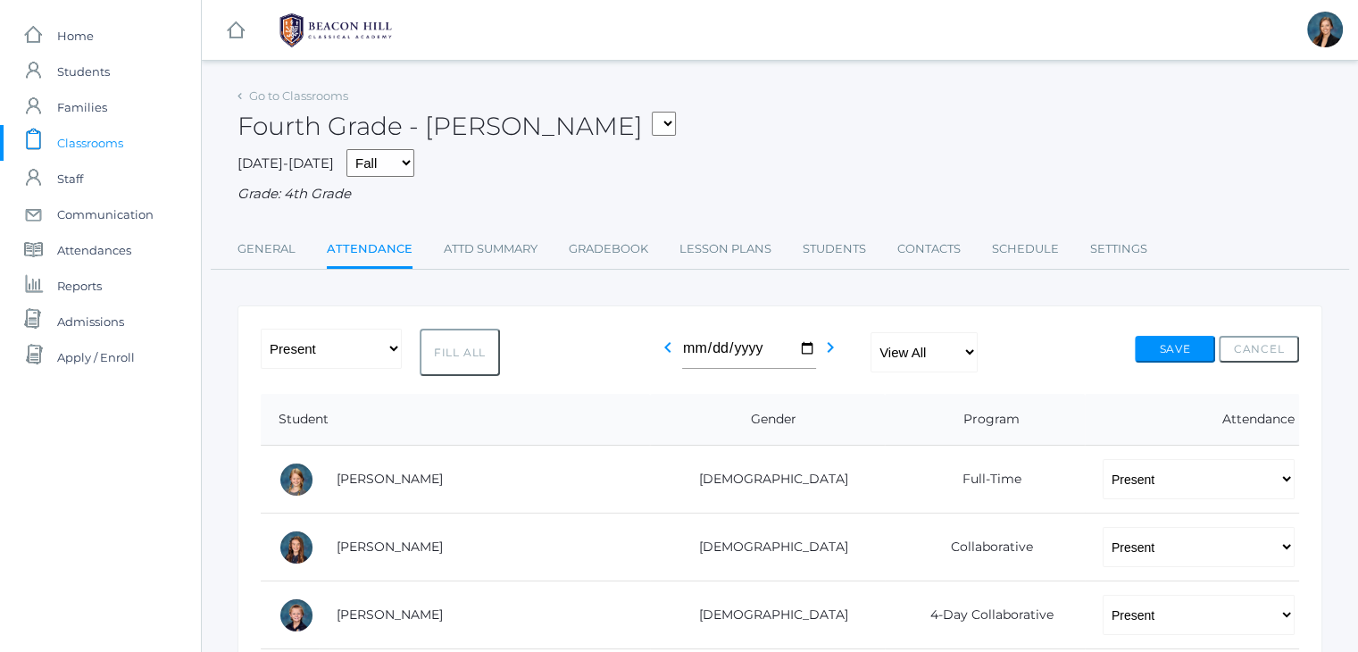
click at [756, 149] on div "2025-2026 Fall Spring Grade: 4th Grade" at bounding box center [780, 176] width 1085 height 55
click at [81, 133] on span "Classrooms" at bounding box center [90, 143] width 66 height 36
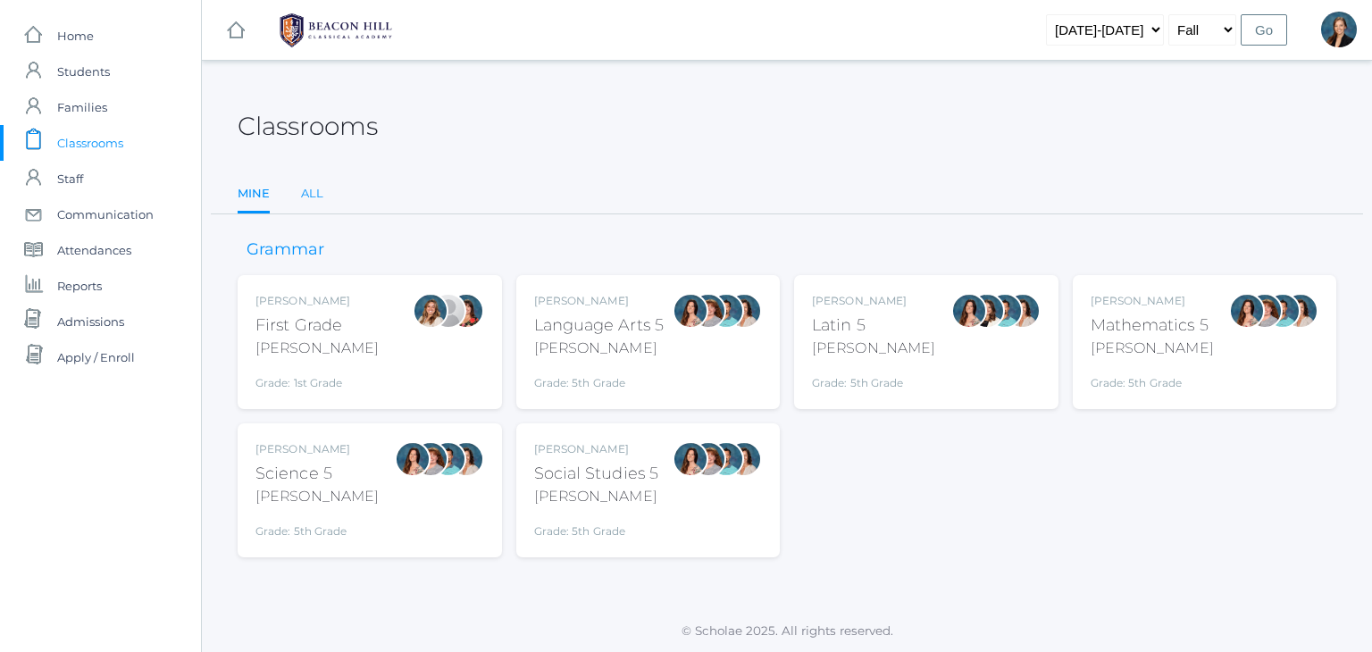
click at [310, 189] on link "All" at bounding box center [312, 194] width 22 height 36
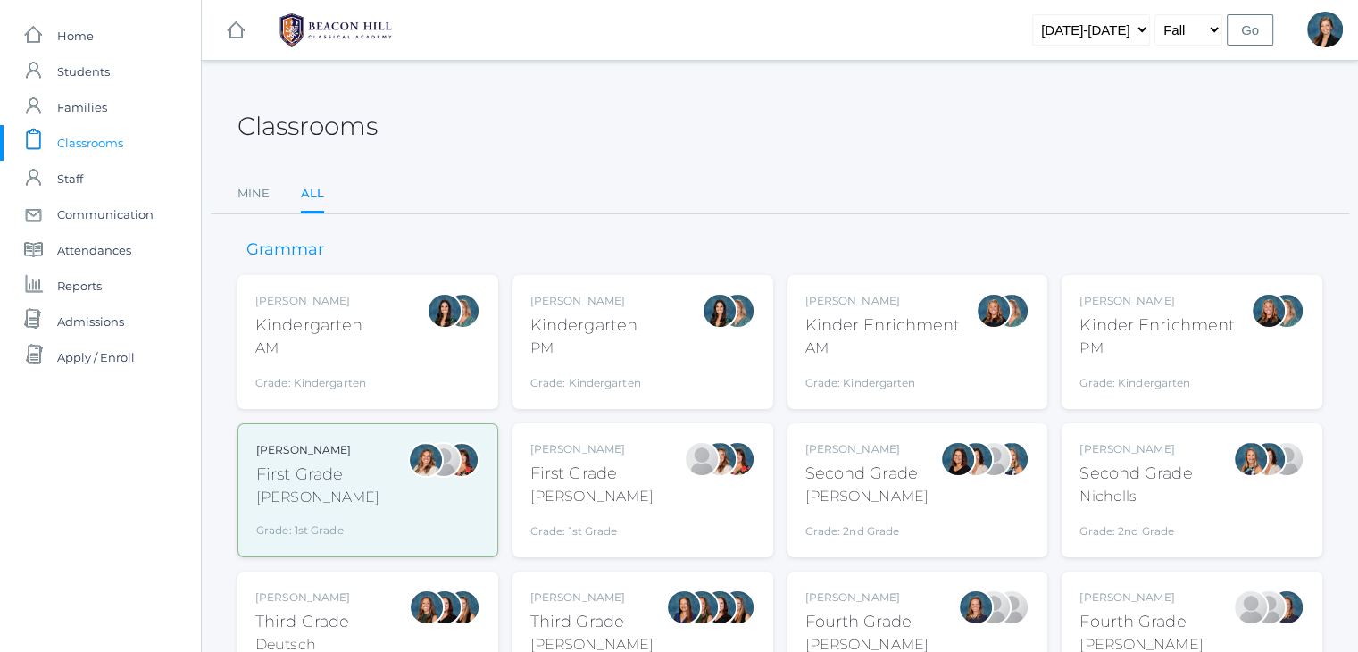
click at [697, 91] on div "Classrooms" at bounding box center [780, 116] width 1085 height 66
click at [584, 136] on div "Classrooms" at bounding box center [780, 116] width 1085 height 66
click at [1158, 623] on div "Fourth Grade" at bounding box center [1141, 622] width 123 height 24
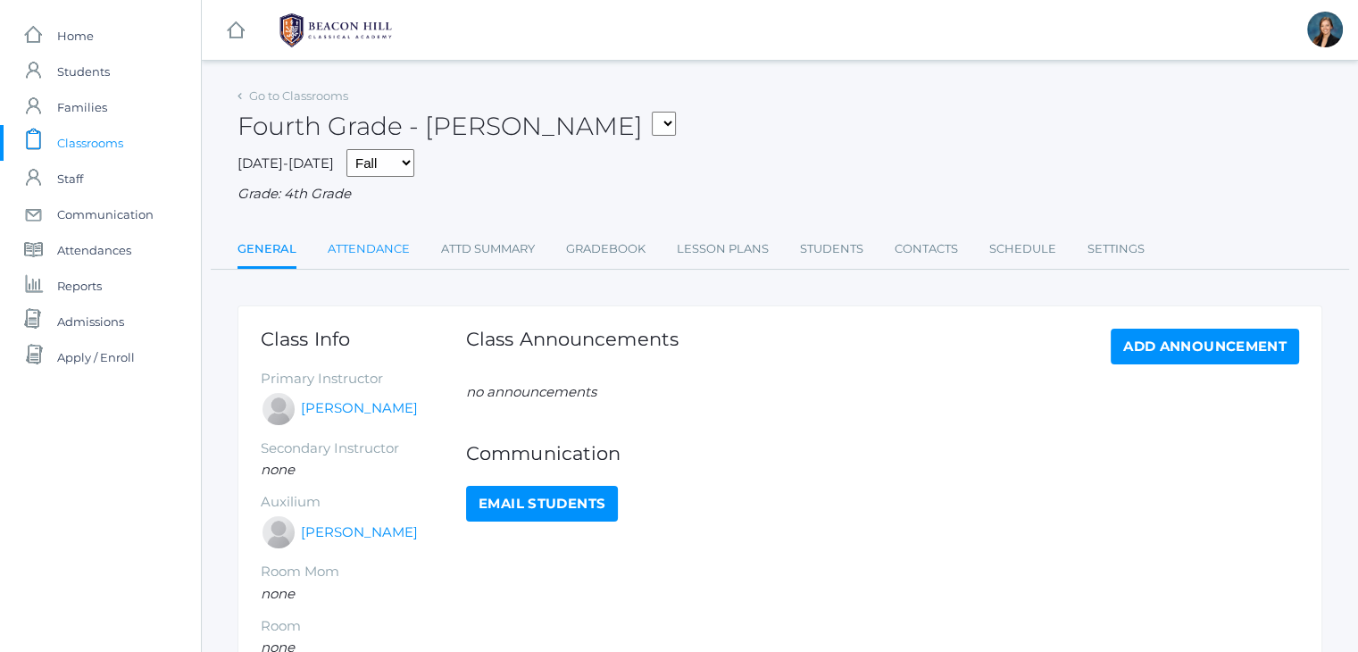
click at [362, 251] on link "Attendance" at bounding box center [369, 249] width 82 height 36
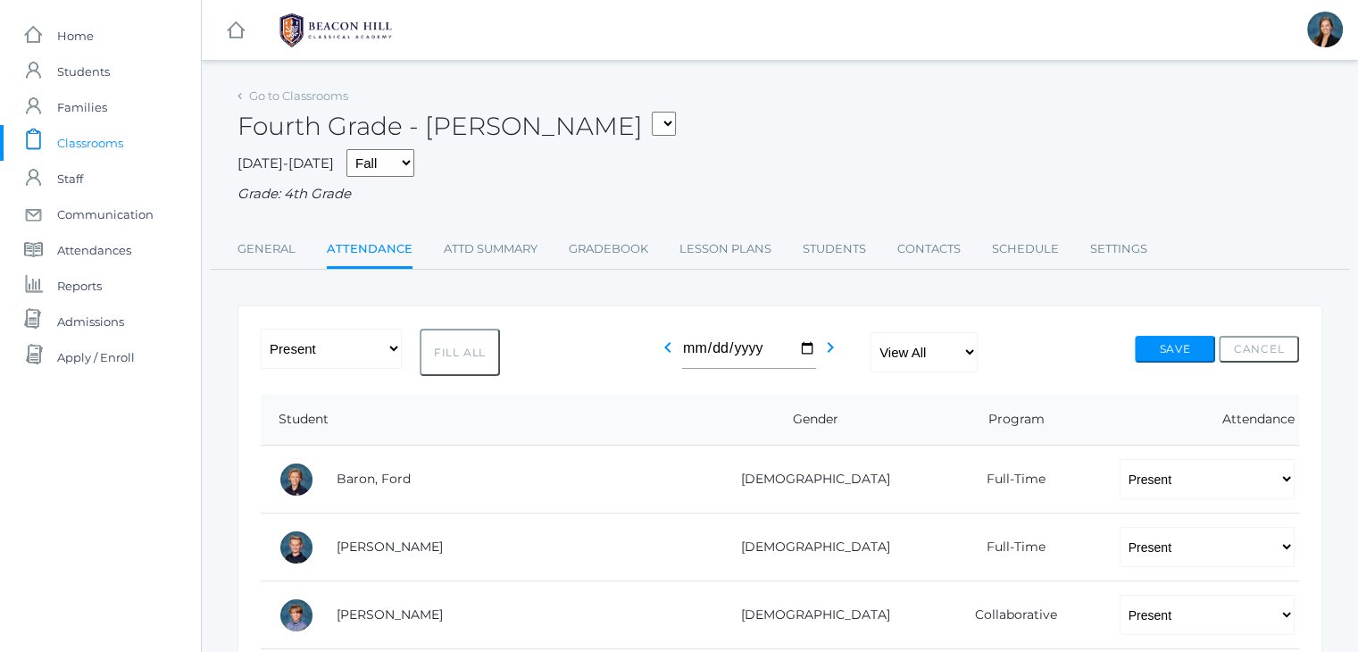
click at [768, 139] on div "Fourth Grade - Chaffin 01LA - First Grade Barber 05LATIN - Latin 5 Salazar 05MA…" at bounding box center [780, 116] width 1085 height 66
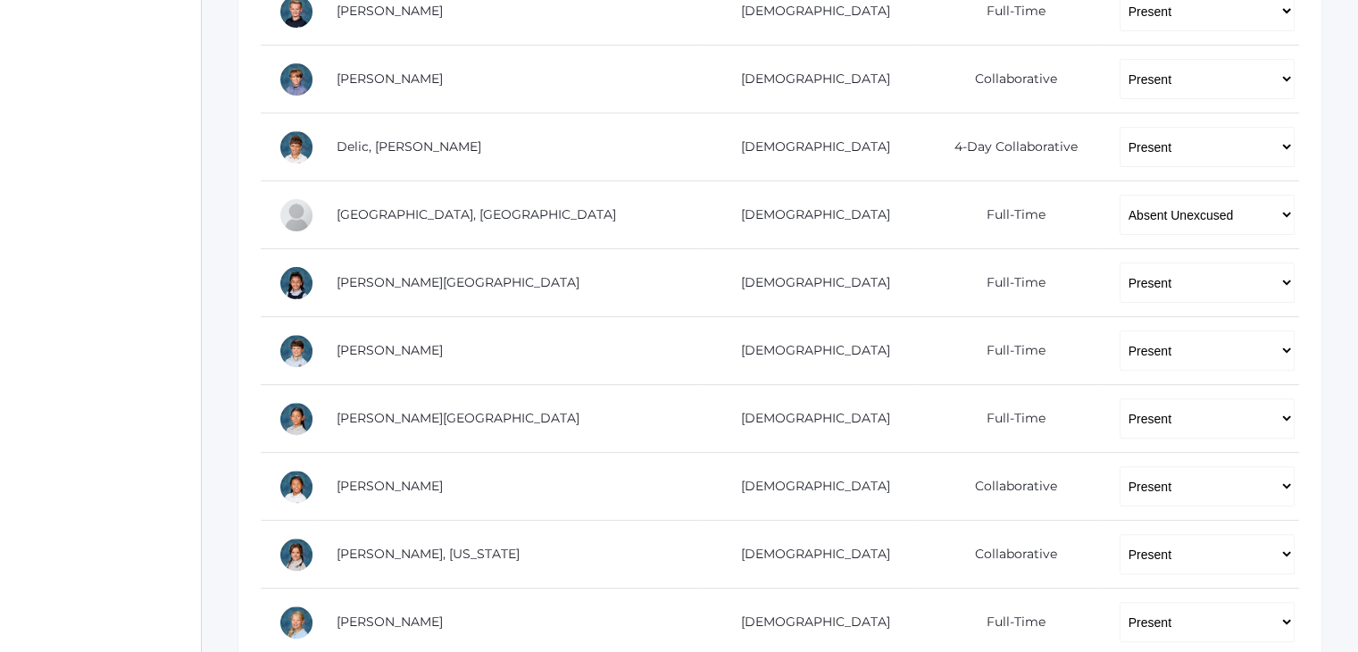
scroll to position [572, 0]
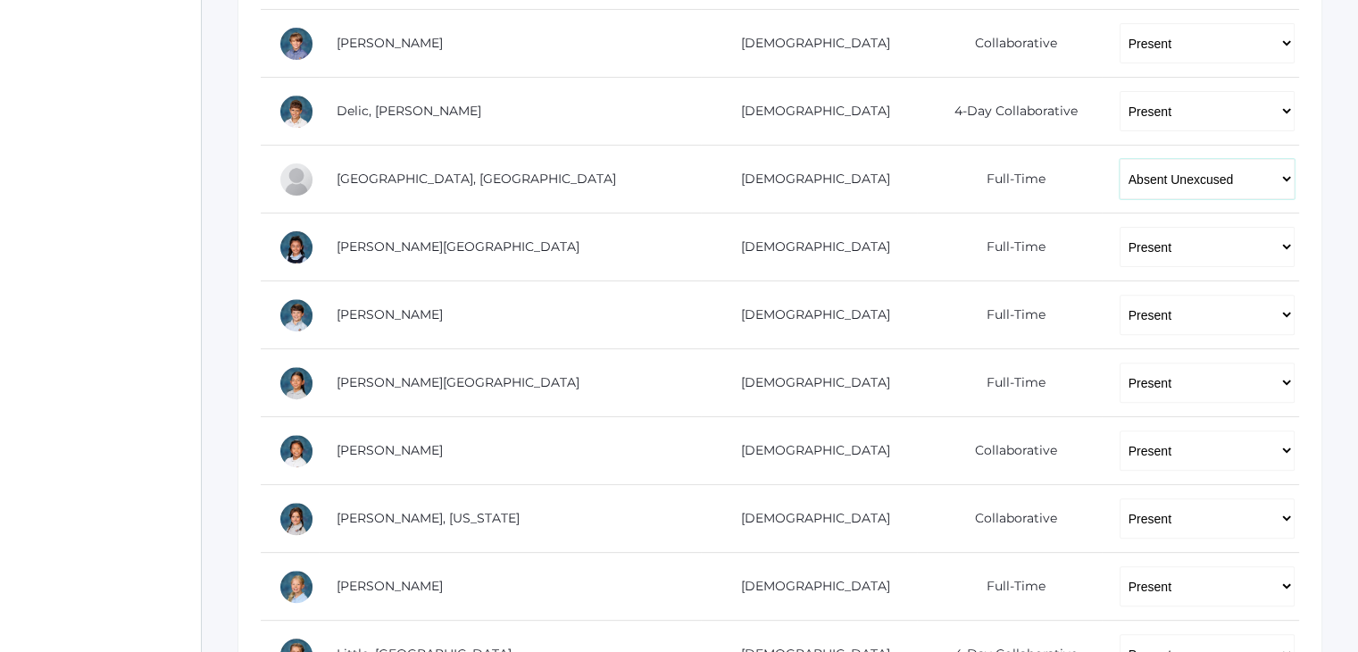
click at [1159, 177] on select "-- Present Present-At-Home Tardy Excused Tardy Unexcused Absent Excused Absent …" at bounding box center [1207, 179] width 175 height 40
select select "AE"
click at [1120, 159] on select "-- Present Present-At-Home Tardy Excused Tardy Unexcused Absent Excused Absent …" at bounding box center [1207, 179] width 175 height 40
click at [196, 236] on div "icons/ui/navigation/home Created with Sketch. Home icons/user/plain Created wit…" at bounding box center [100, 297] width 201 height 1739
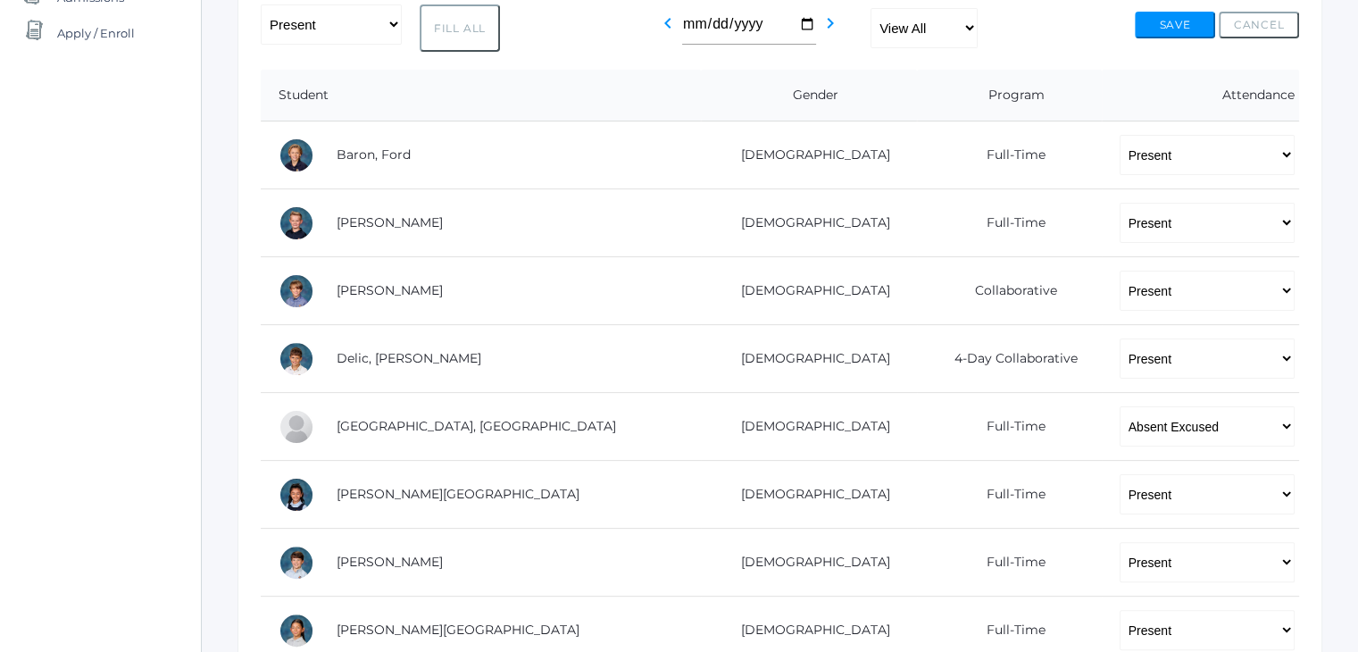
scroll to position [179, 0]
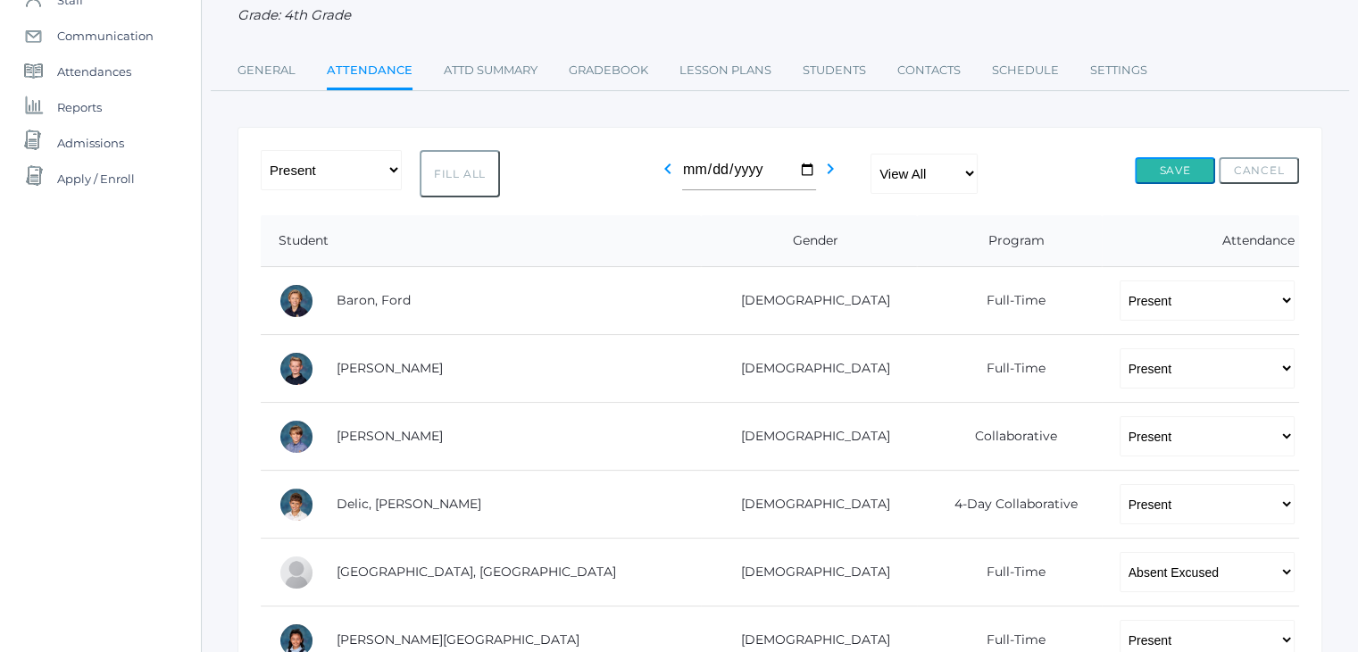
click at [1184, 162] on button "Save" at bounding box center [1175, 170] width 80 height 27
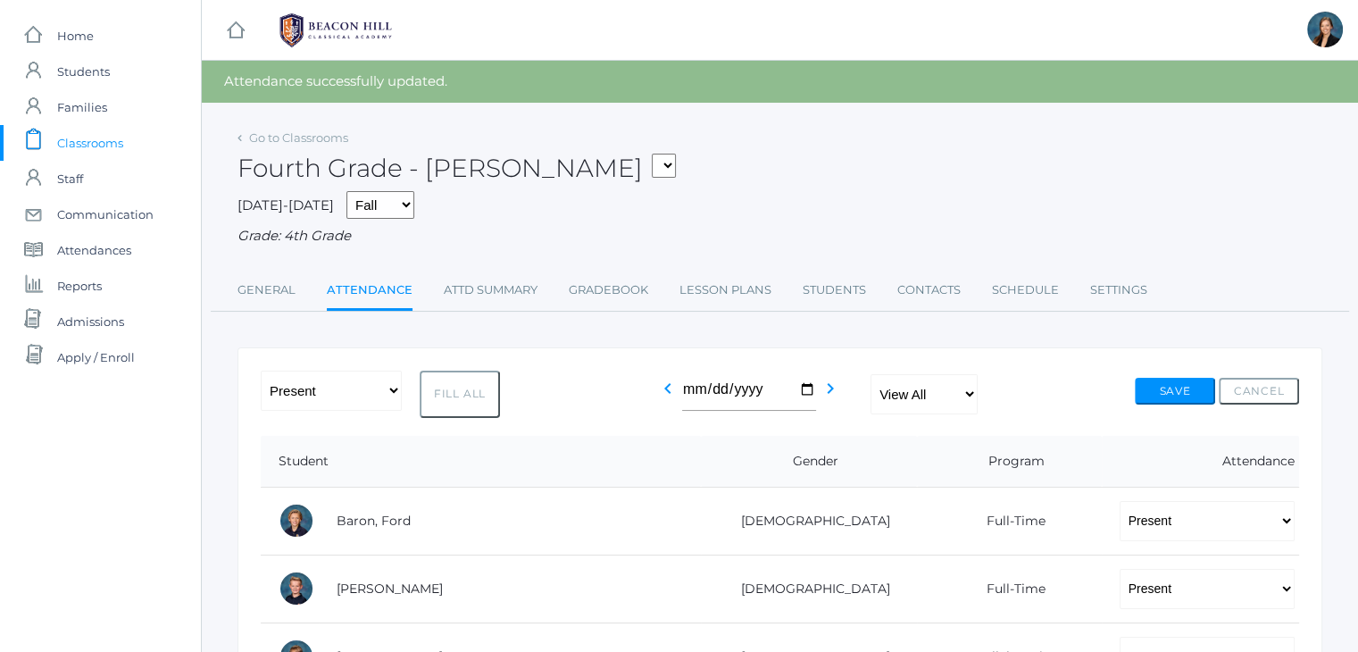
click at [107, 140] on span "Classrooms" at bounding box center [90, 143] width 66 height 36
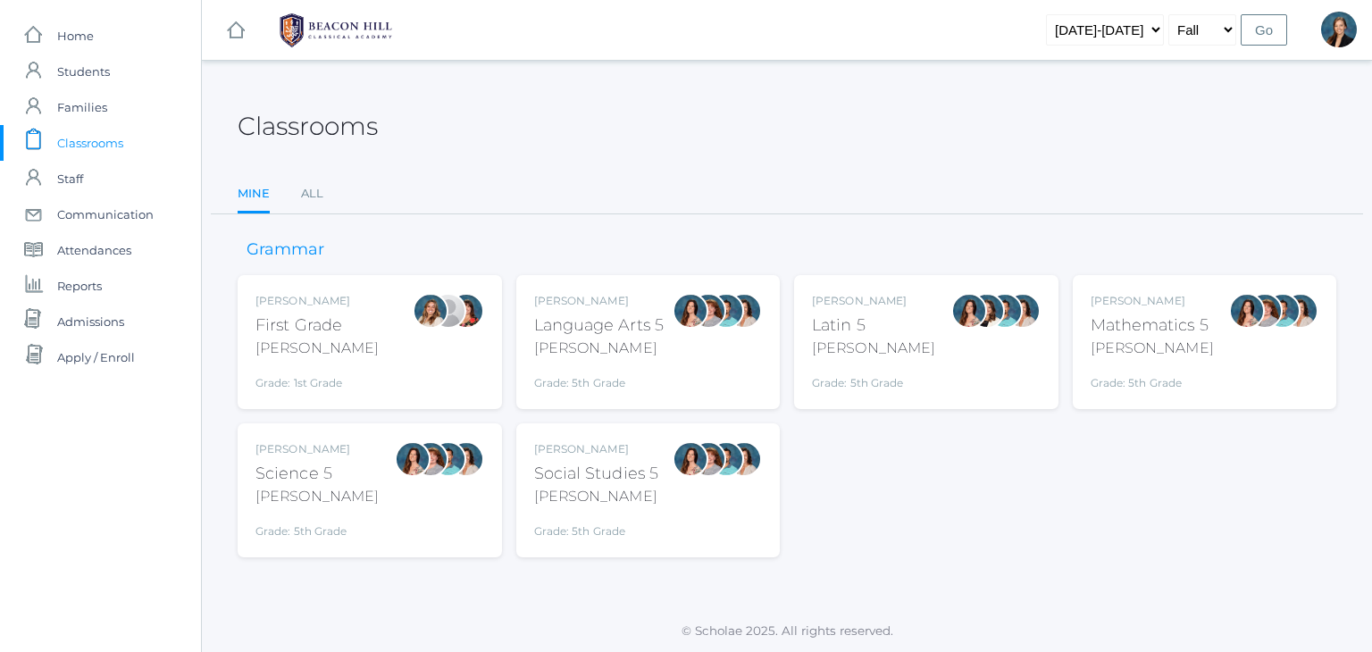
click at [113, 145] on span "Classrooms" at bounding box center [90, 143] width 66 height 36
click at [698, 104] on div "Classrooms" at bounding box center [787, 116] width 1099 height 66
click at [631, 108] on div "Classrooms" at bounding box center [787, 116] width 1099 height 66
click at [306, 200] on link "All" at bounding box center [312, 194] width 22 height 36
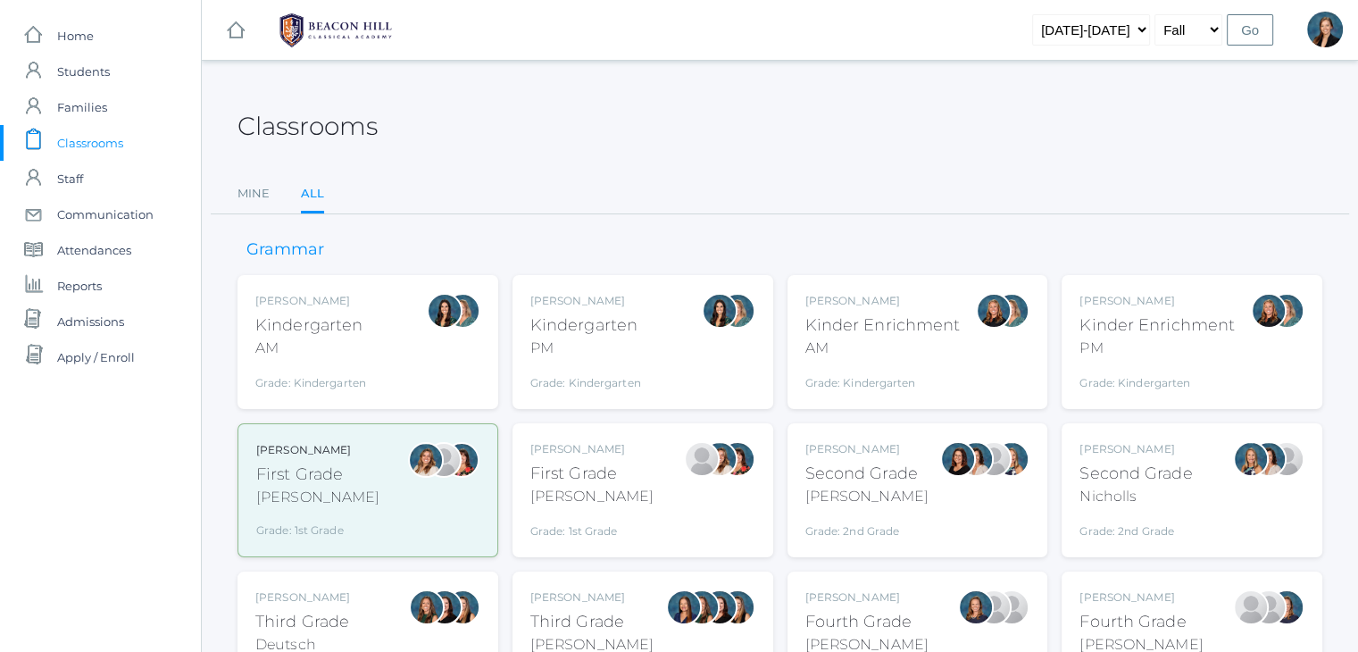
click at [825, 505] on div "Balli" at bounding box center [867, 496] width 123 height 21
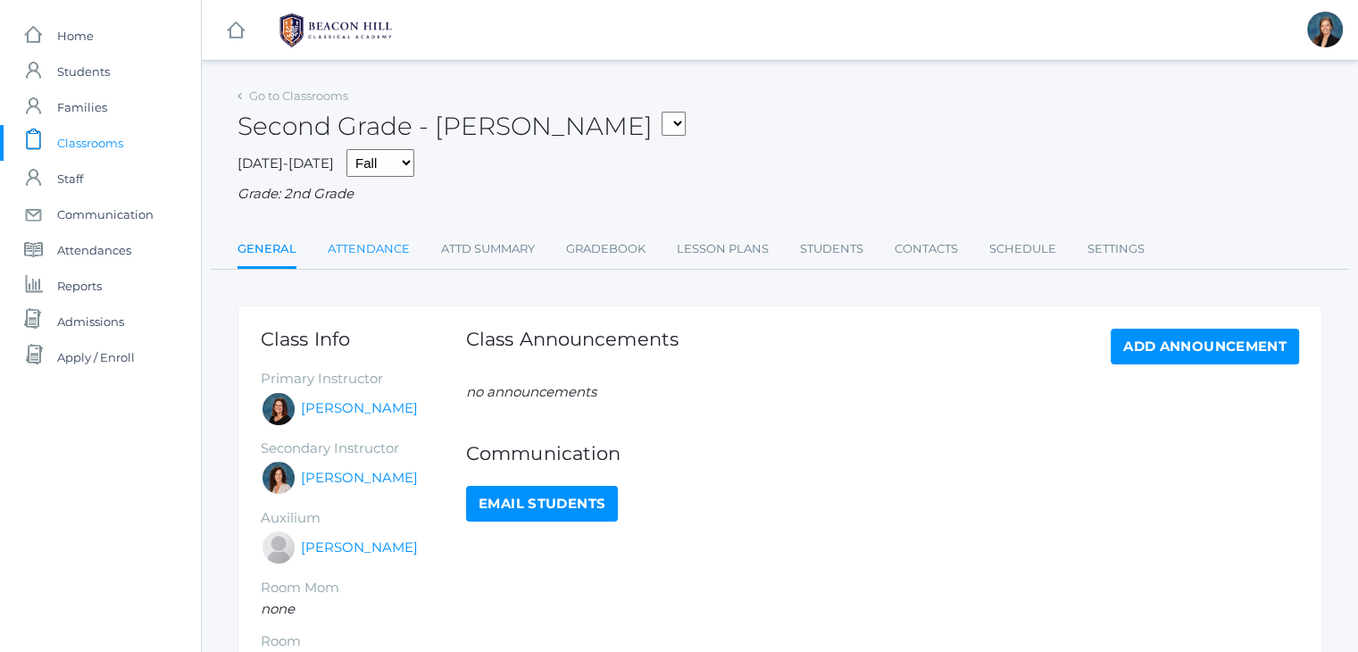
click at [354, 247] on link "Attendance" at bounding box center [369, 249] width 82 height 36
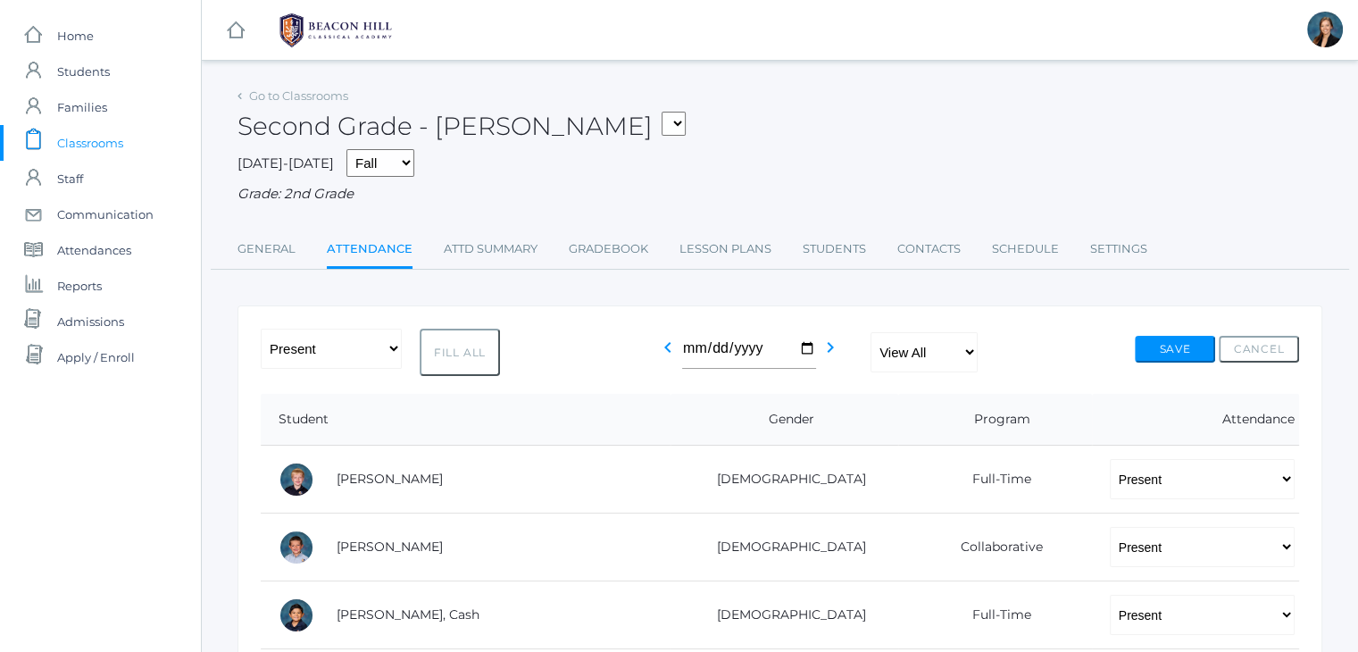
click at [89, 146] on span "Classrooms" at bounding box center [90, 143] width 66 height 36
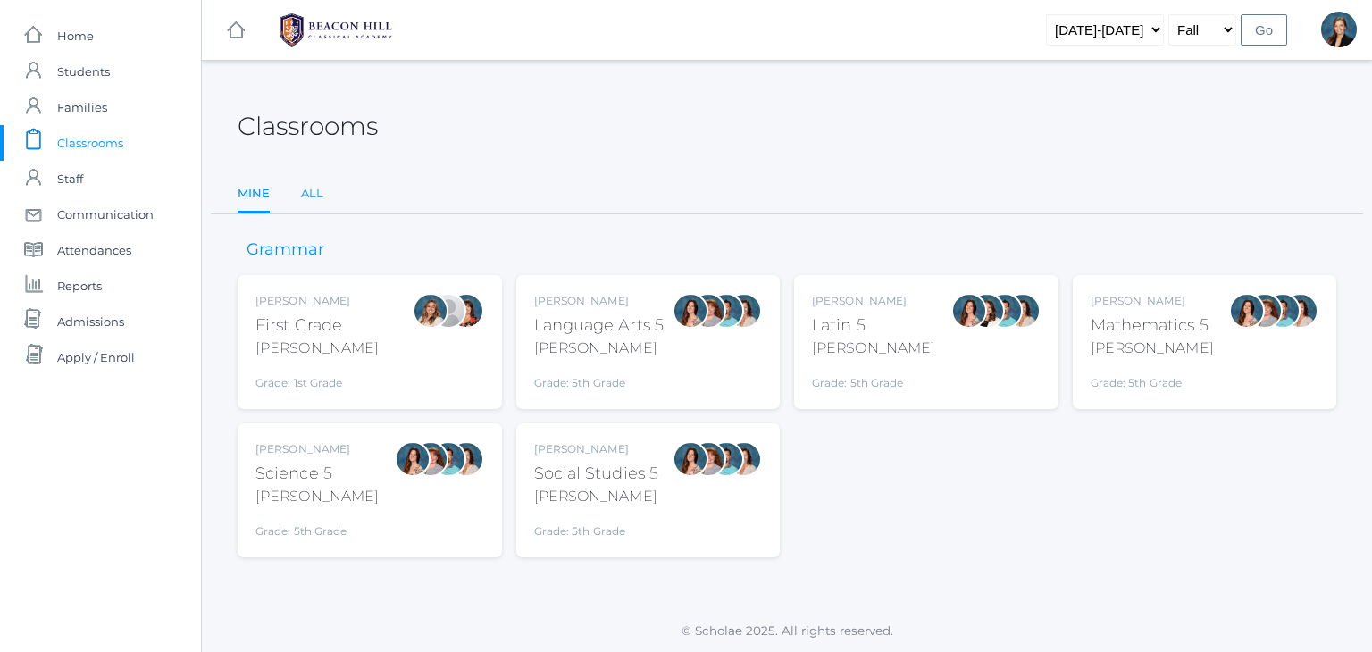
click at [320, 189] on link "All" at bounding box center [312, 194] width 22 height 36
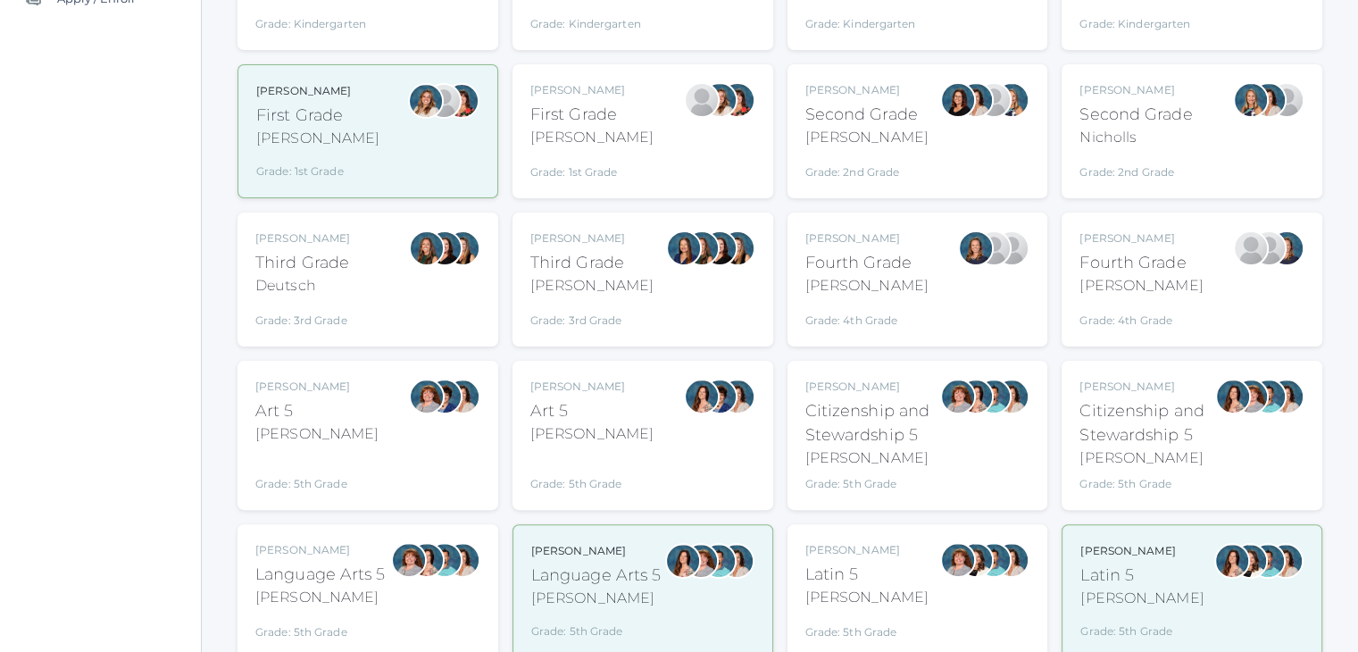
scroll to position [393, 0]
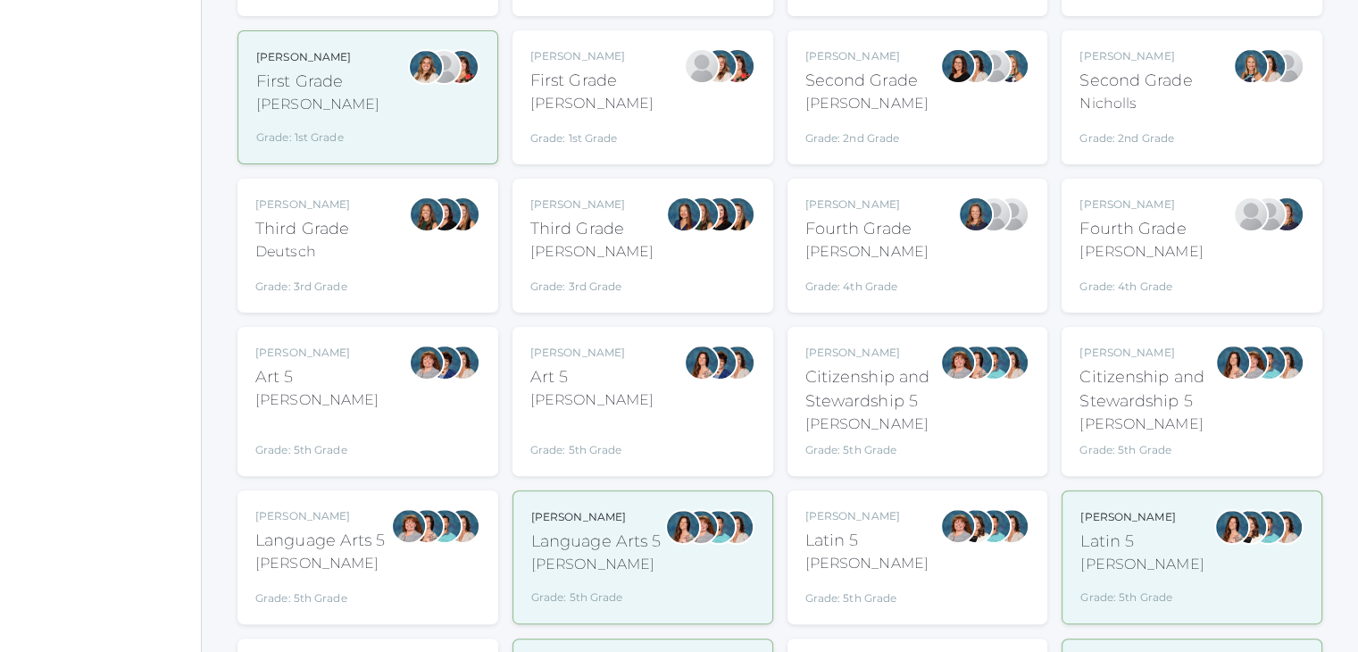
click at [332, 531] on div "Language Arts 5" at bounding box center [320, 541] width 130 height 24
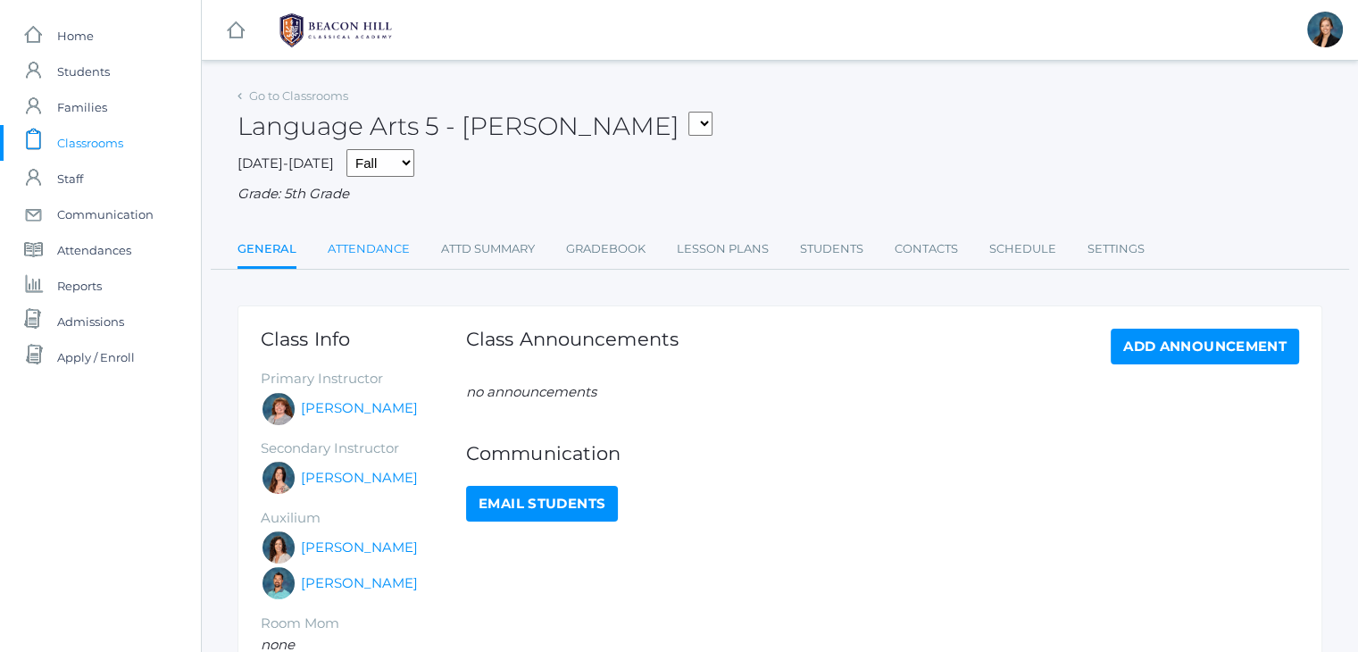
click at [371, 244] on link "Attendance" at bounding box center [369, 249] width 82 height 36
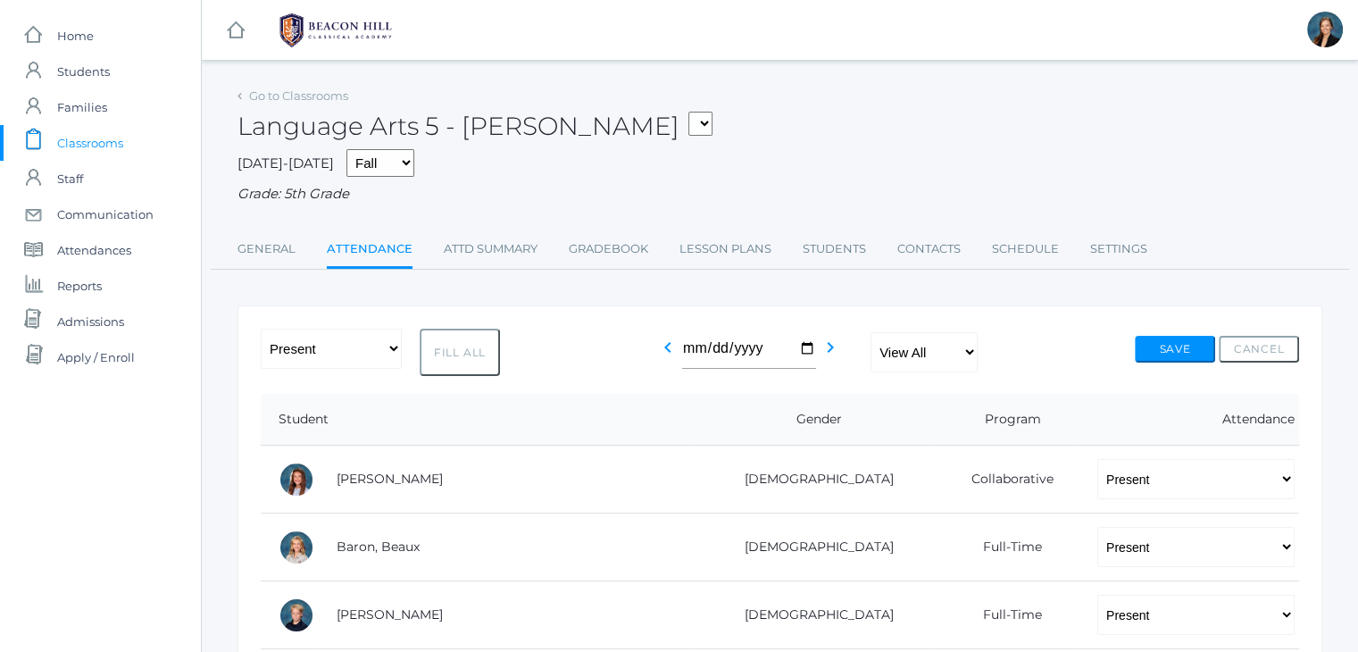
click at [82, 134] on span "Classrooms" at bounding box center [90, 143] width 66 height 36
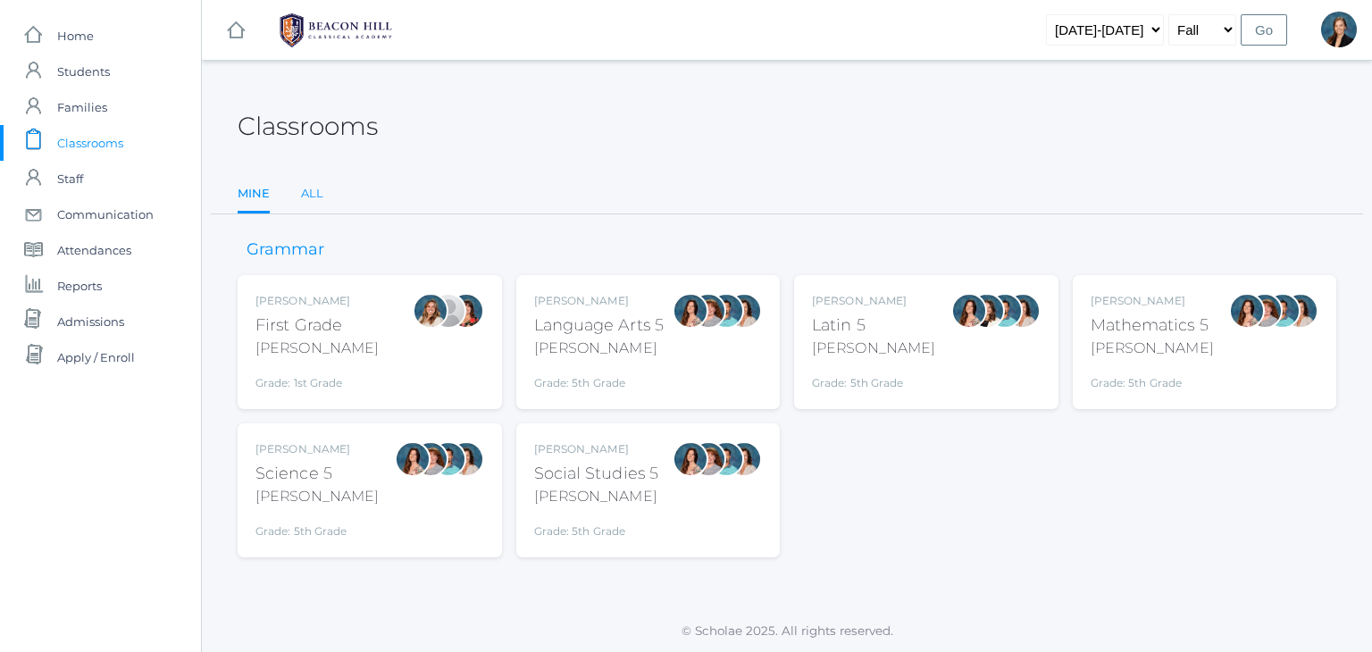
click at [312, 188] on link "All" at bounding box center [312, 194] width 22 height 36
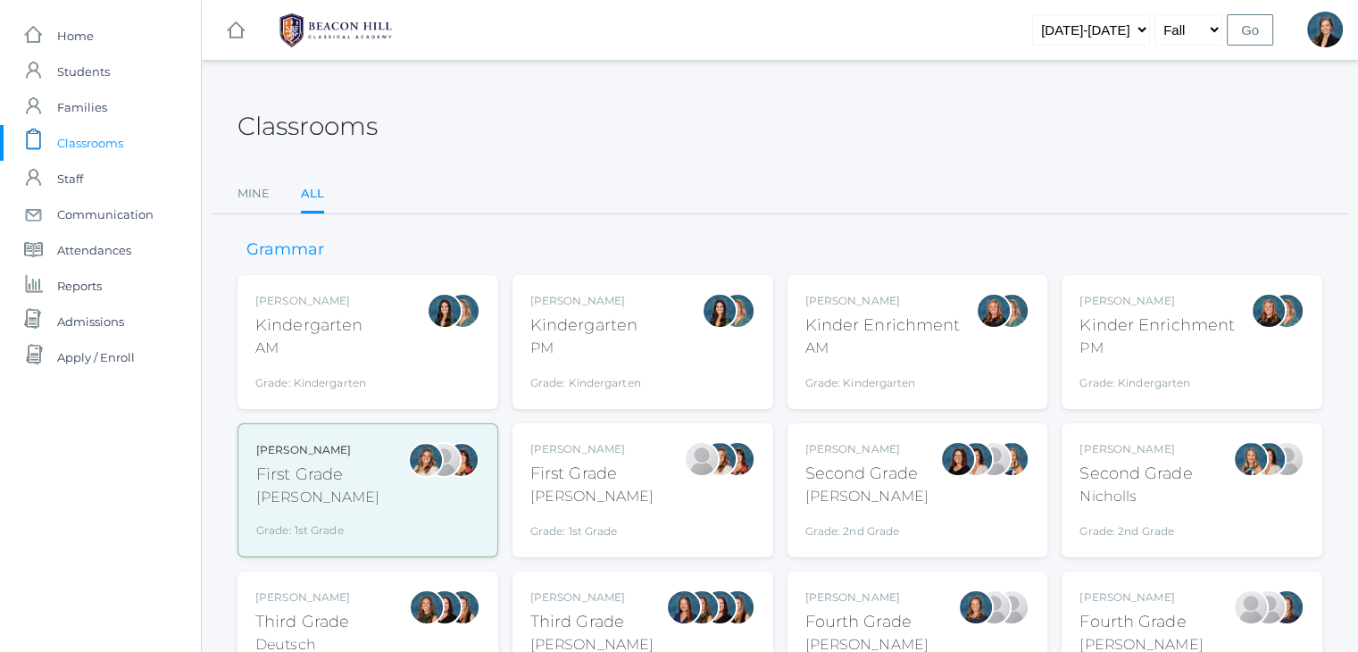
click at [1095, 503] on div "Nicholls" at bounding box center [1136, 496] width 113 height 21
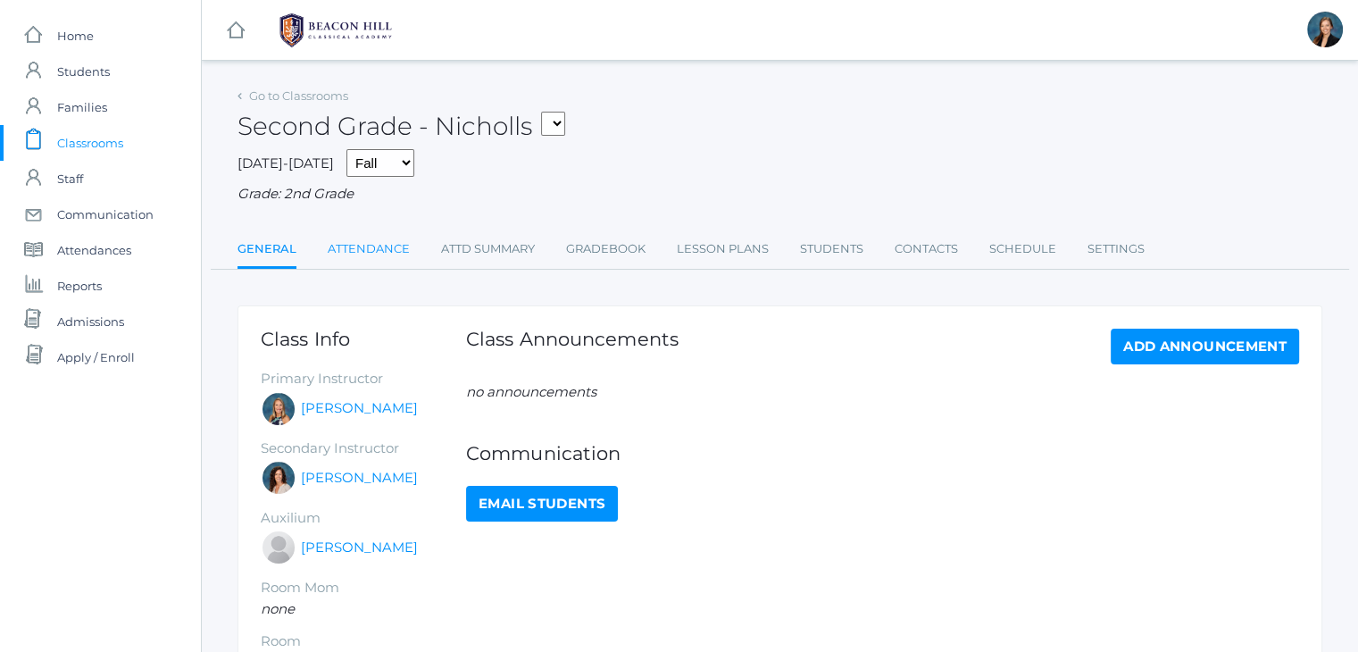
click at [354, 248] on link "Attendance" at bounding box center [369, 249] width 82 height 36
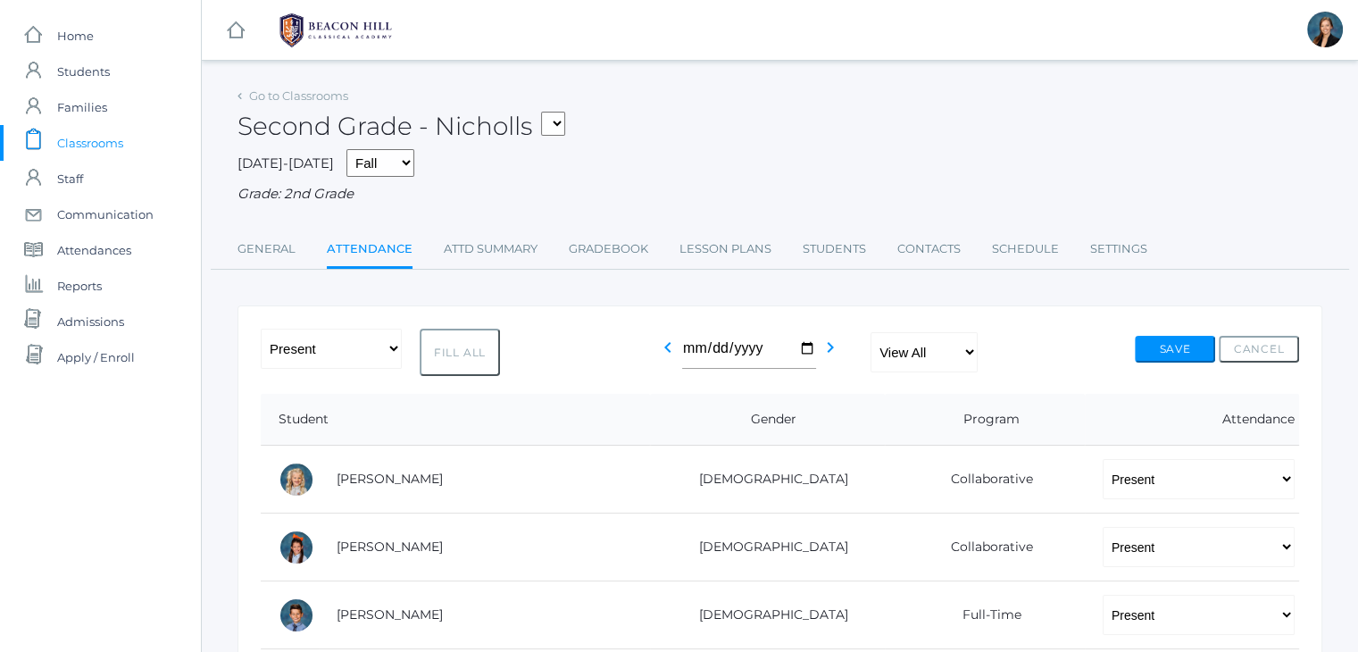
click at [693, 127] on div "Second Grade - Nicholls 01LA - First Grade [PERSON_NAME] 05LATIN - Latin 5 [PER…" at bounding box center [780, 116] width 1085 height 66
click at [94, 141] on span "Classrooms" at bounding box center [90, 143] width 66 height 36
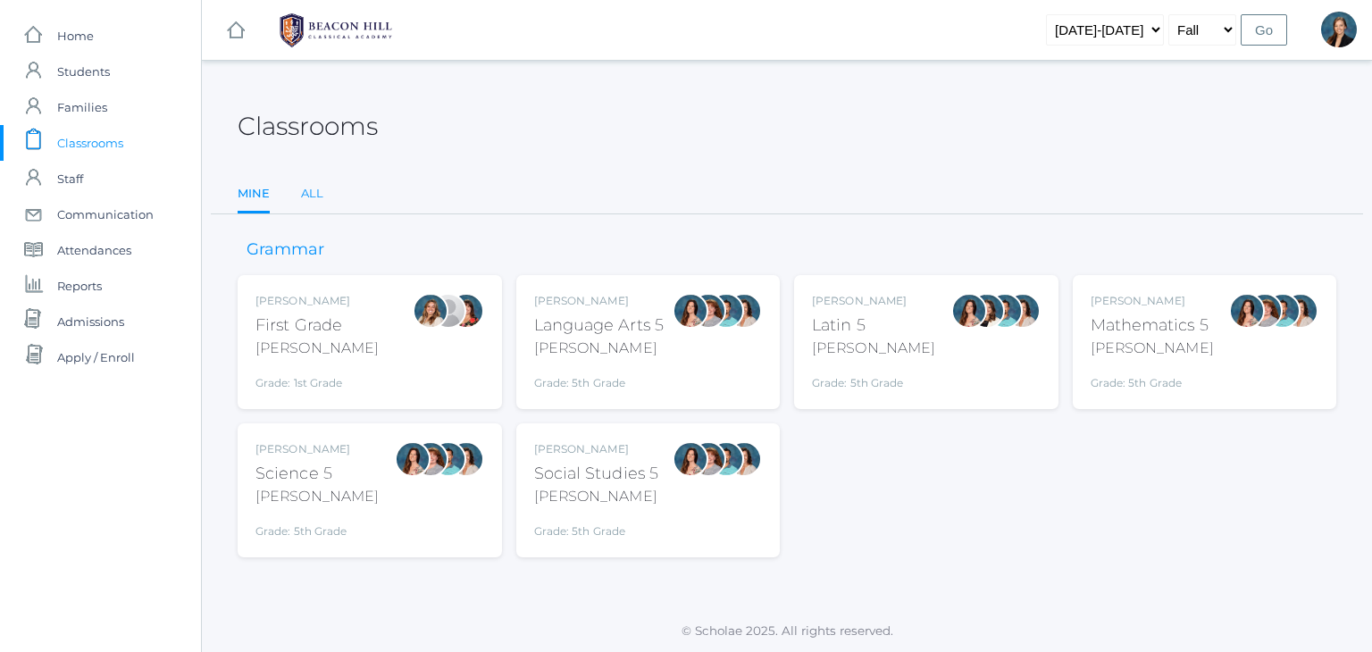
click at [304, 201] on link "All" at bounding box center [312, 194] width 22 height 36
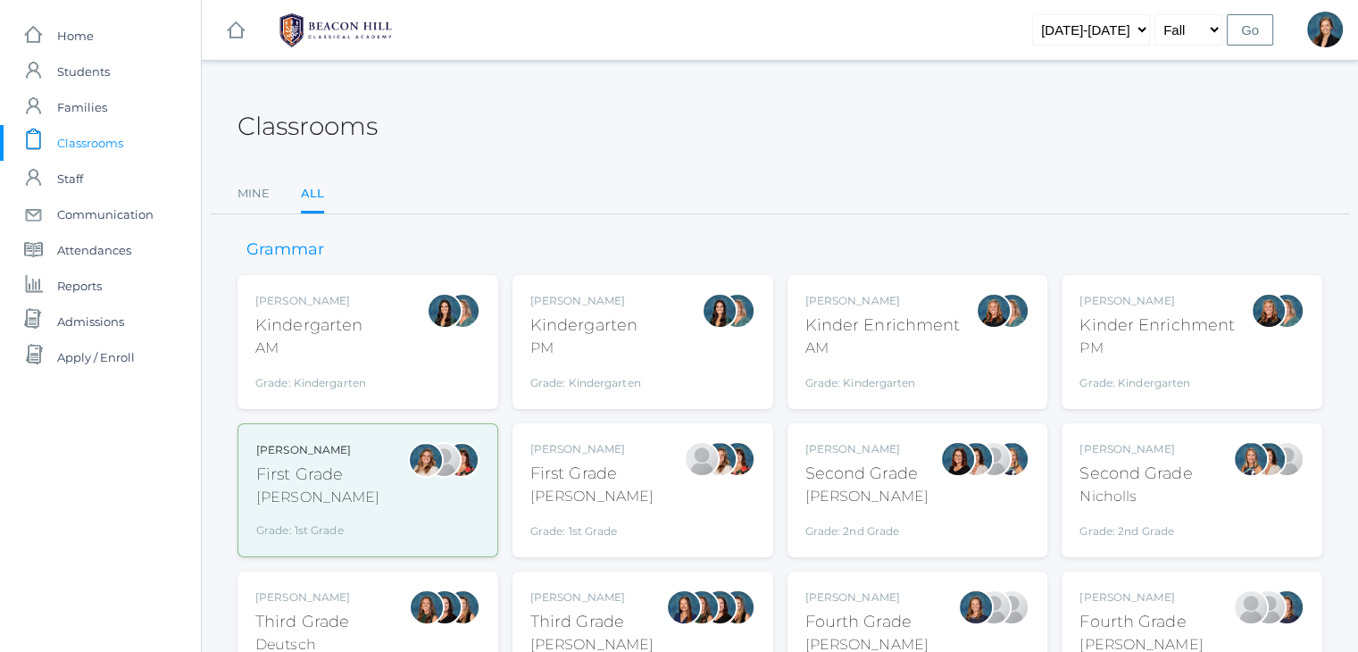
click at [618, 483] on div "Jaimie Watson First Grade Watson Grade: 1st Grade 01LA" at bounding box center [643, 490] width 225 height 98
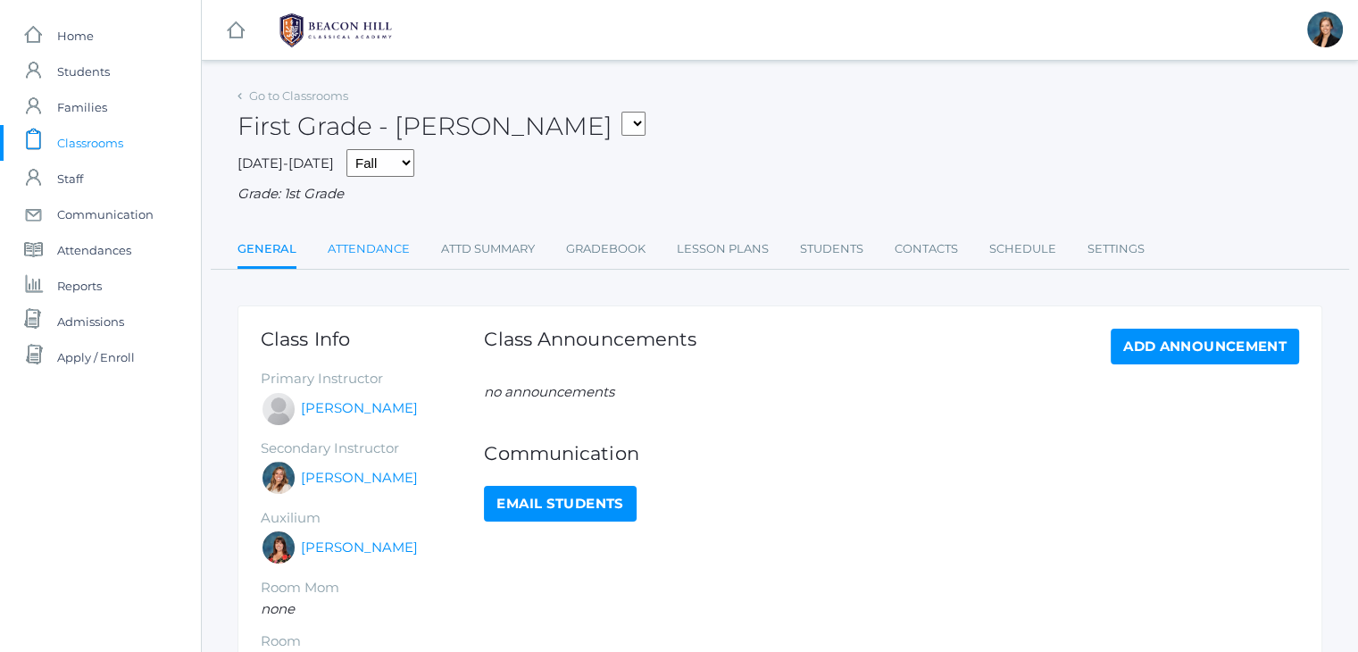
click at [339, 253] on link "Attendance" at bounding box center [369, 249] width 82 height 36
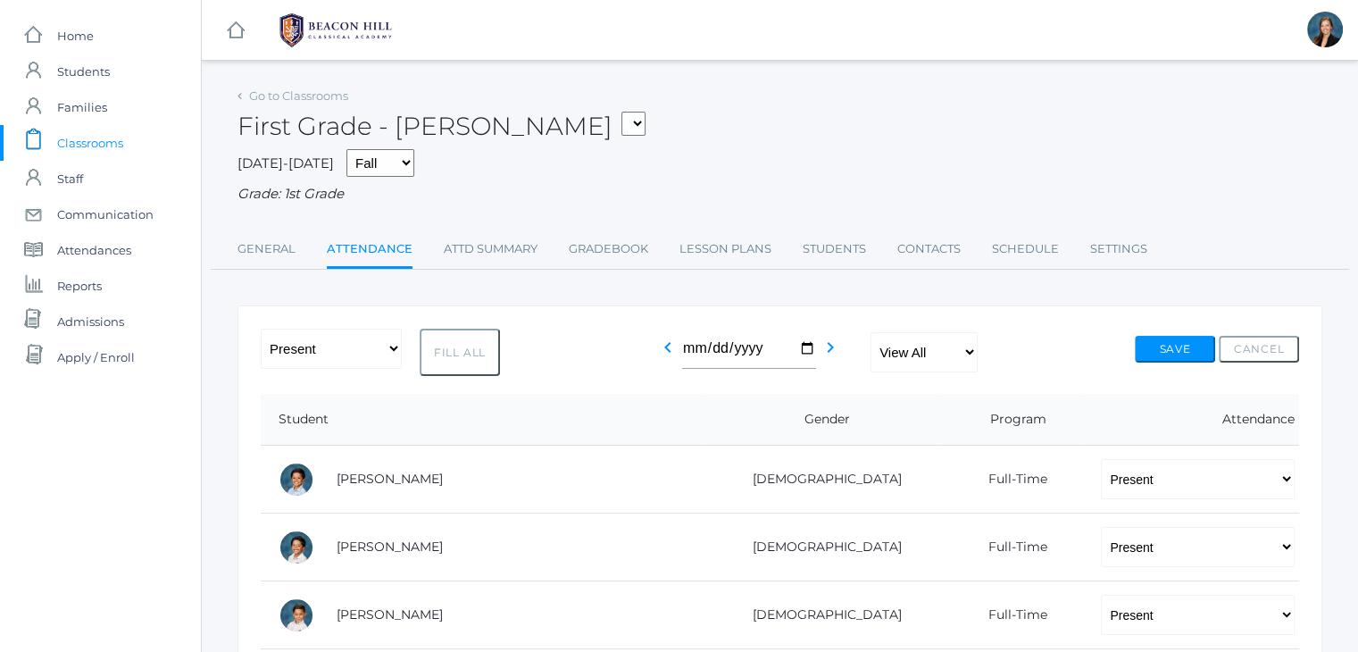
scroll to position [30, 0]
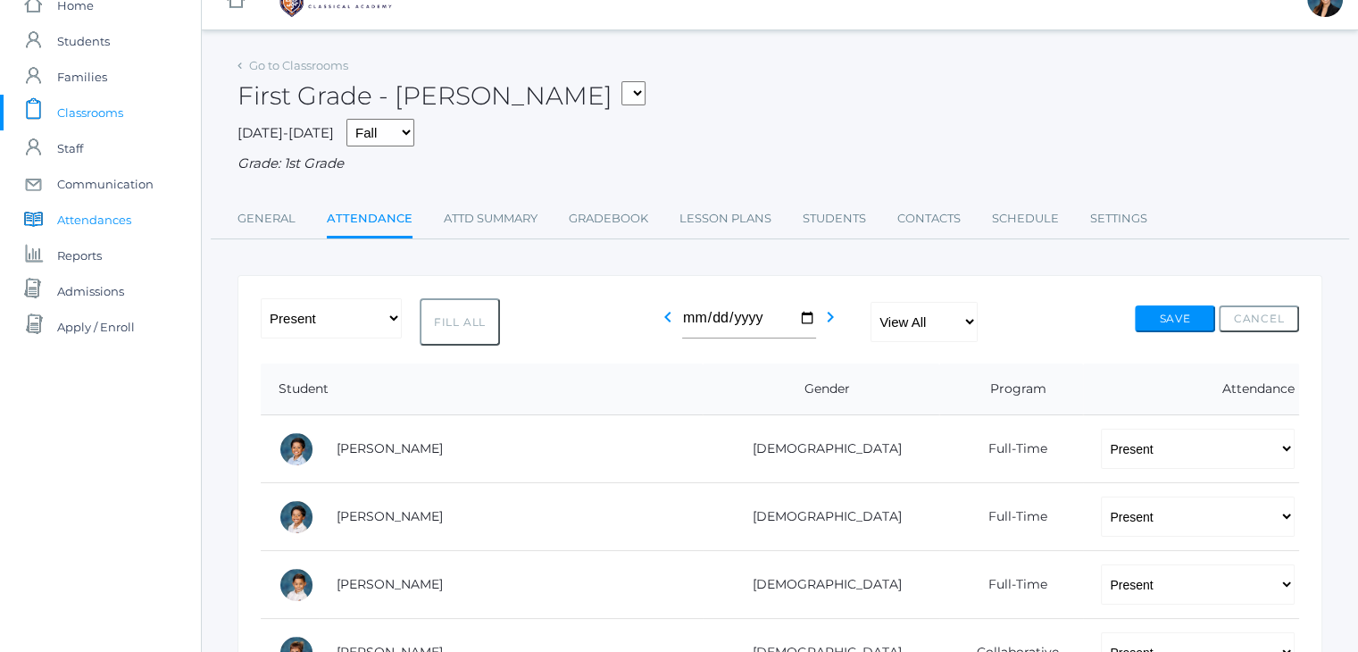
click at [116, 213] on span "Attendances" at bounding box center [94, 220] width 74 height 36
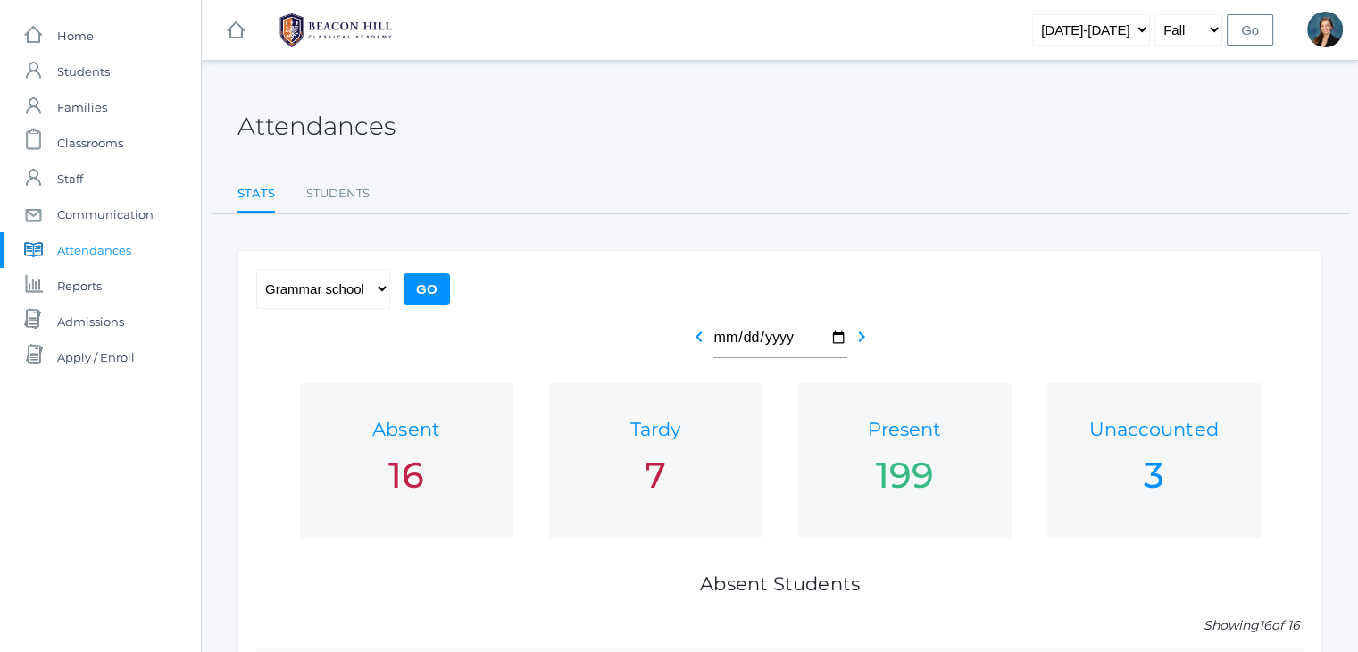
click at [559, 151] on div "Attendances Stats Students Stats Students" at bounding box center [780, 148] width 1085 height 131
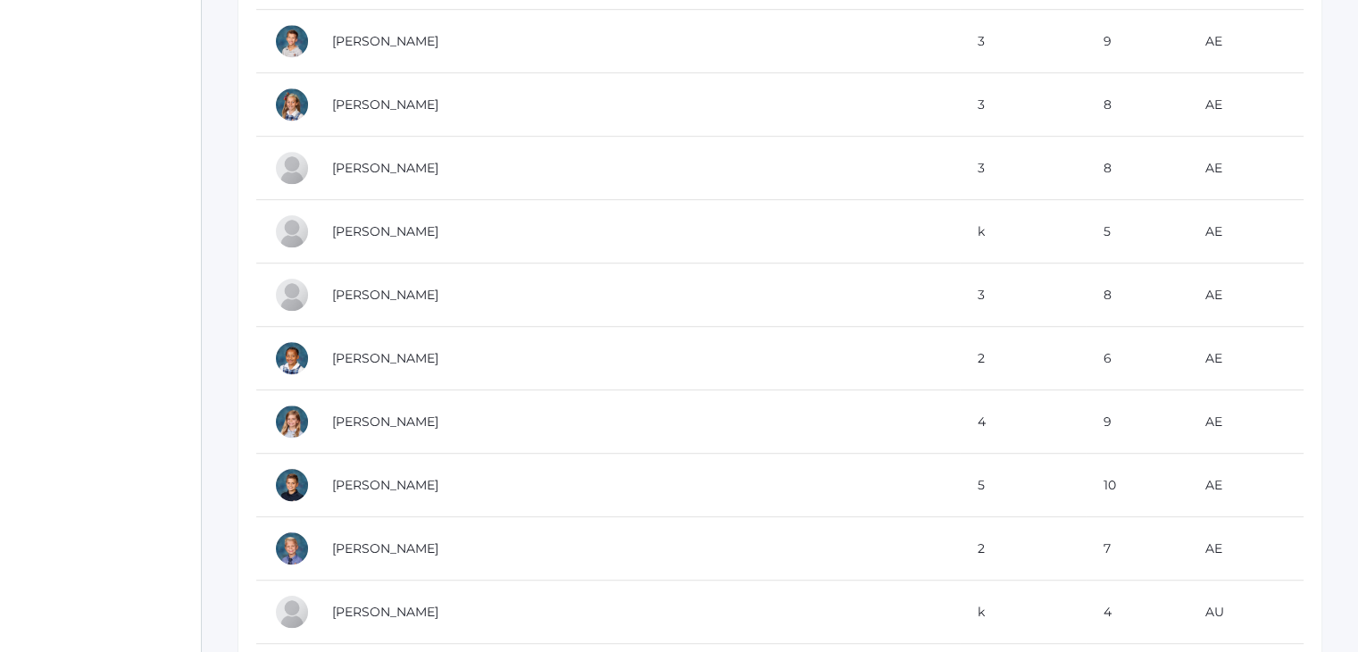
scroll to position [71, 0]
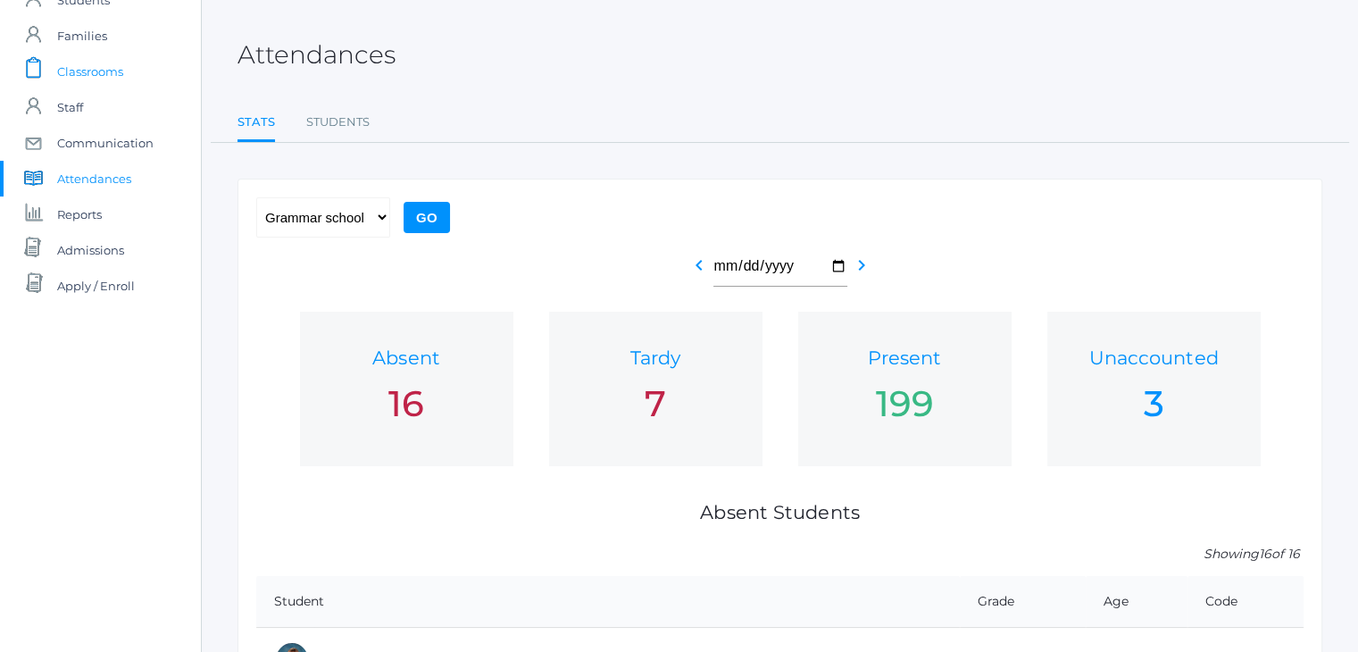
click at [89, 64] on span "Classrooms" at bounding box center [90, 72] width 66 height 36
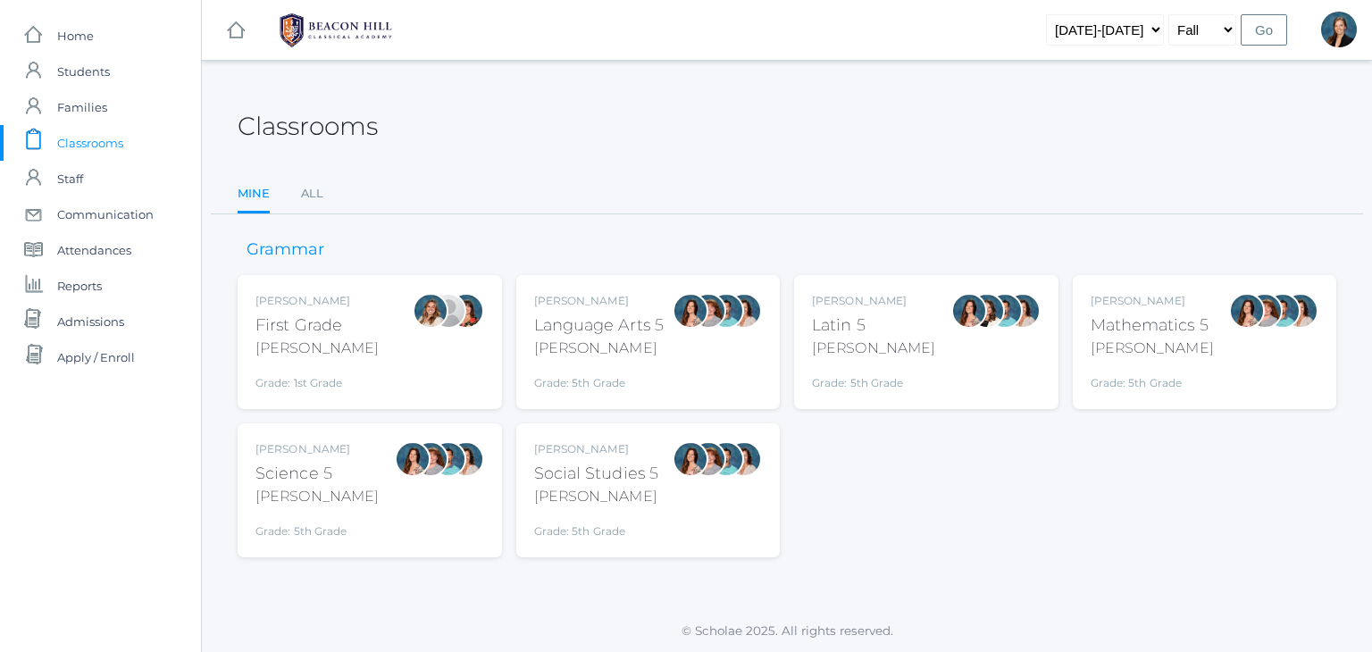
click at [741, 177] on ul "Mine All" at bounding box center [787, 195] width 1099 height 38
click at [83, 76] on span "Students" at bounding box center [83, 72] width 53 height 36
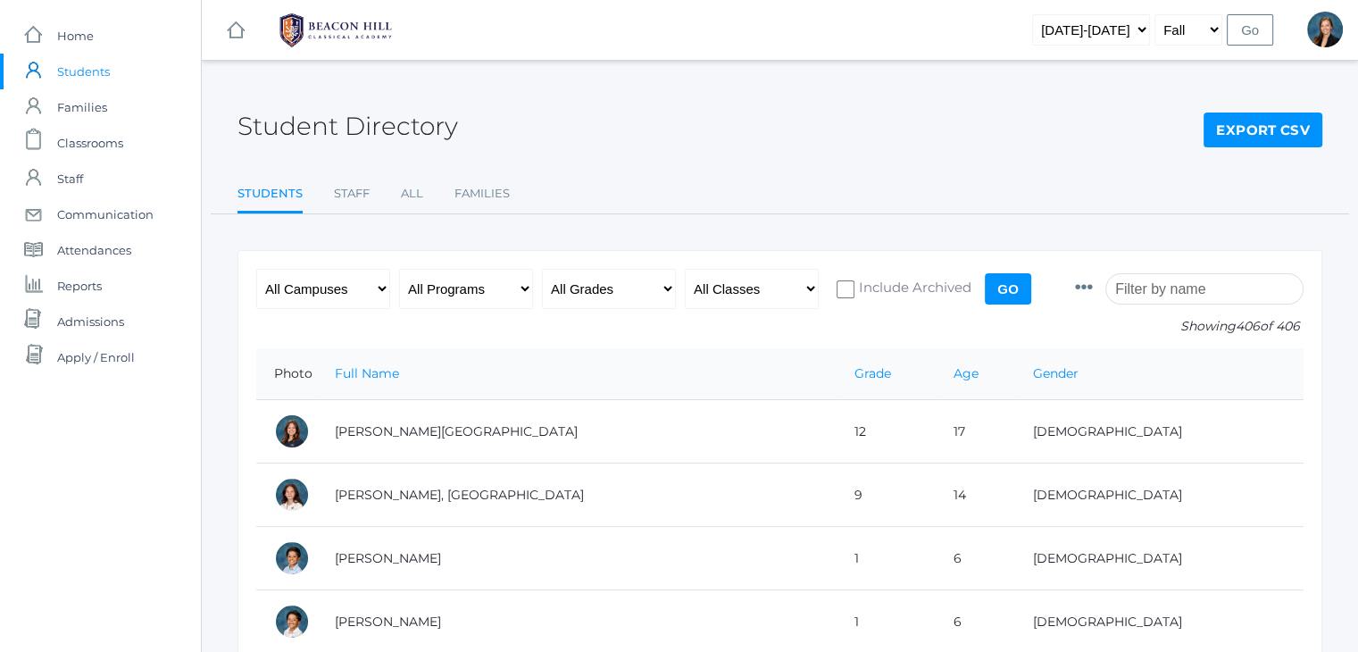
click at [1179, 280] on input "search" at bounding box center [1205, 288] width 198 height 31
type input "d"
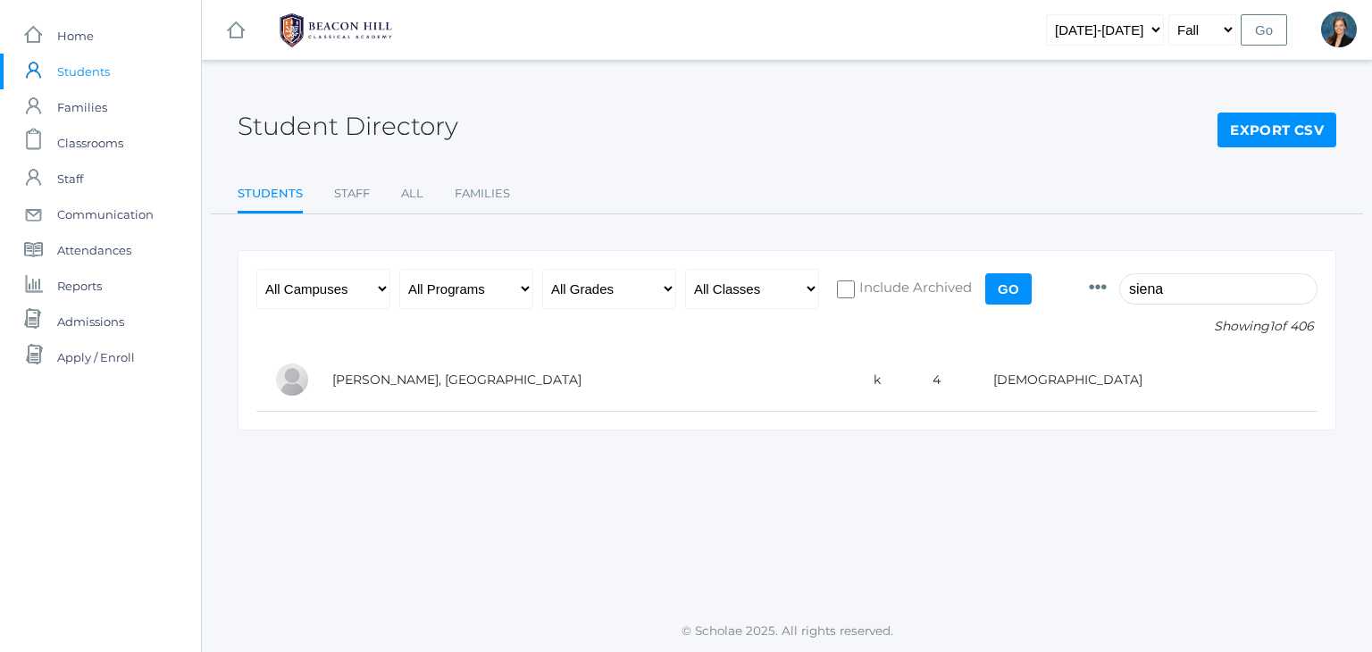
type input "siena"
